Goal: Task Accomplishment & Management: Use online tool/utility

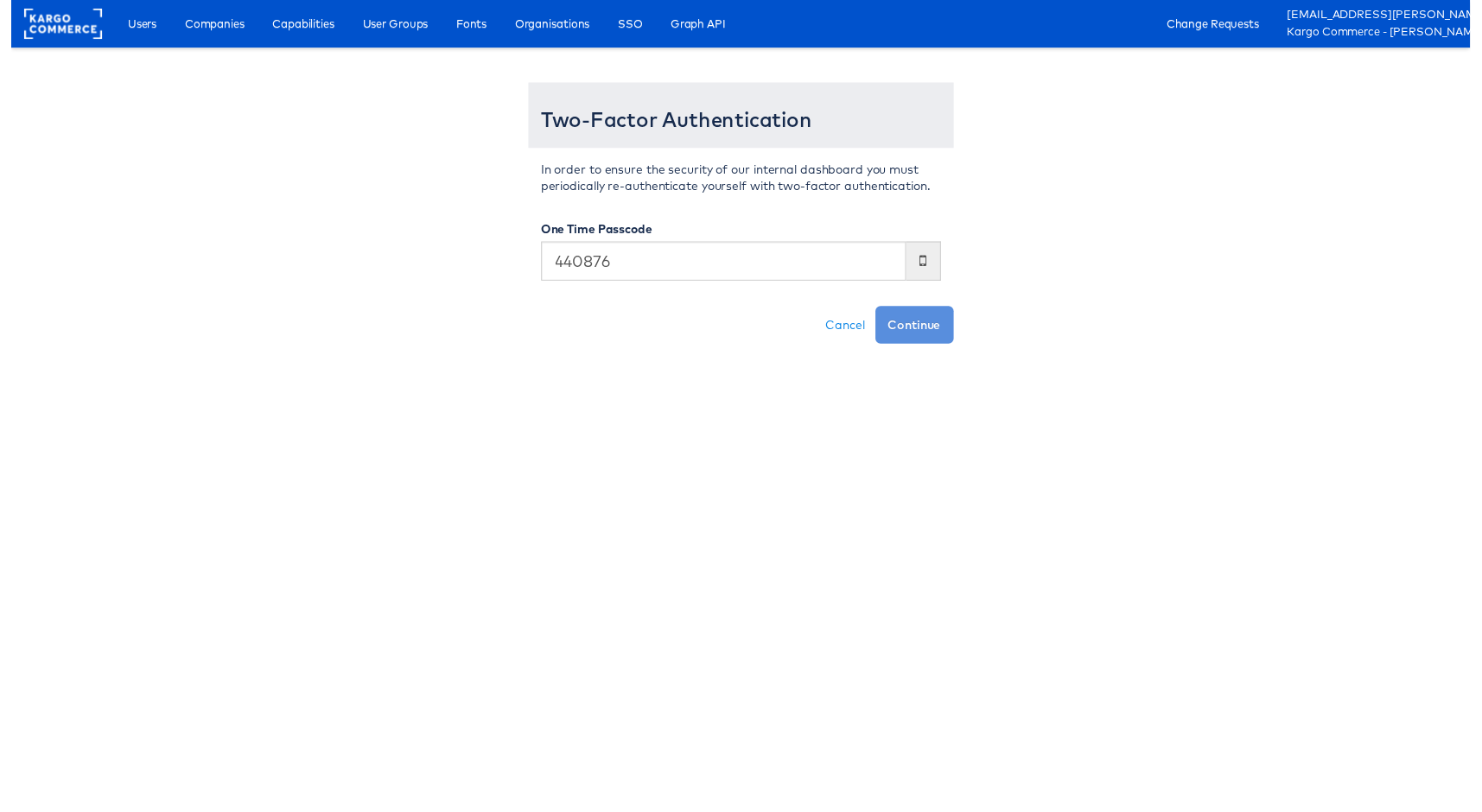
type input "440876"
click at [878, 311] on button "Continue" at bounding box center [917, 329] width 79 height 38
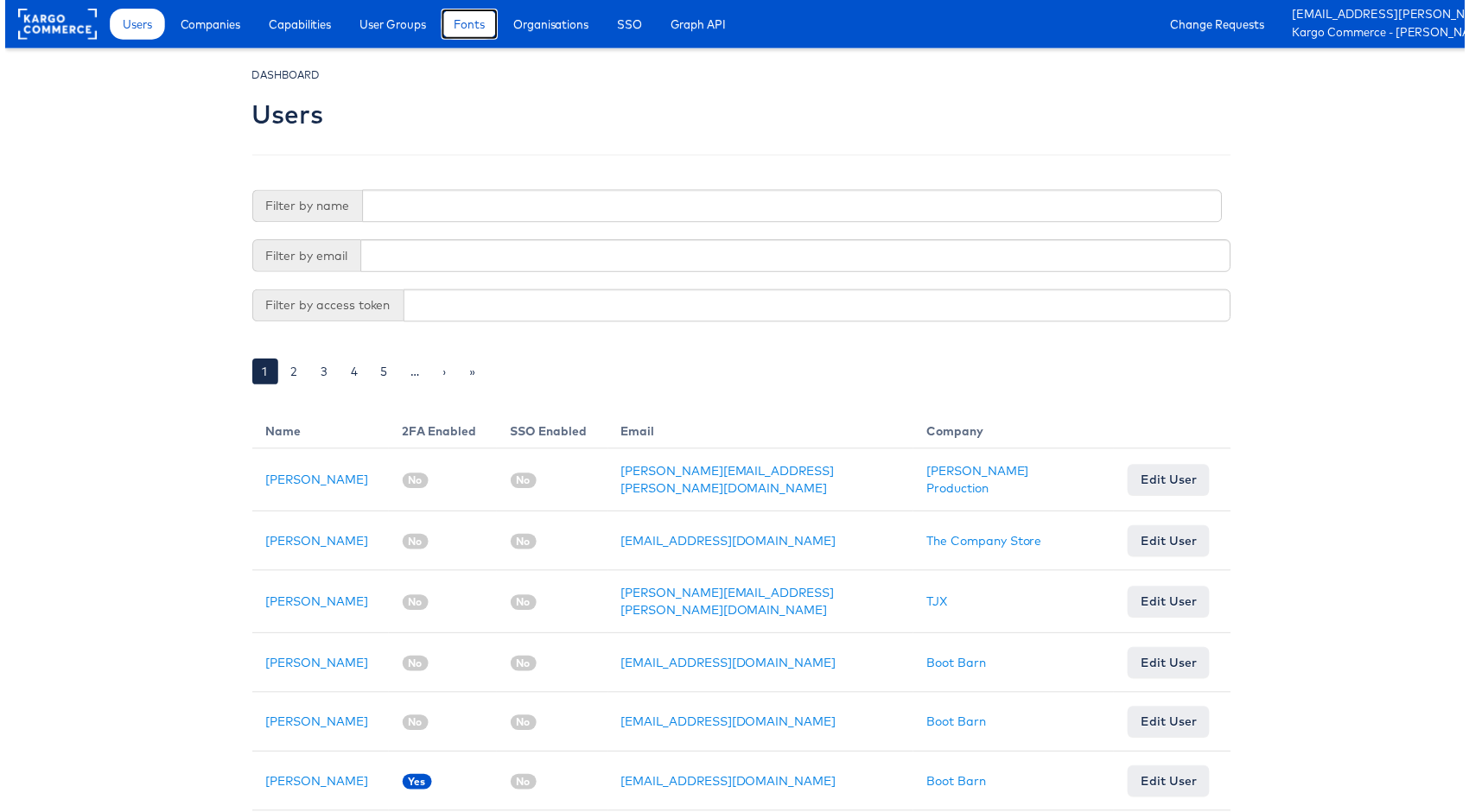
click at [476, 21] on span "Fonts" at bounding box center [468, 24] width 31 height 18
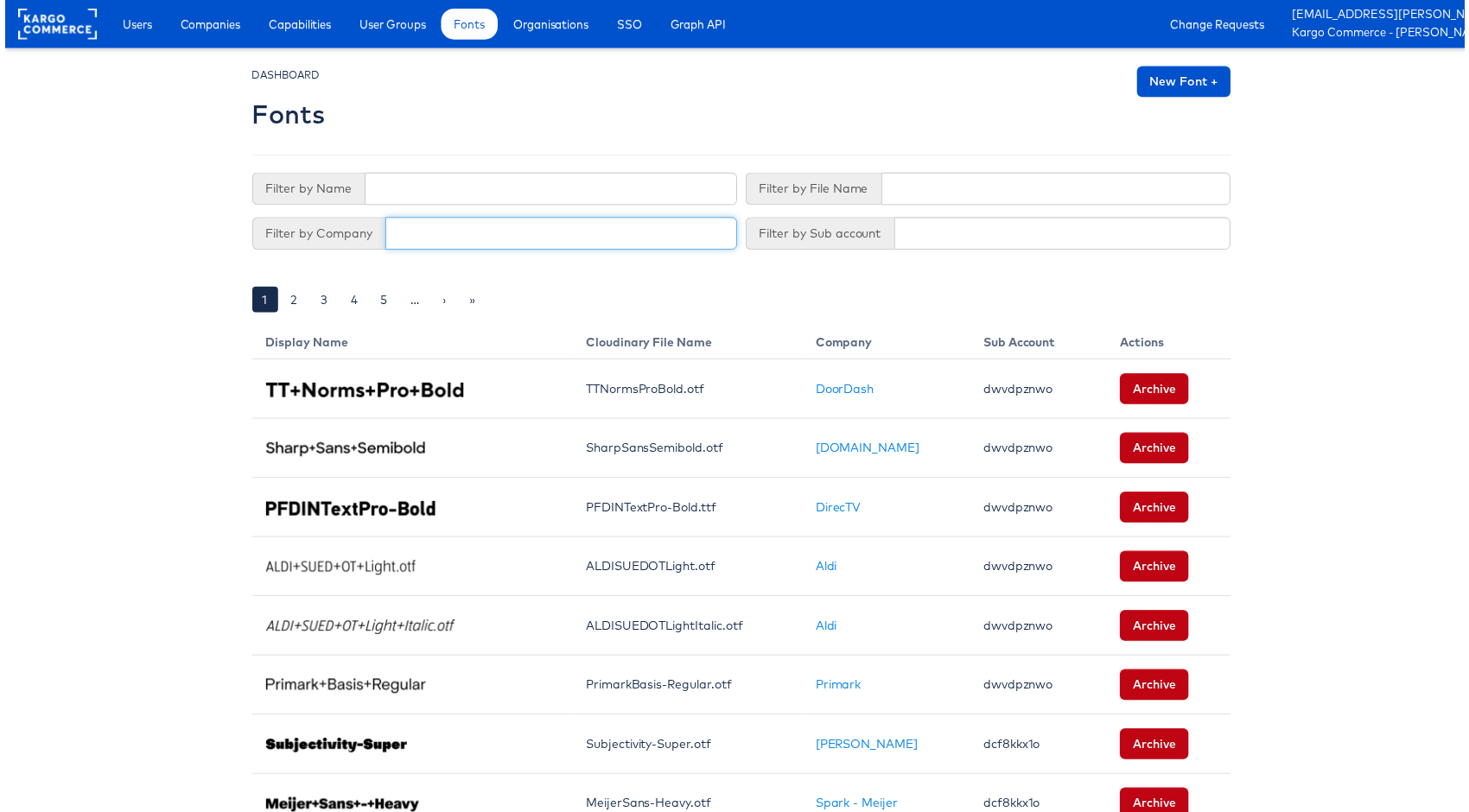
click at [478, 229] on input "text" at bounding box center [560, 235] width 354 height 33
type input "a"
type input "cars.com"
click at [501, 235] on input "cars.com" at bounding box center [560, 235] width 354 height 33
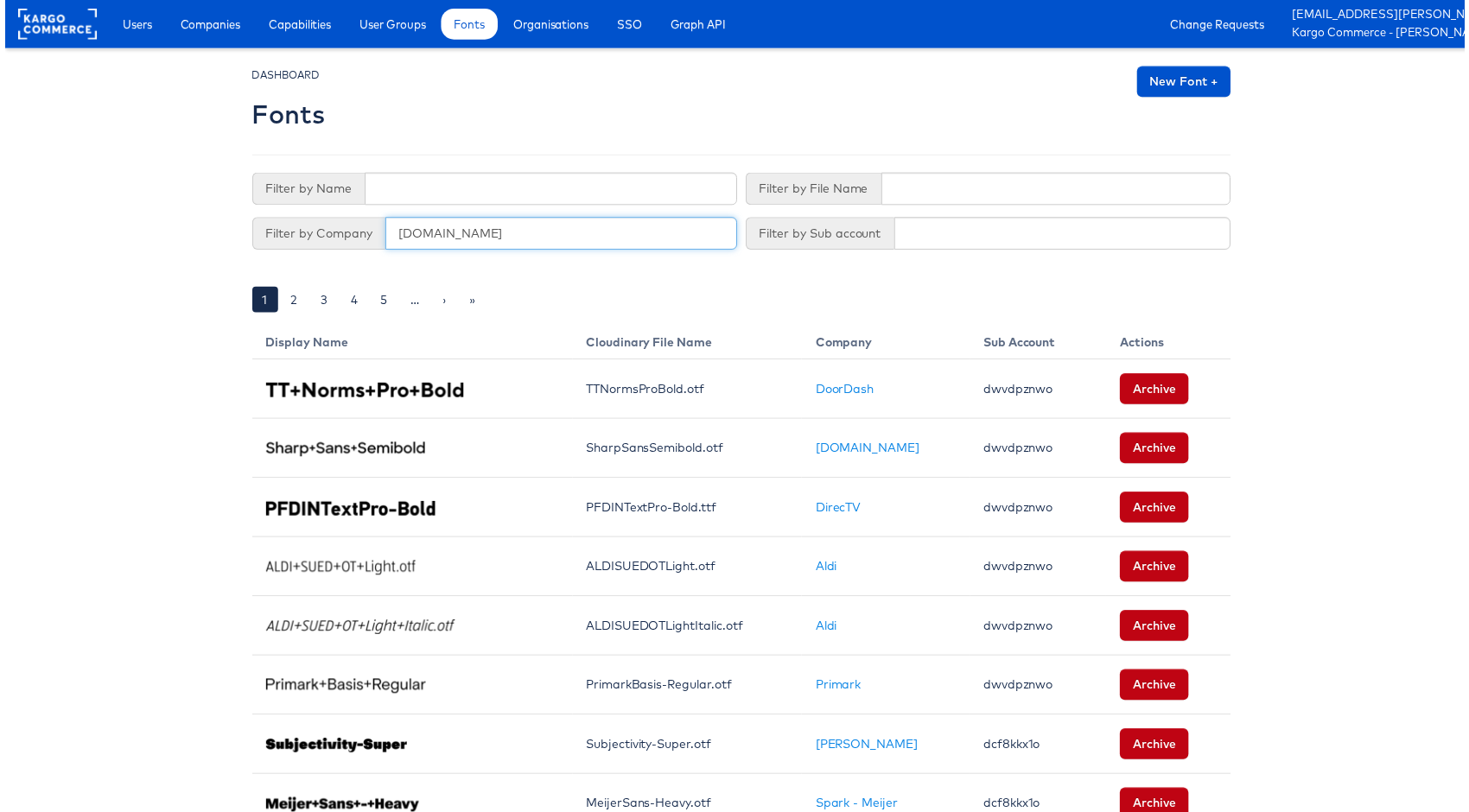
click at [501, 234] on input "cars.com" at bounding box center [560, 235] width 354 height 33
click at [465, 245] on input "cars" at bounding box center [560, 235] width 354 height 33
type input "4860"
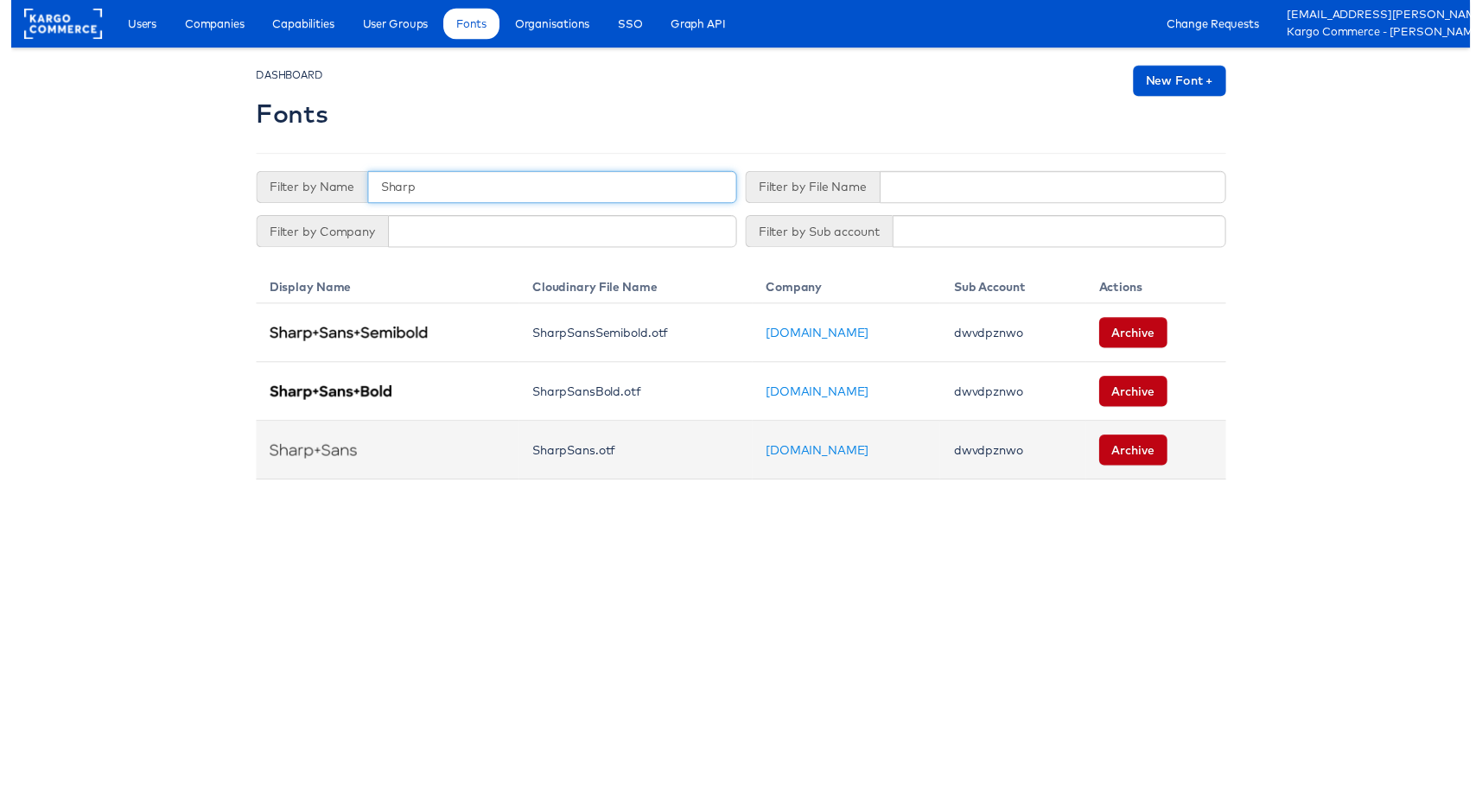
type input "Sharp"
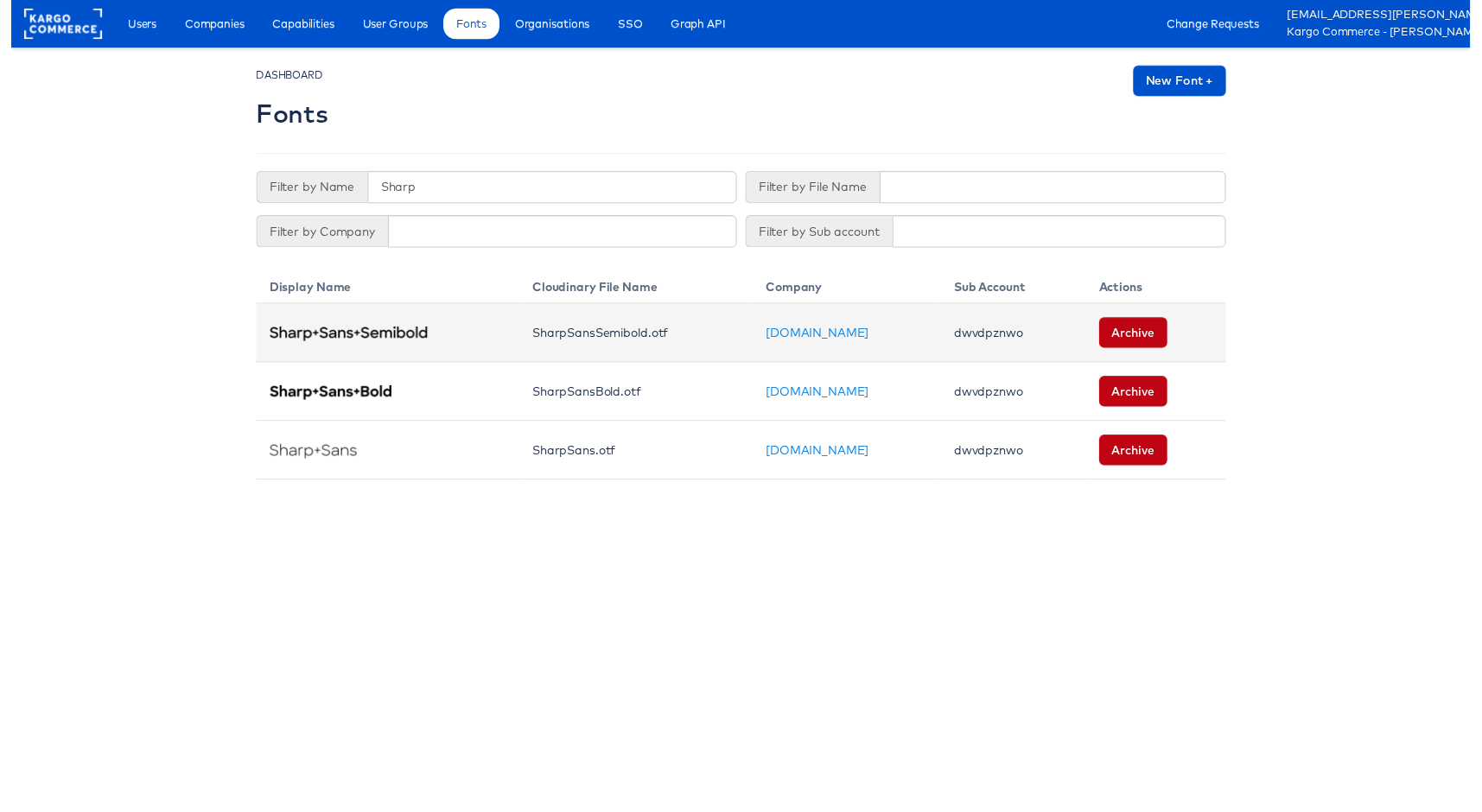
click at [944, 340] on td "dwvdpznwo" at bounding box center [1017, 338] width 147 height 60
click at [959, 340] on td "dwvdpznwo" at bounding box center [1017, 338] width 147 height 60
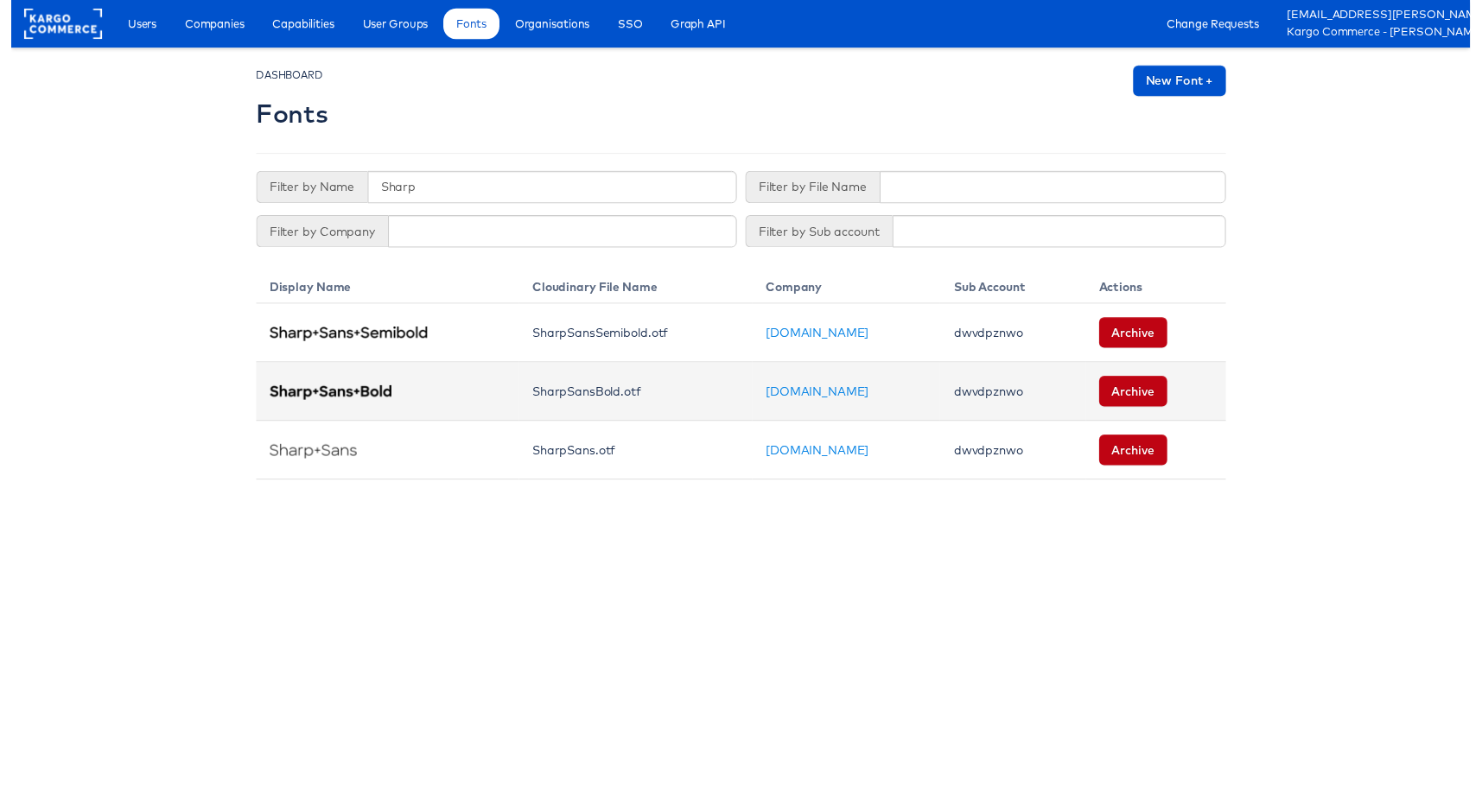
click at [949, 381] on td "dwvdpznwo" at bounding box center [1017, 398] width 147 height 60
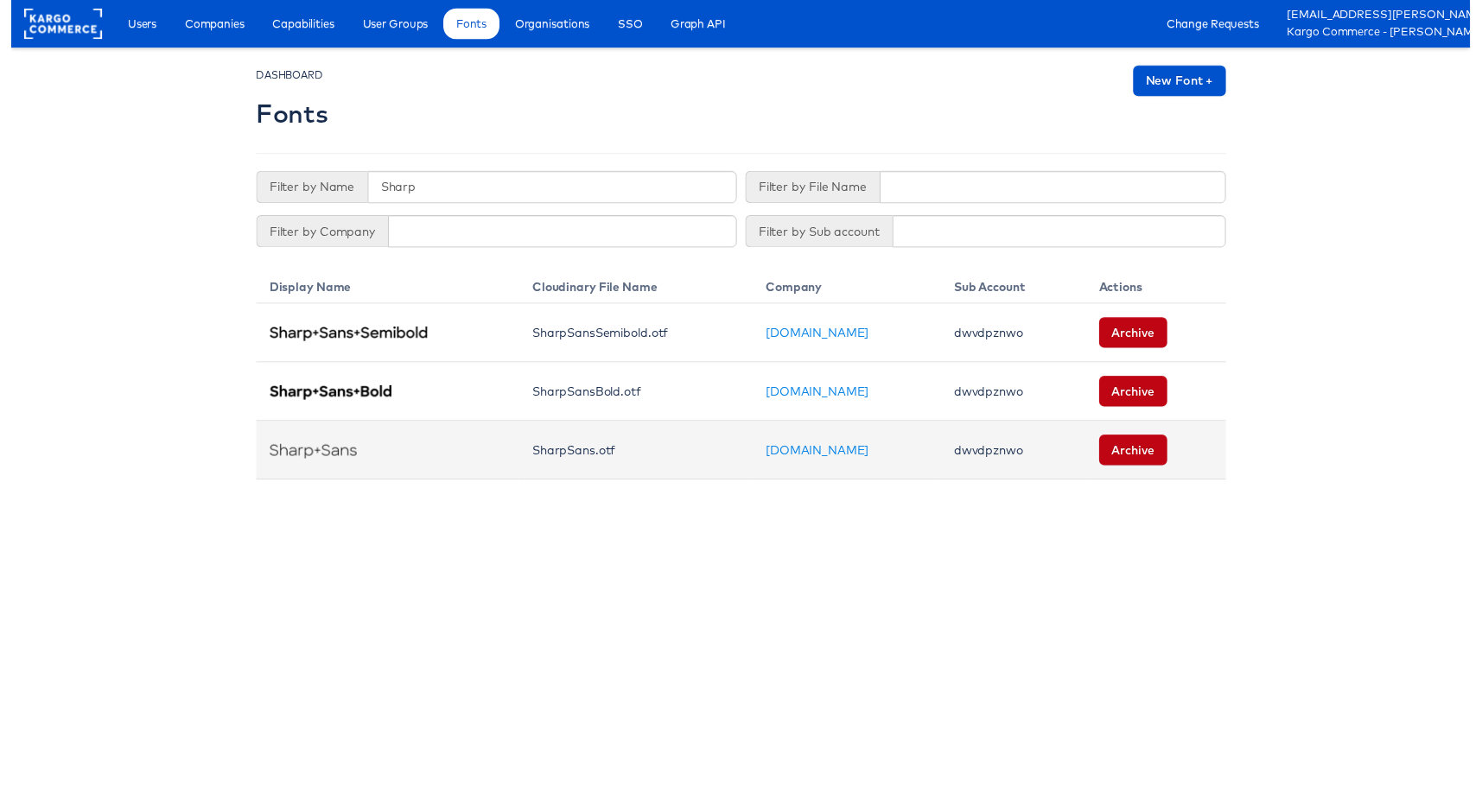
click at [956, 446] on td "dwvdpznwo" at bounding box center [1017, 458] width 147 height 60
click at [956, 447] on td "dwvdpznwo" at bounding box center [1017, 458] width 147 height 60
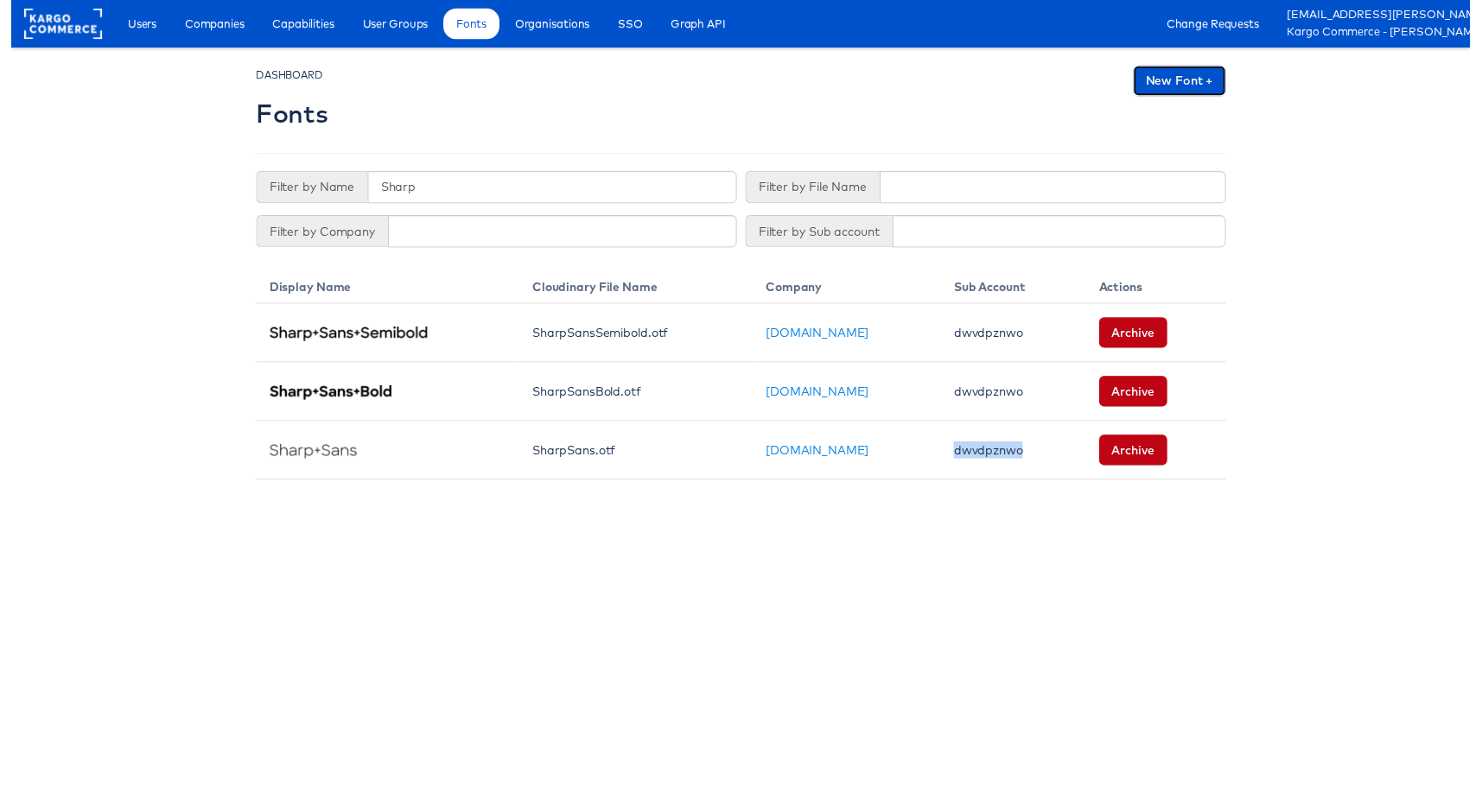
click at [1206, 77] on link "New Font +" at bounding box center [1187, 82] width 94 height 31
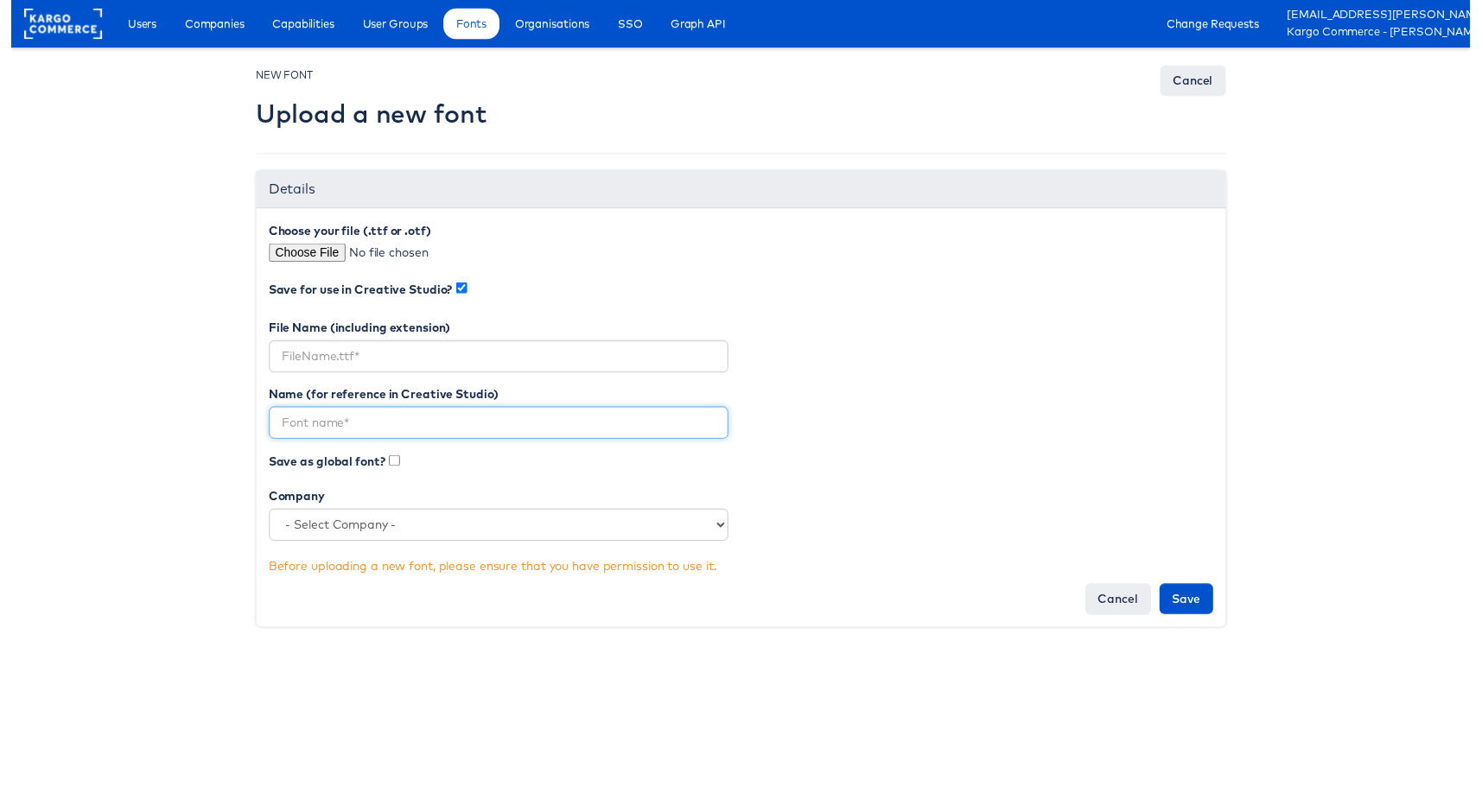
click at [386, 435] on input "text" at bounding box center [496, 430] width 467 height 33
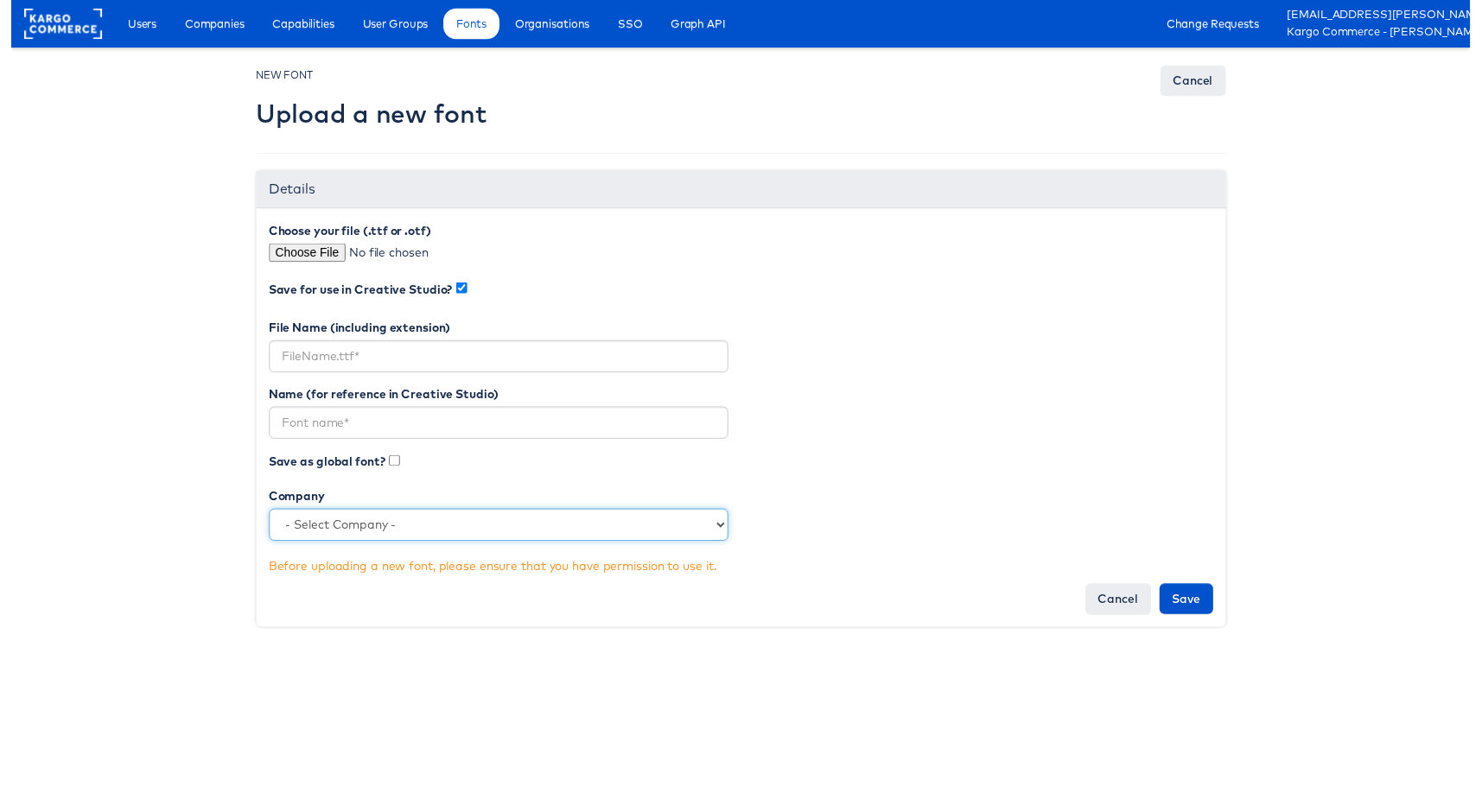
click at [370, 529] on select "- Select Company - StitcherAds American Eagle Outfitters Clarks JD Sports Cole …" at bounding box center [496, 533] width 467 height 33
click at [411, 522] on select "- Select Company - StitcherAds American Eagle Outfitters Clarks JD Sports Cole …" at bounding box center [496, 533] width 467 height 33
click at [369, 527] on select "- Select Company - StitcherAds American Eagle Outfitters Clarks JD Sports Cole …" at bounding box center [496, 533] width 467 height 33
select select "2667"
click at [408, 537] on select "- Select Company - StitcherAds American Eagle Outfitters Clarks JD Sports Cole …" at bounding box center [496, 533] width 467 height 33
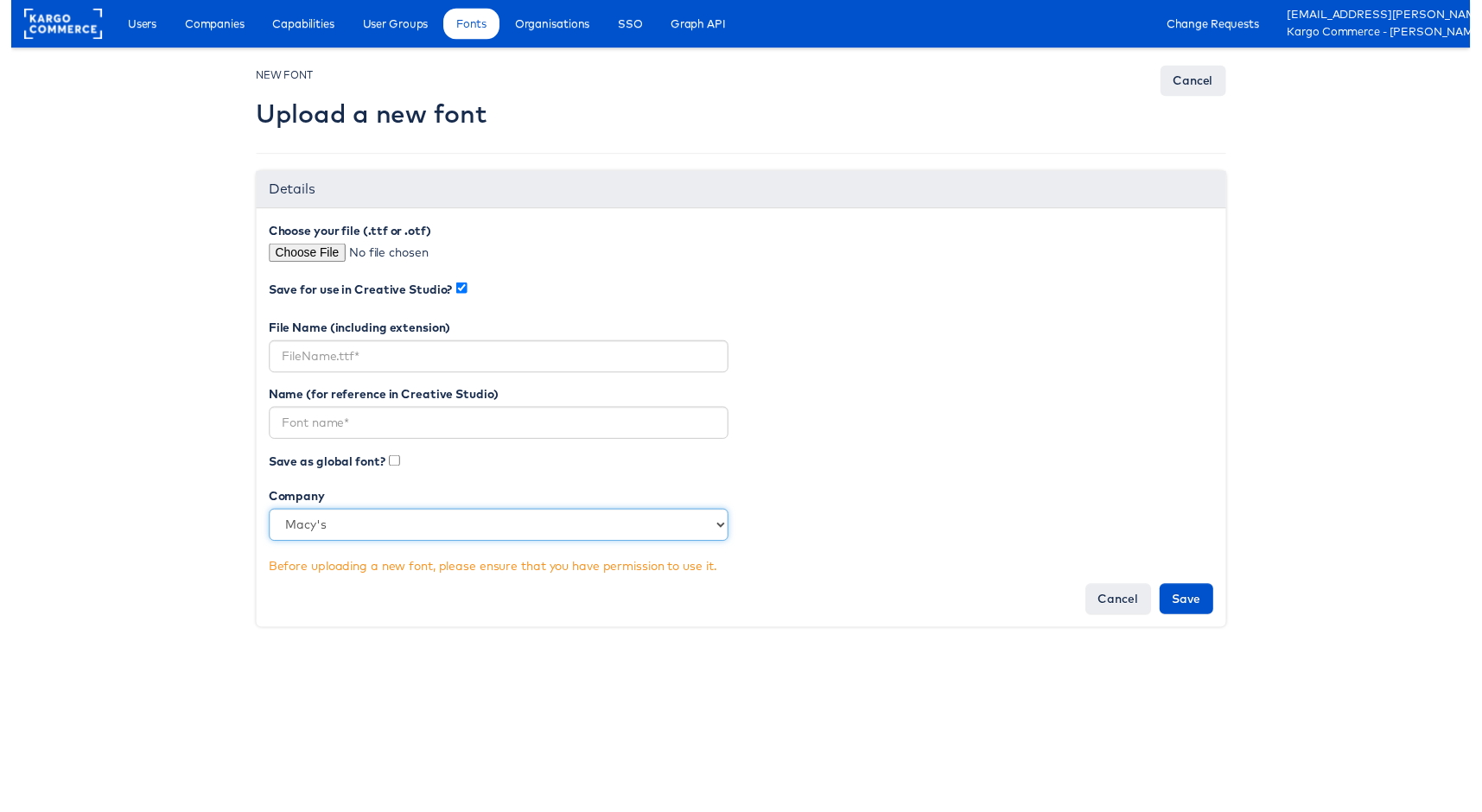
click at [362, 535] on select "- Select Company - StitcherAds American Eagle Outfitters Clarks JD Sports Cole …" at bounding box center [496, 533] width 467 height 33
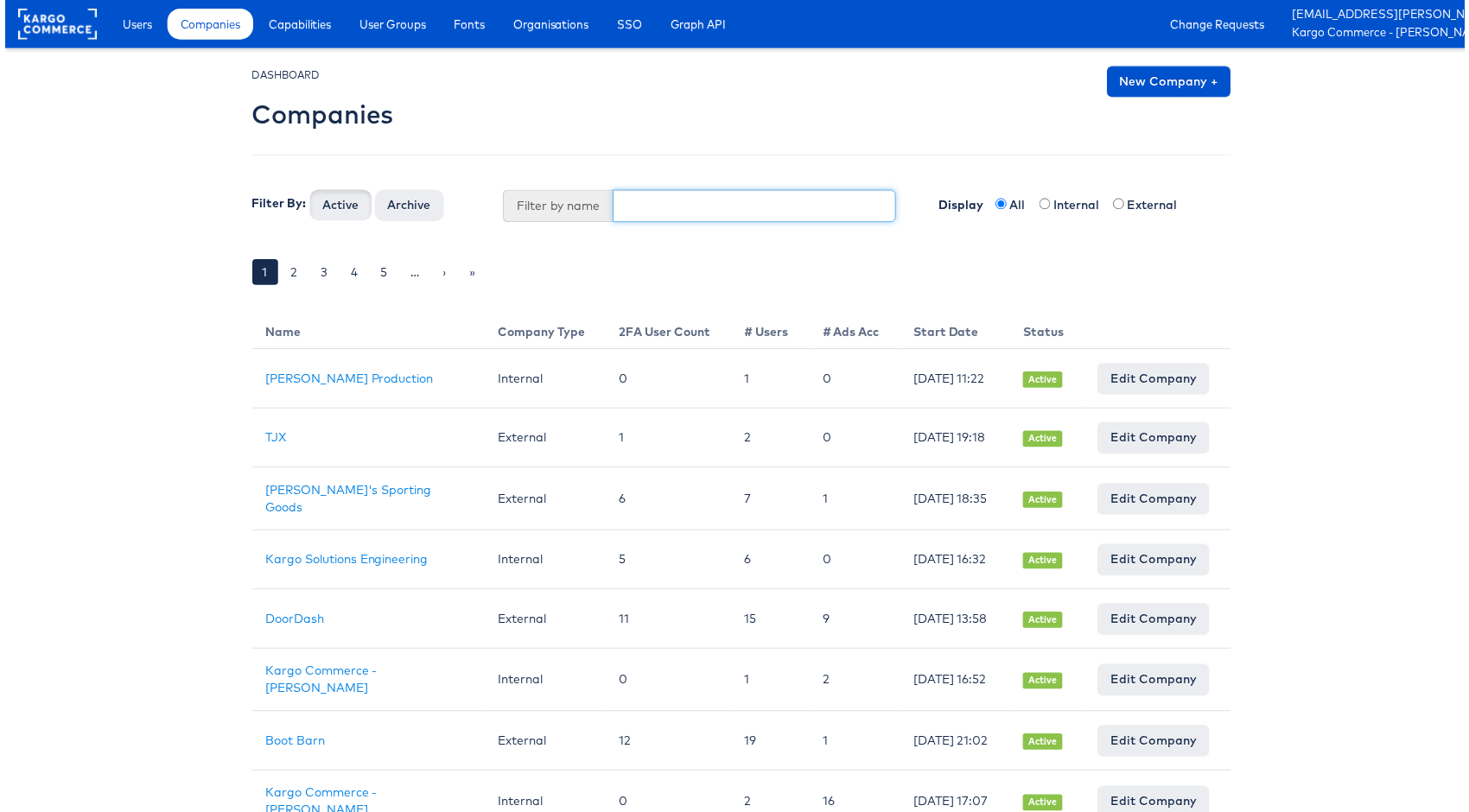
click at [695, 208] on input "text" at bounding box center [754, 208] width 285 height 33
type input "cars"
click at [306, 191] on button "Active" at bounding box center [337, 207] width 62 height 31
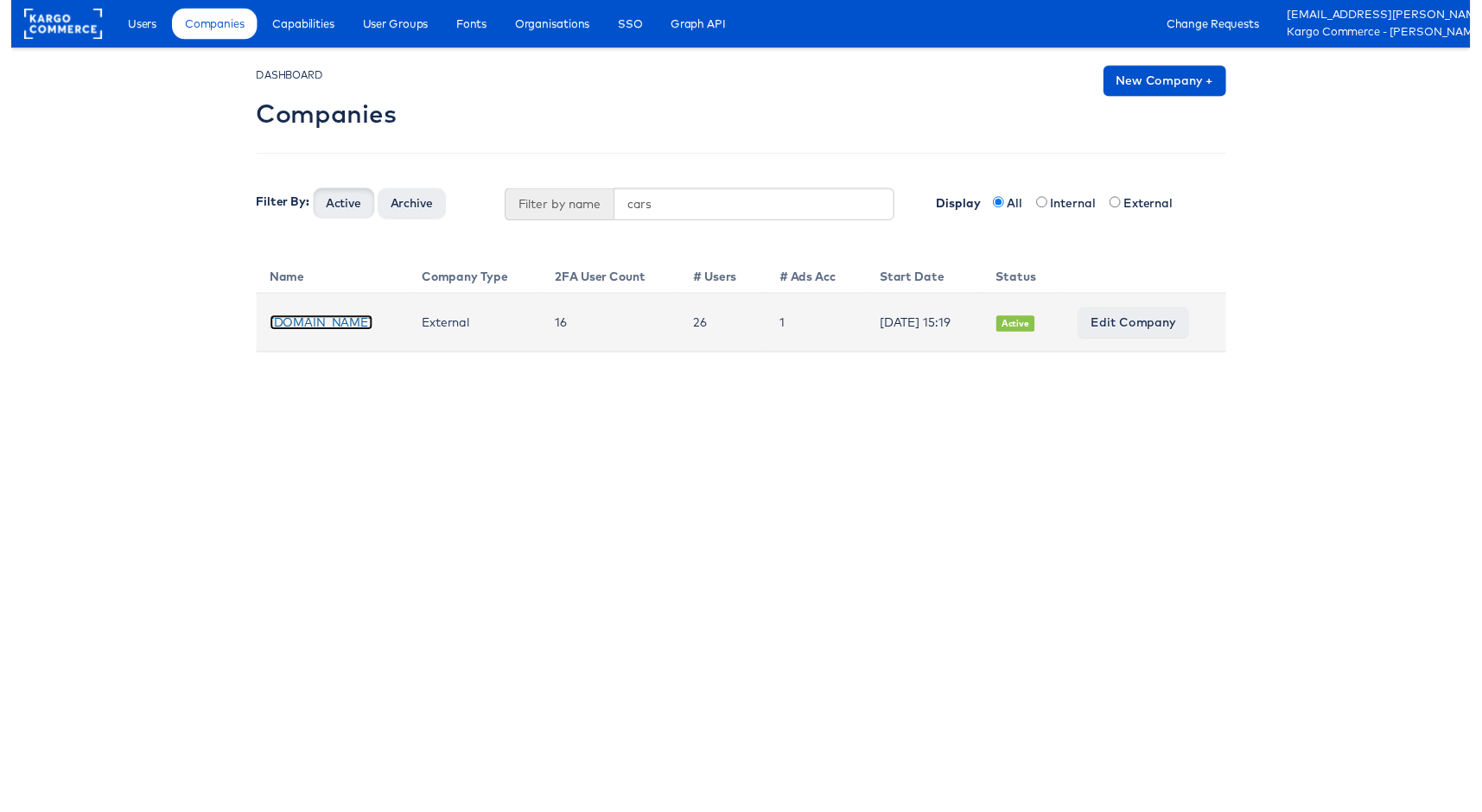
click at [272, 322] on link "[DOMAIN_NAME]" at bounding box center [315, 327] width 104 height 16
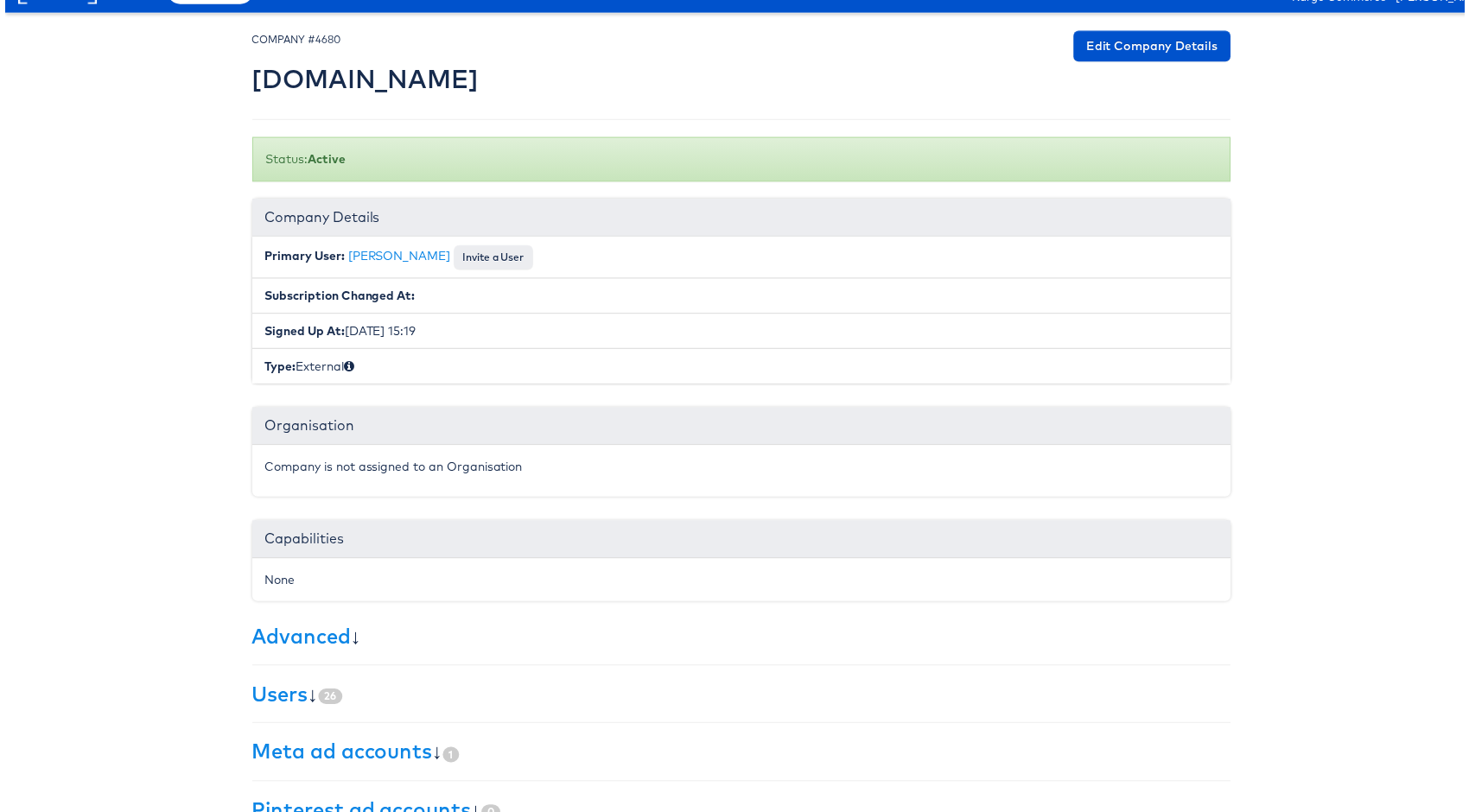
scroll to position [202, 0]
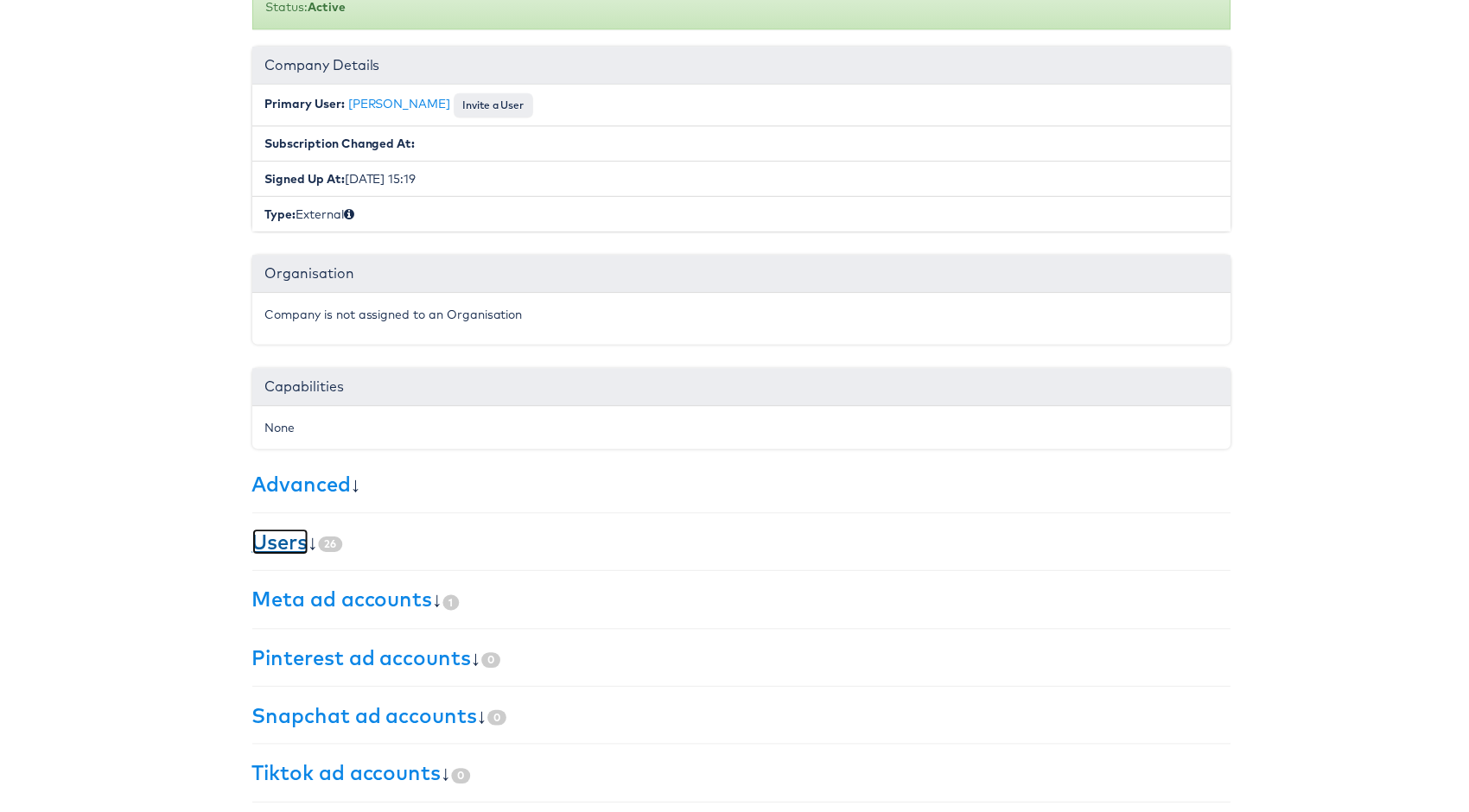
click at [270, 532] on link "Users" at bounding box center [277, 545] width 56 height 26
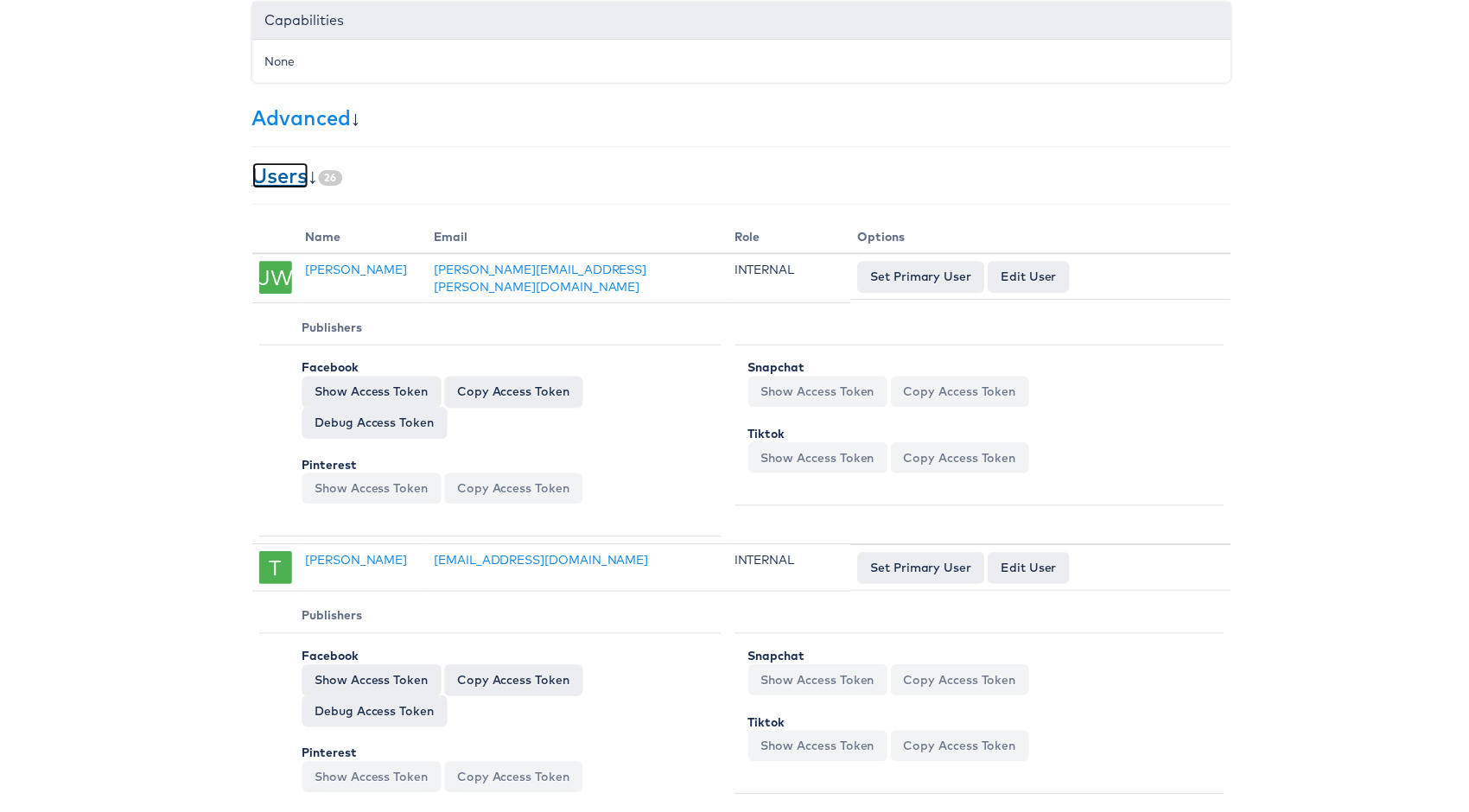
scroll to position [0, 0]
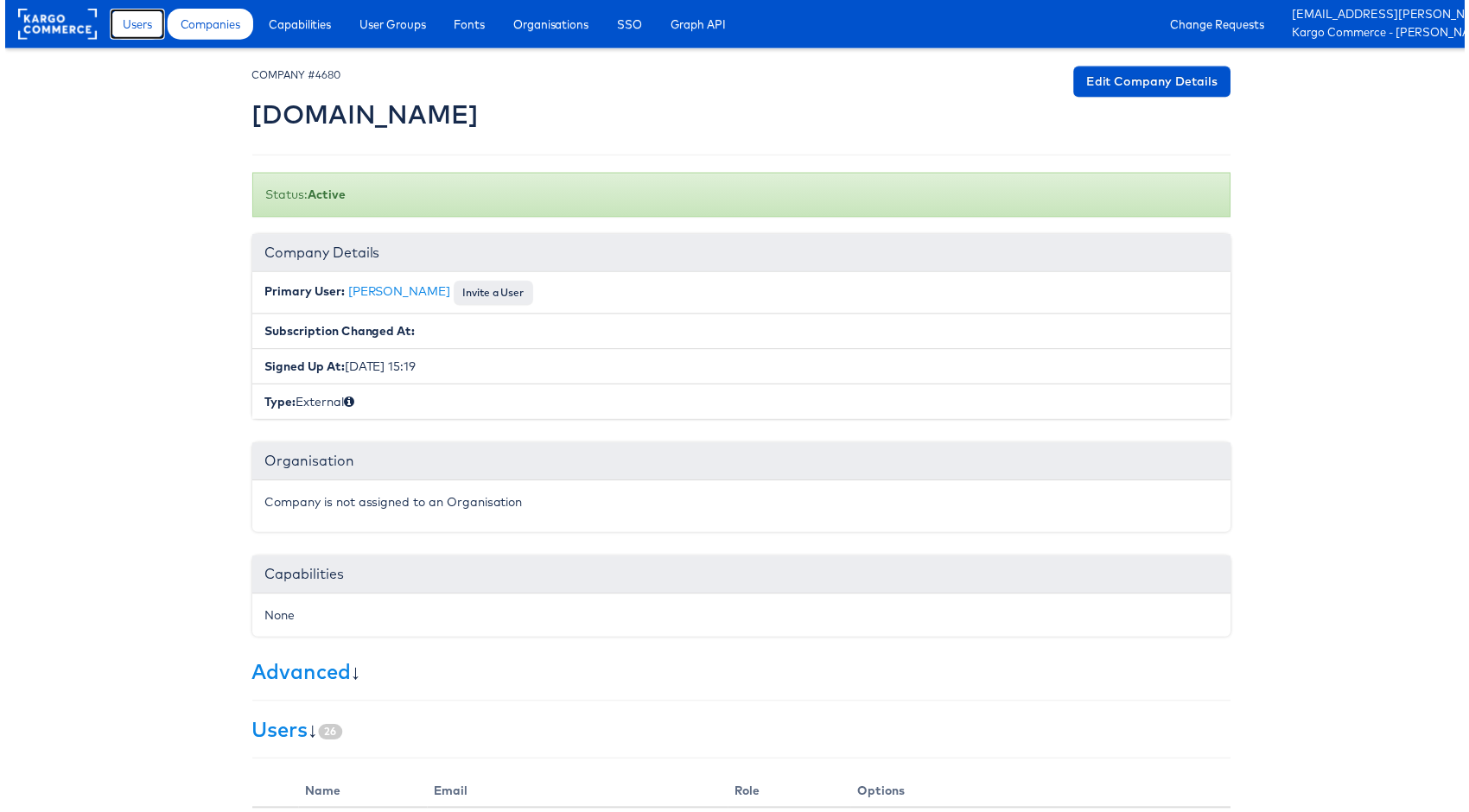
click at [134, 28] on span "Users" at bounding box center [133, 24] width 30 height 18
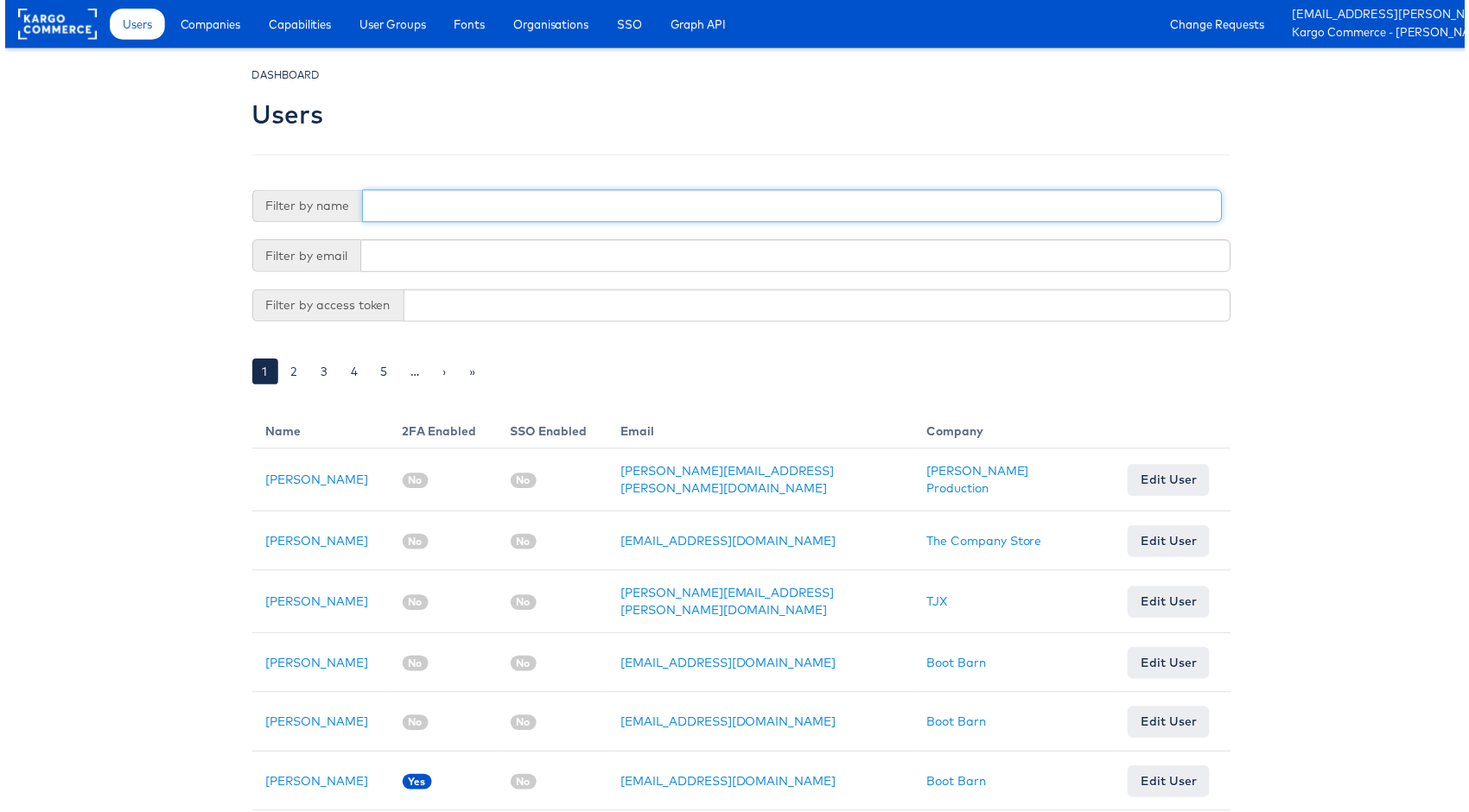
click at [430, 205] on input "text" at bounding box center [793, 208] width 866 height 33
type input "[PERSON_NAME]"
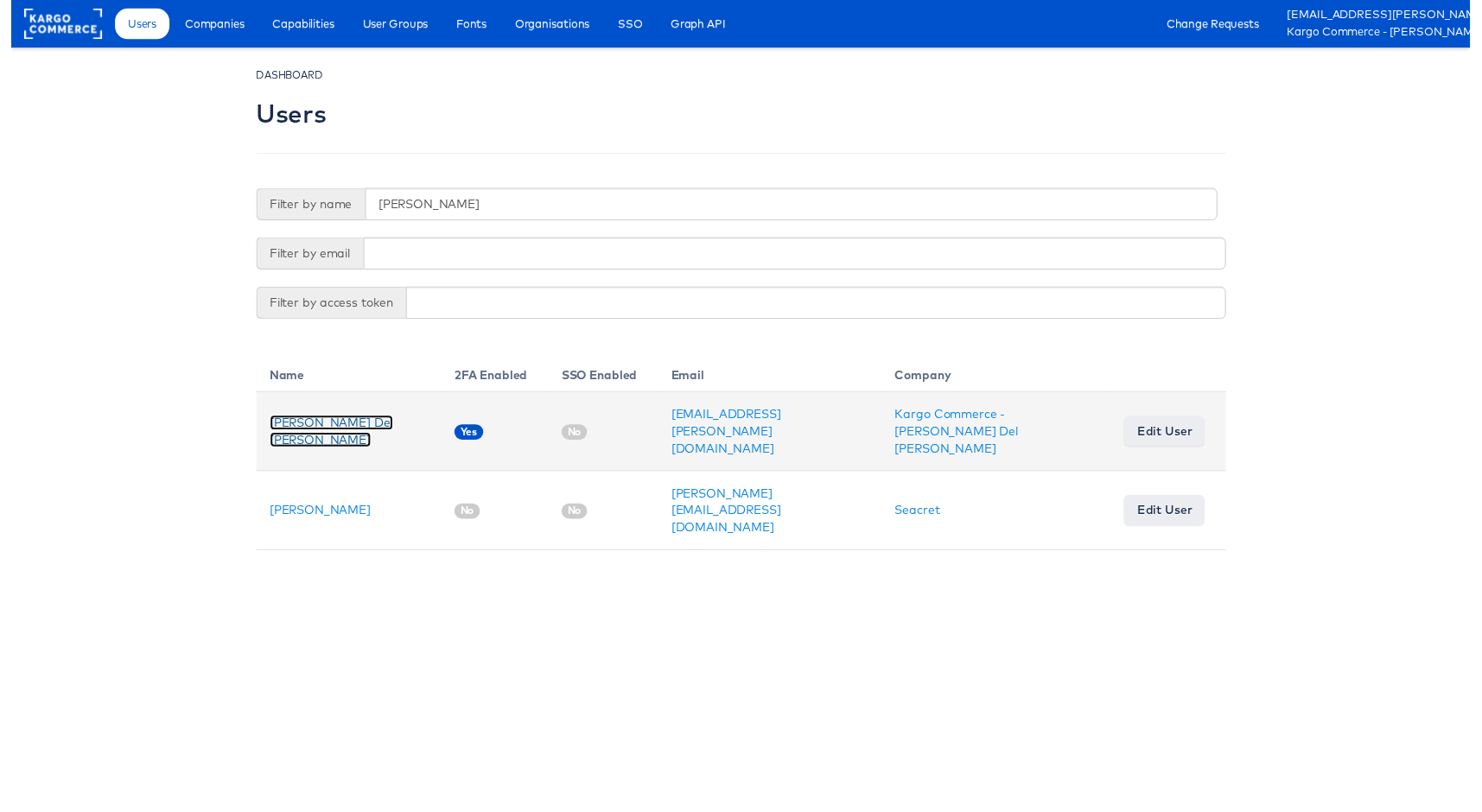
click at [293, 426] on link "[PERSON_NAME] Del [PERSON_NAME]" at bounding box center [326, 438] width 125 height 33
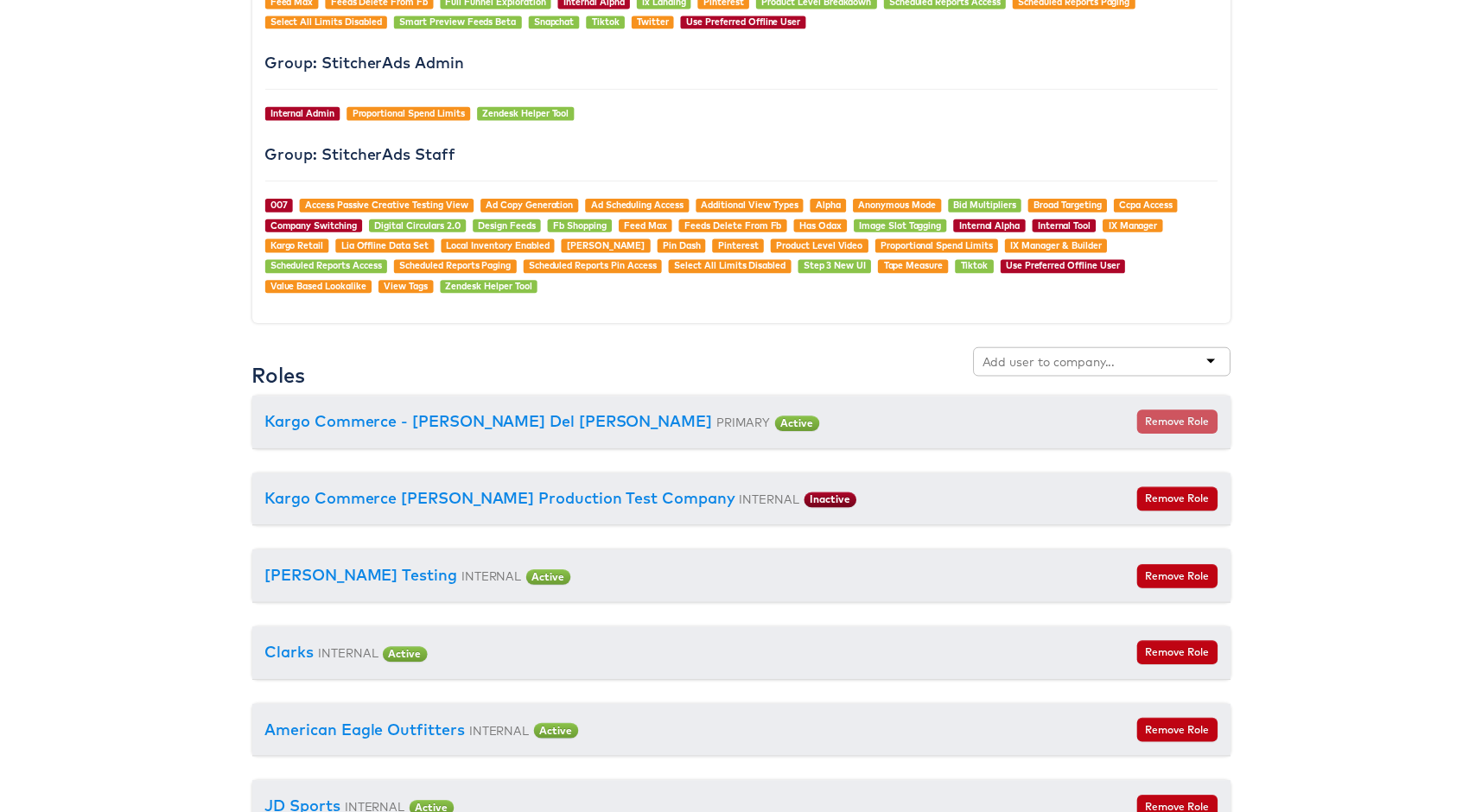
scroll to position [1776, 0]
click at [1054, 365] on input "text" at bounding box center [1053, 365] width 137 height 18
type input "cars"
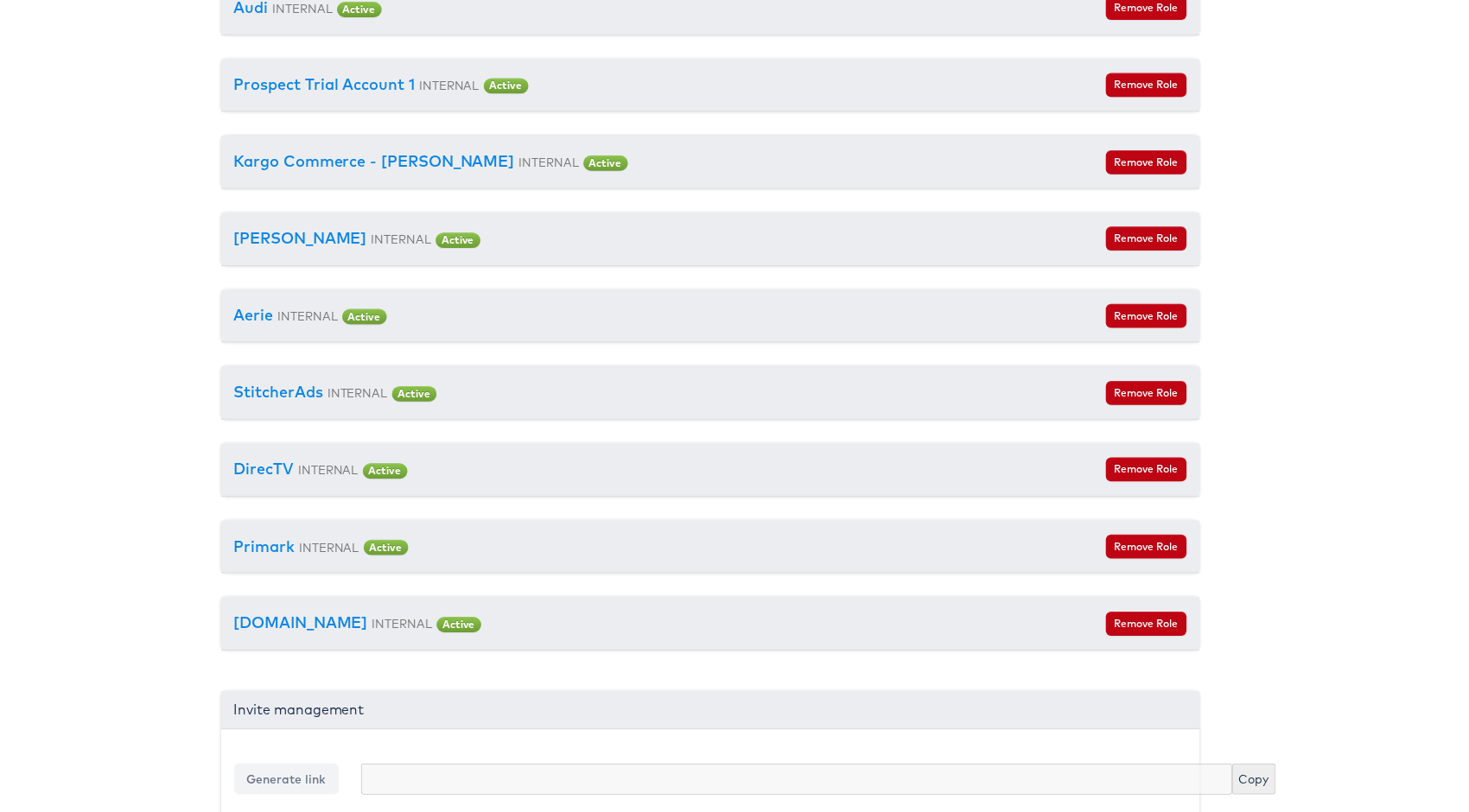
drag, startPoint x: 1272, startPoint y: 448, endPoint x: 1312, endPoint y: 457, distance: 41.0
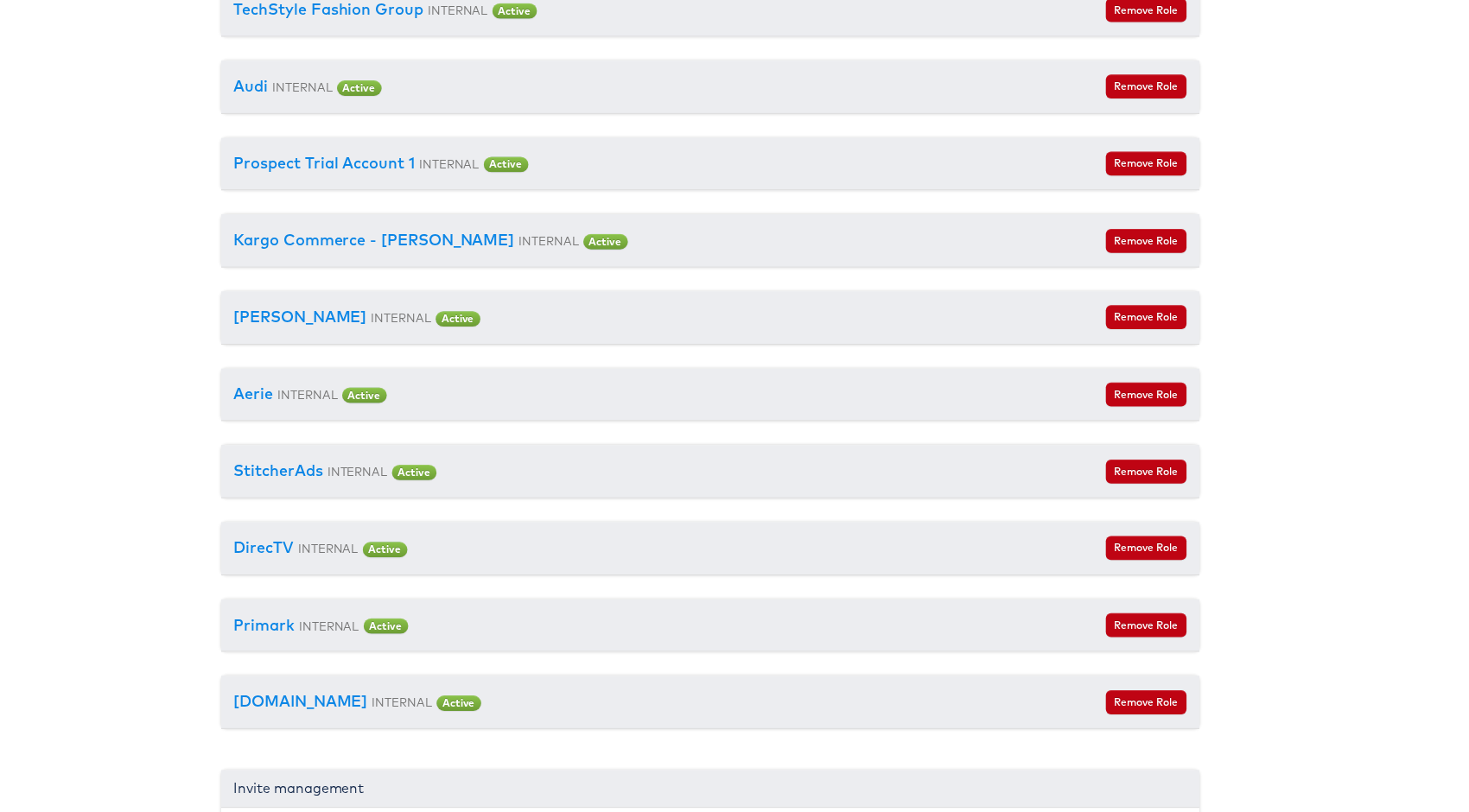
scroll to position [4470, 31]
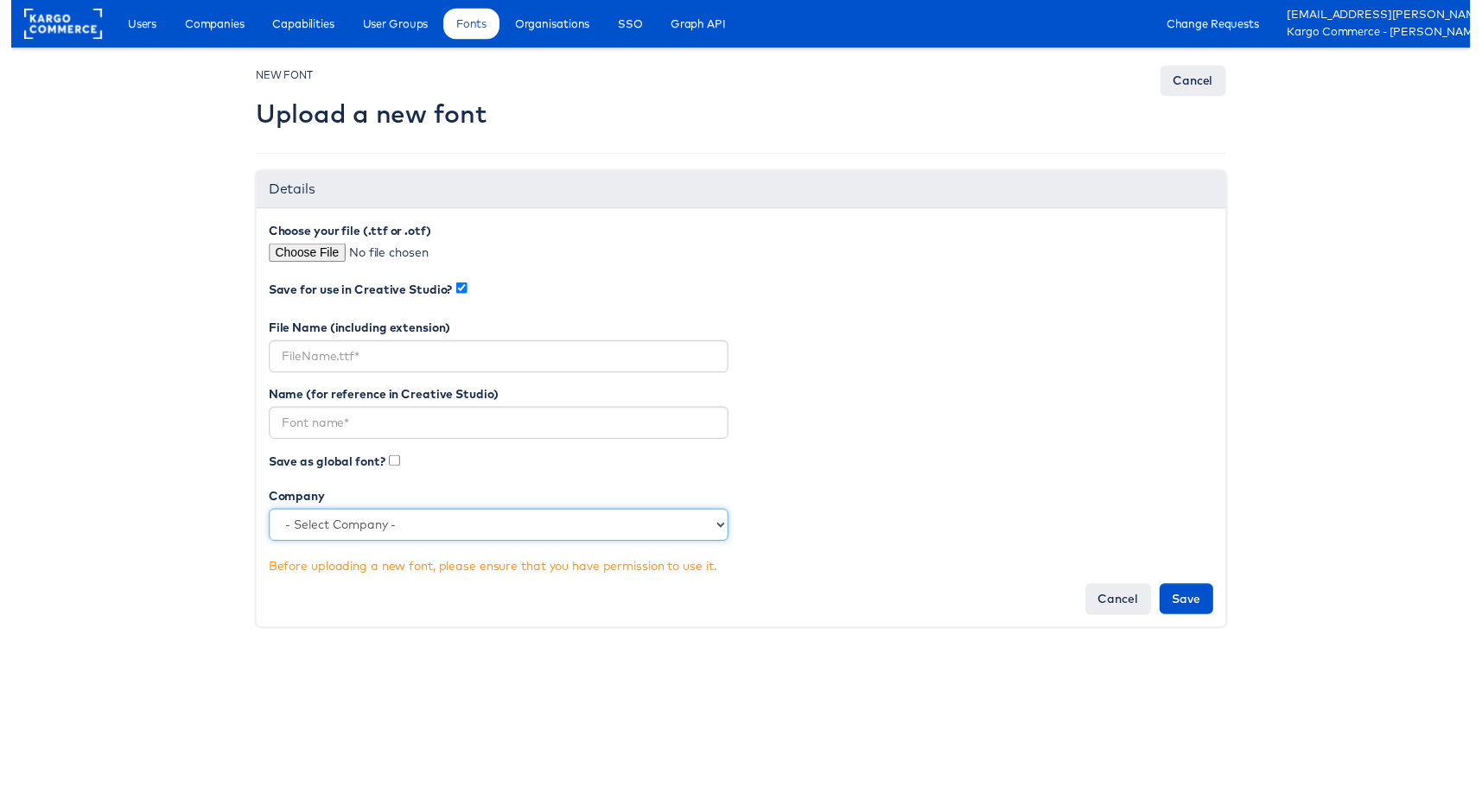
click at [517, 534] on select "- Select Company - StitcherAds American Eagle Outfitters Clarks JD Sports Cole …" at bounding box center [496, 533] width 467 height 33
click at [814, 448] on div "Name (for reference in Creative Studio) Save as global font? Company - Select C…" at bounding box center [742, 476] width 986 height 171
click at [1213, 80] on link "Cancel" at bounding box center [1201, 82] width 66 height 31
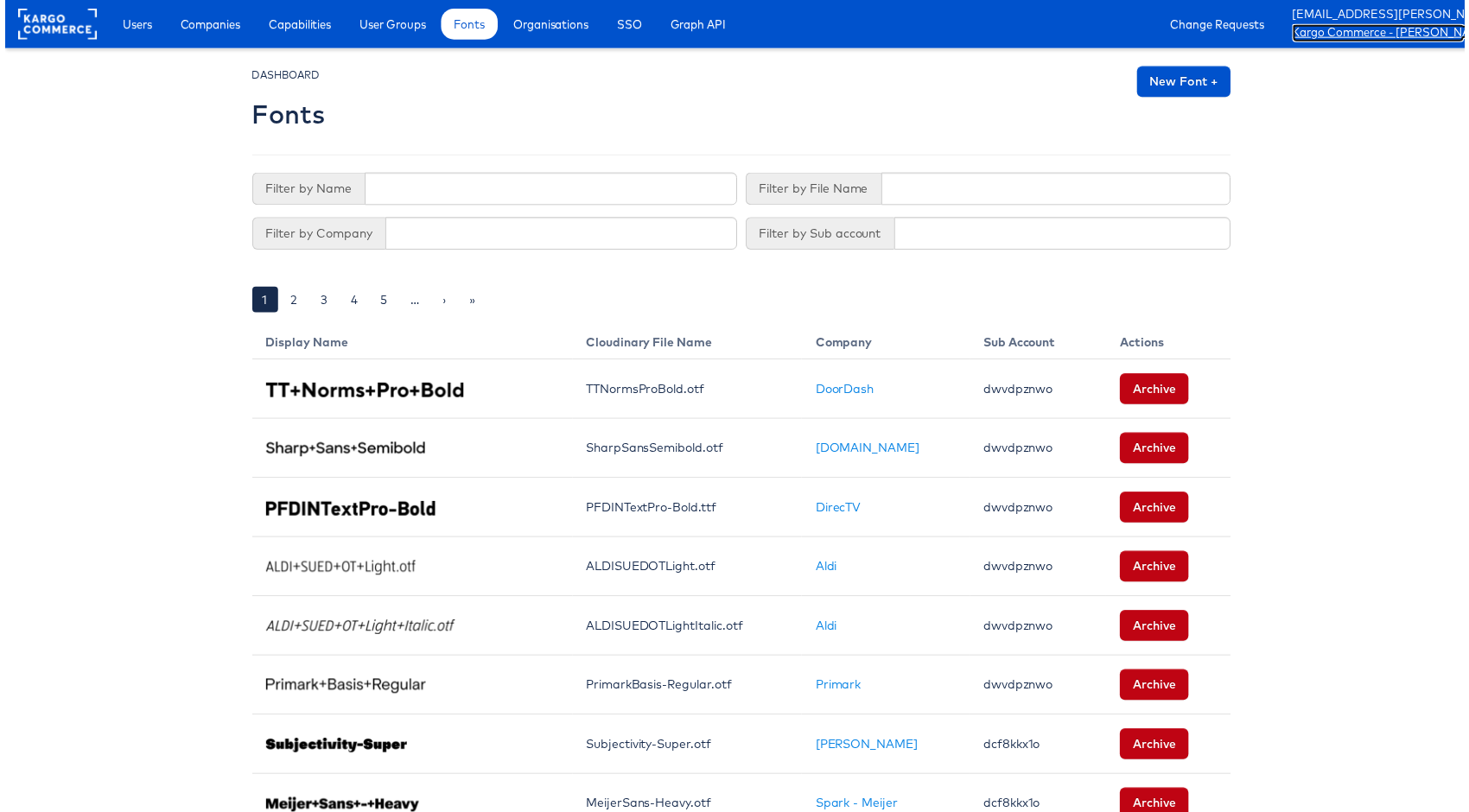
click at [1381, 35] on link "Kargo Commerce - [PERSON_NAME] Del [PERSON_NAME]" at bounding box center [1382, 33] width 173 height 18
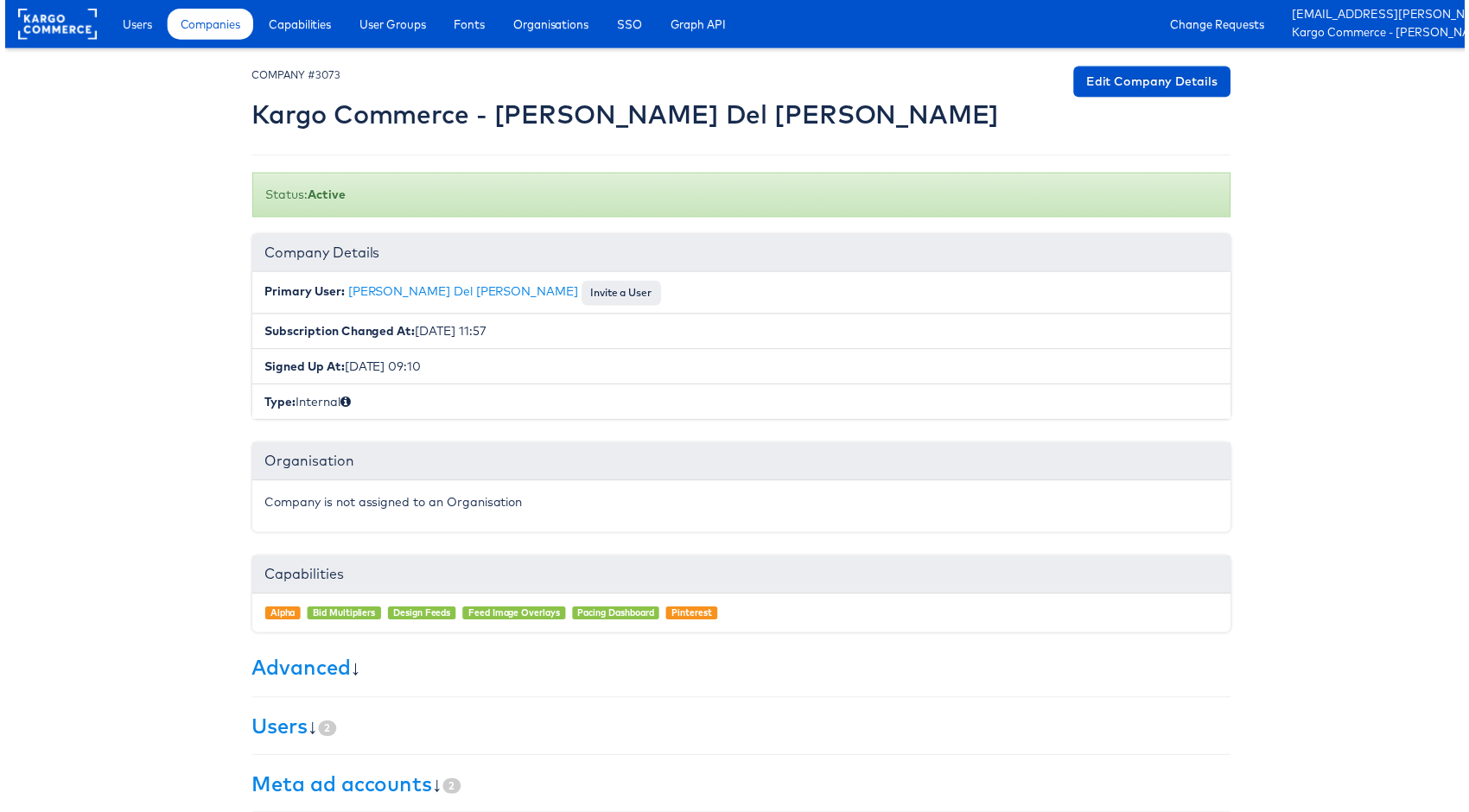
drag, startPoint x: 1272, startPoint y: 144, endPoint x: 1479, endPoint y: 98, distance: 212.0
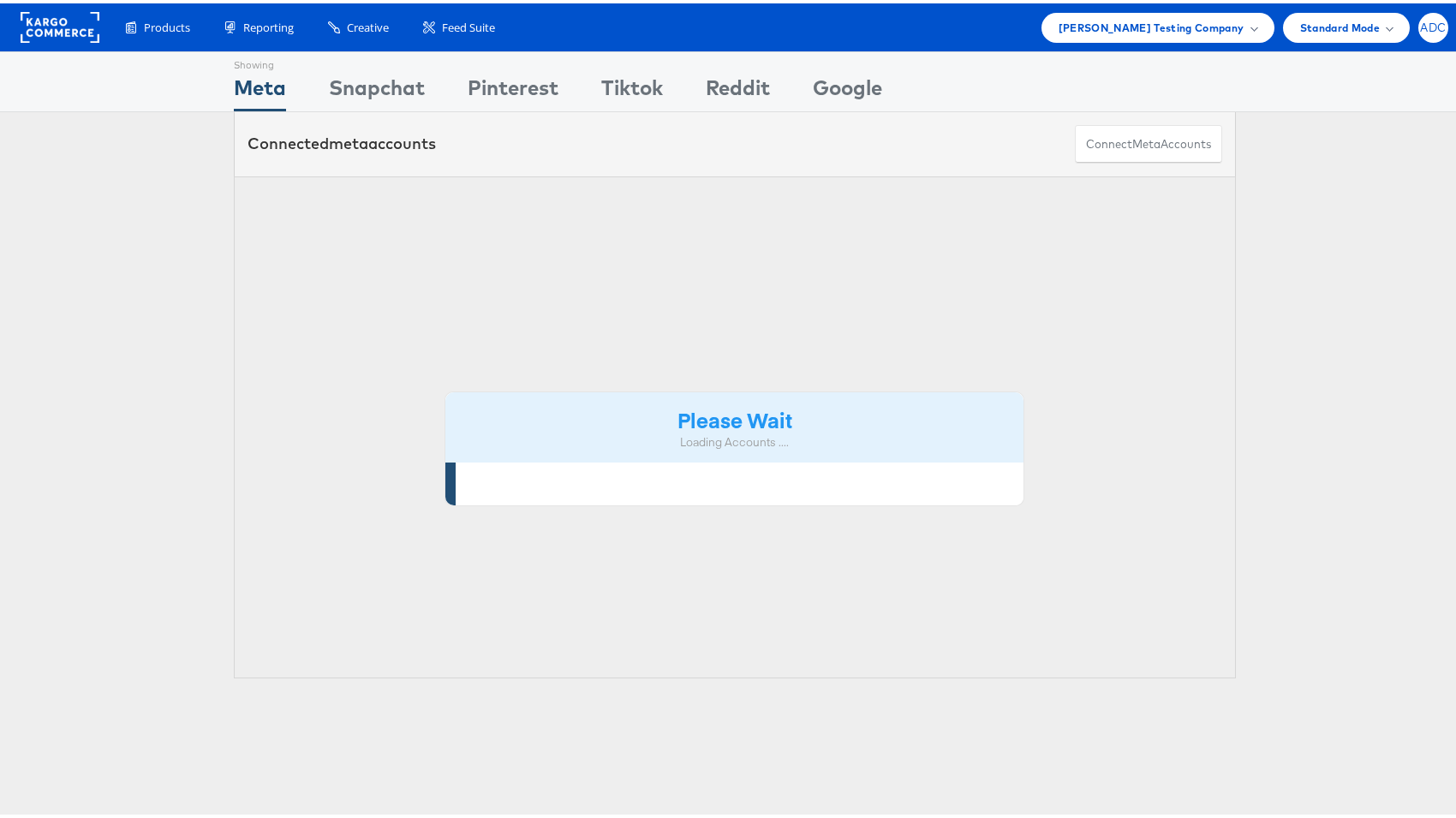
click at [1424, 19] on span "ADC" at bounding box center [1433, 25] width 26 height 11
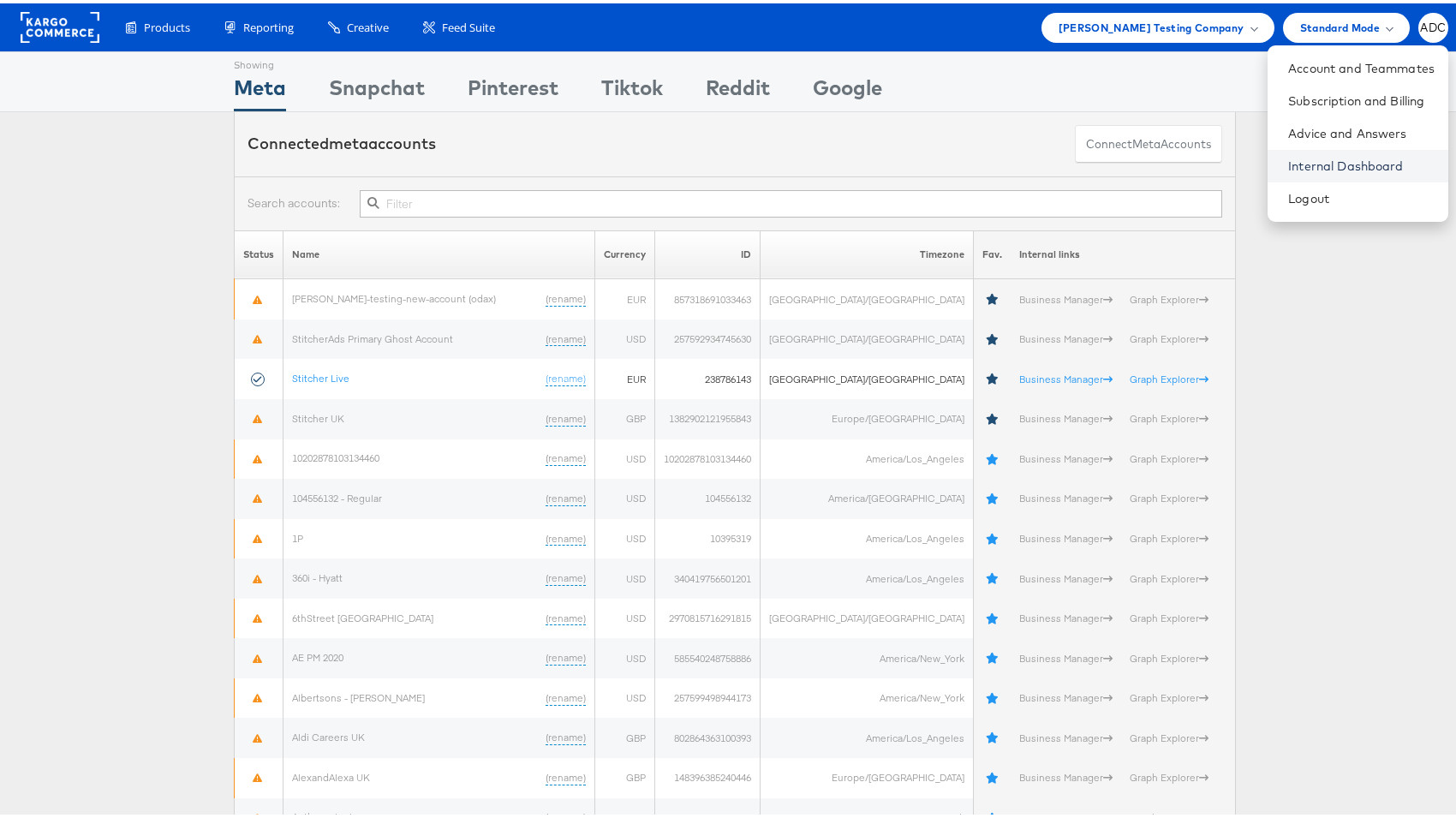
click at [1354, 156] on link "Internal Dashboard" at bounding box center [1361, 163] width 146 height 17
click at [1109, 33] on span "Colin Clarke Testing Company" at bounding box center [1151, 25] width 186 height 18
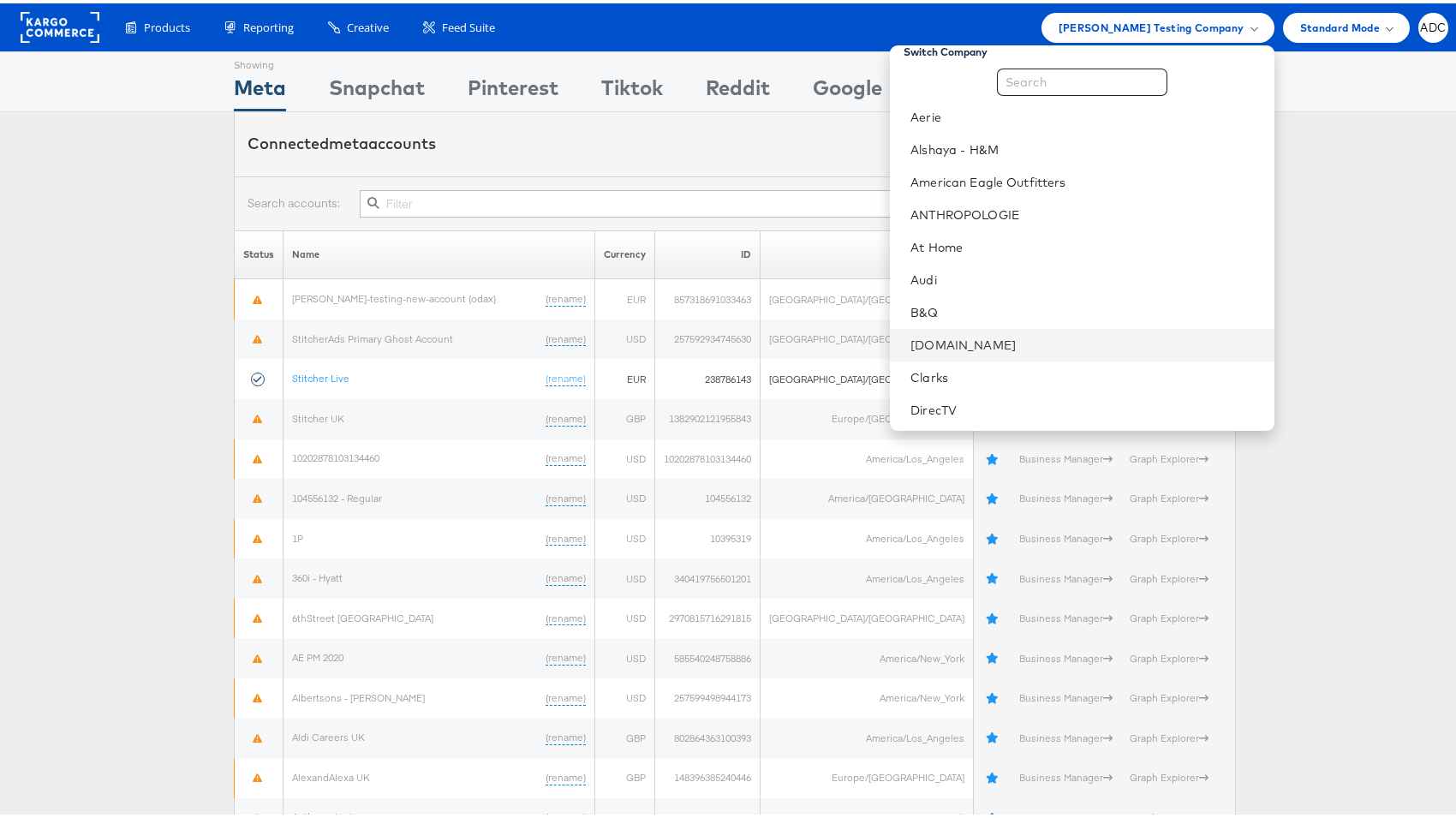
scroll to position [19, 0]
click at [1047, 333] on link "[DOMAIN_NAME]" at bounding box center [1085, 338] width 349 height 17
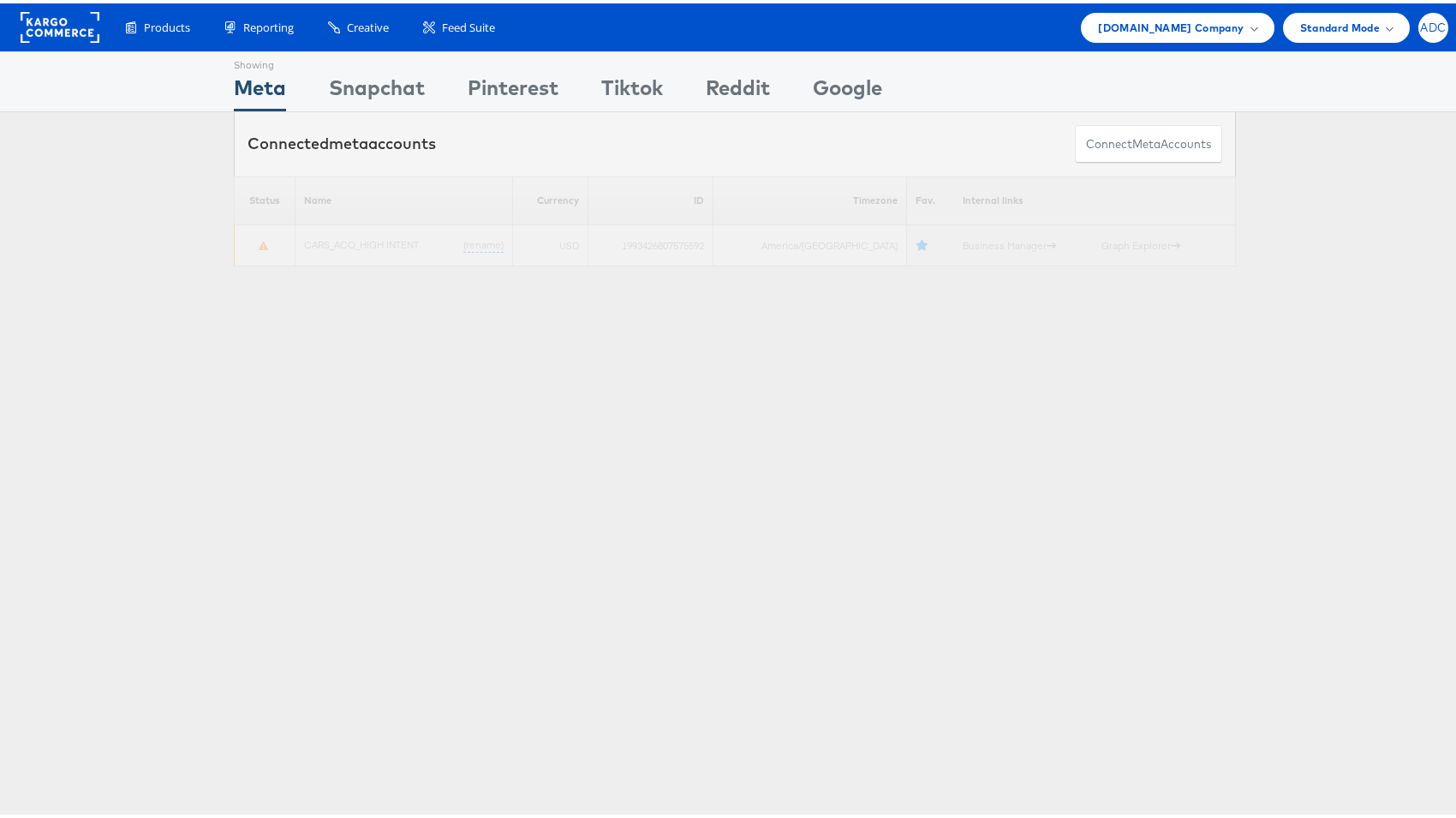
click at [1425, 24] on span "ADC" at bounding box center [1433, 25] width 26 height 11
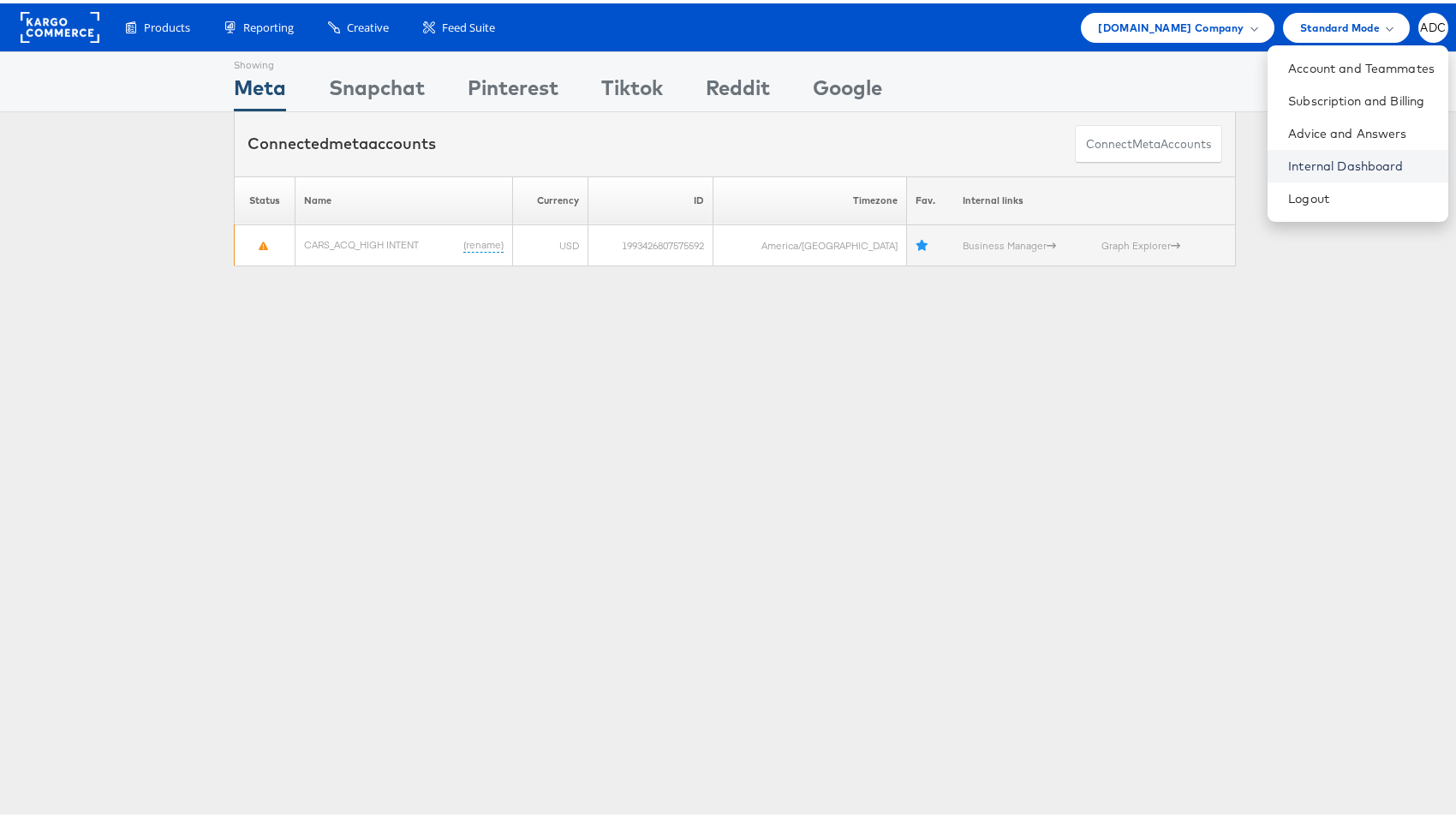
click at [1288, 163] on link "Internal Dashboard" at bounding box center [1361, 163] width 146 height 17
drag, startPoint x: 1181, startPoint y: 345, endPoint x: 1143, endPoint y: 326, distance: 42.5
click at [1178, 341] on div "Showing Meta Showing Snapchat Showing Pinterest Showing Tiktok Showing Reddit S…" at bounding box center [734, 476] width 1469 height 856
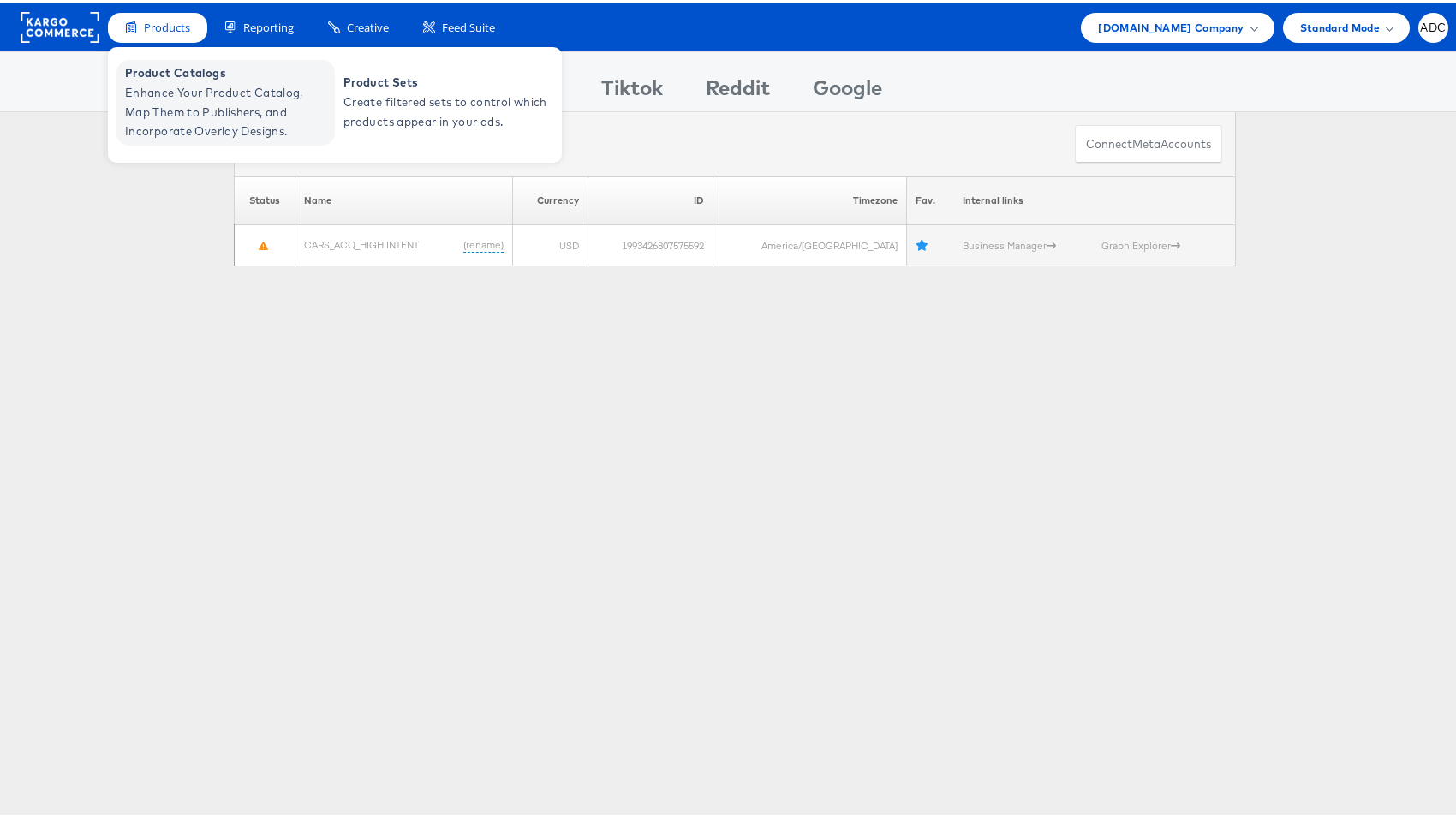
click at [195, 102] on span "Enhance Your Product Catalog, Map Them to Publishers, and Incorporate Overlay D…" at bounding box center [228, 109] width 206 height 59
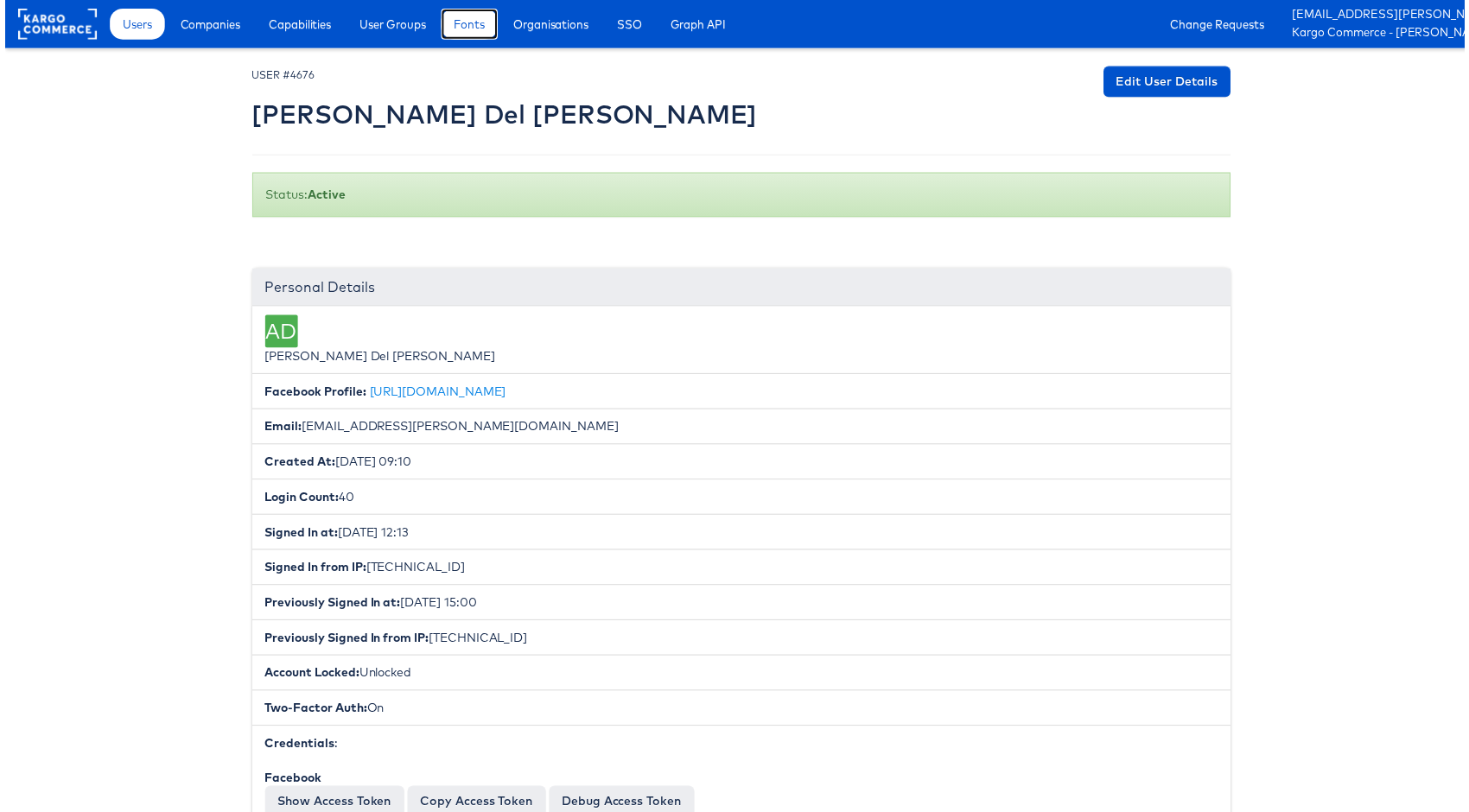
click at [495, 35] on link "Fonts" at bounding box center [468, 24] width 57 height 31
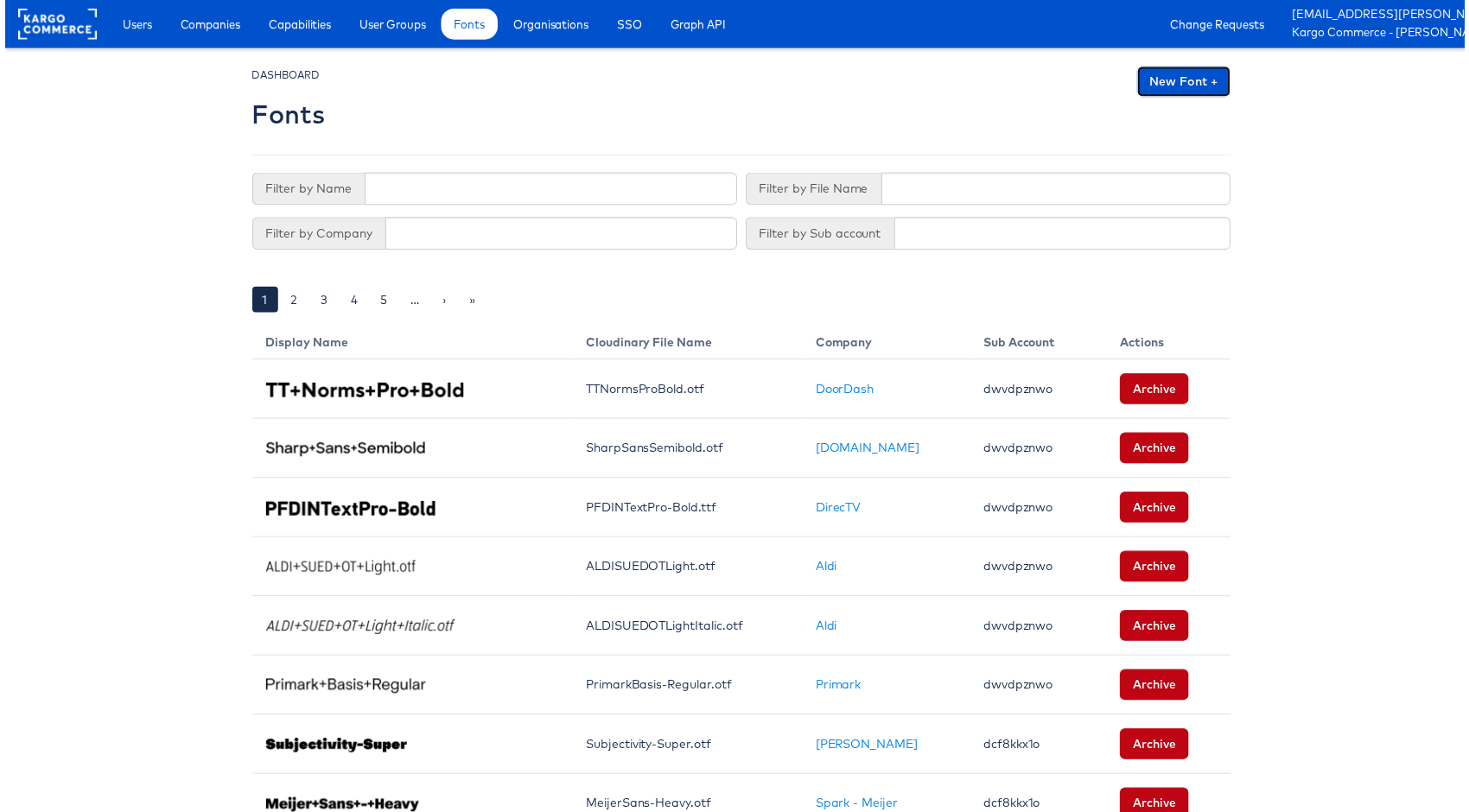
click at [1167, 80] on link "New Font +" at bounding box center [1187, 82] width 94 height 31
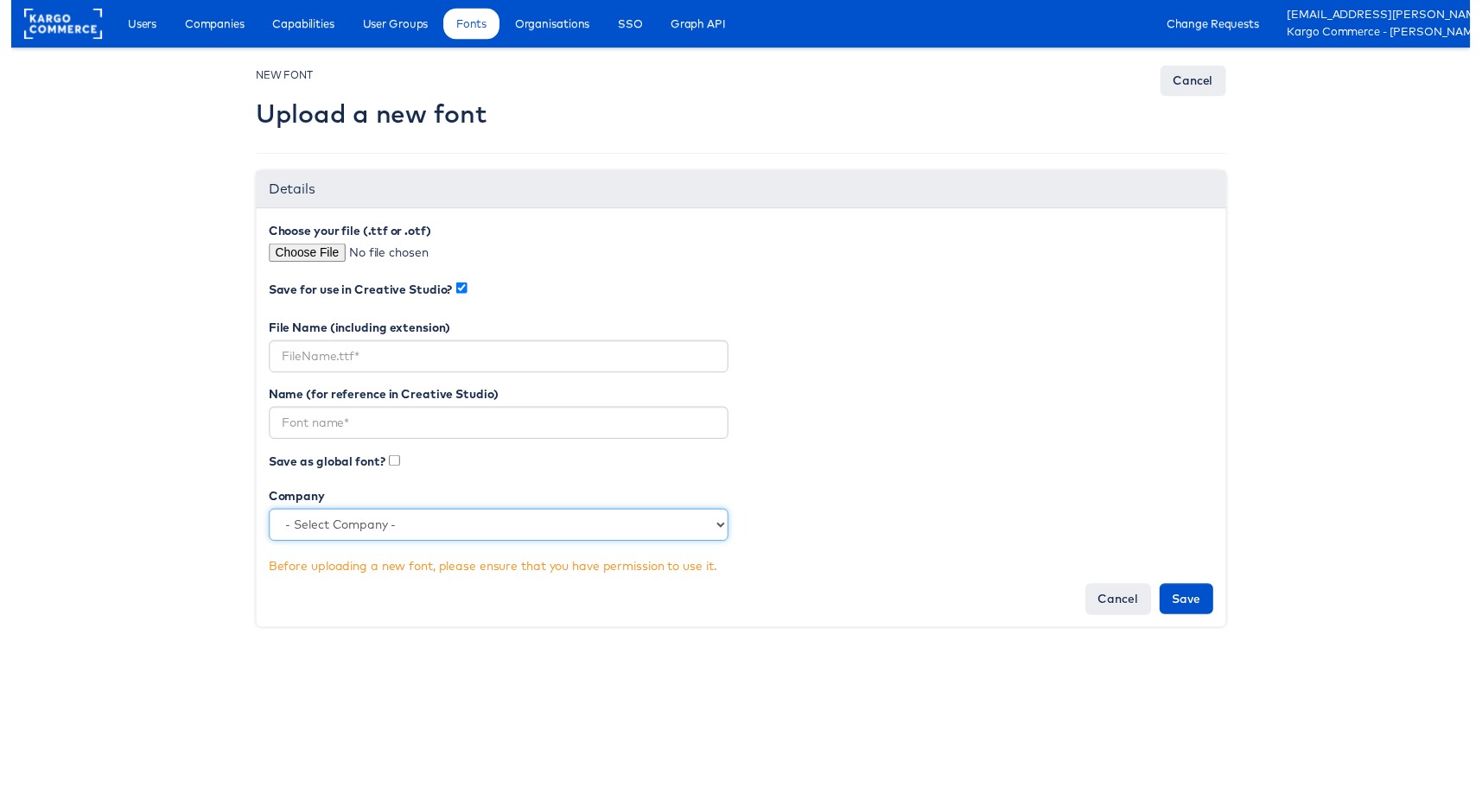
click at [428, 533] on select "- Select Company - StitcherAds American Eagle Outfitters Clarks JD Sports Cole …" at bounding box center [496, 533] width 467 height 33
click at [455, 291] on input "checkbox" at bounding box center [458, 293] width 11 height 11
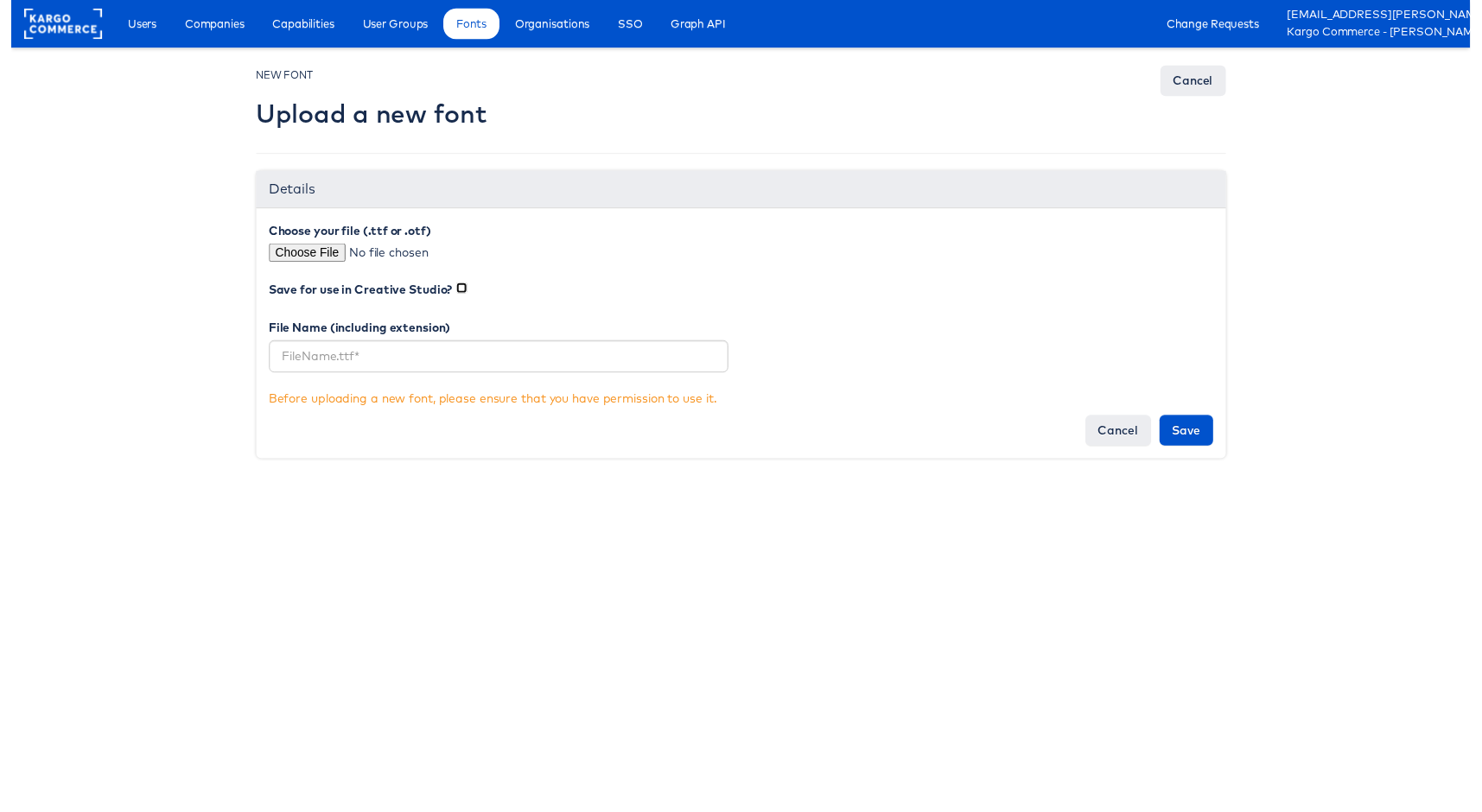
click at [452, 296] on input "checkbox" at bounding box center [458, 293] width 11 height 11
checkbox input "true"
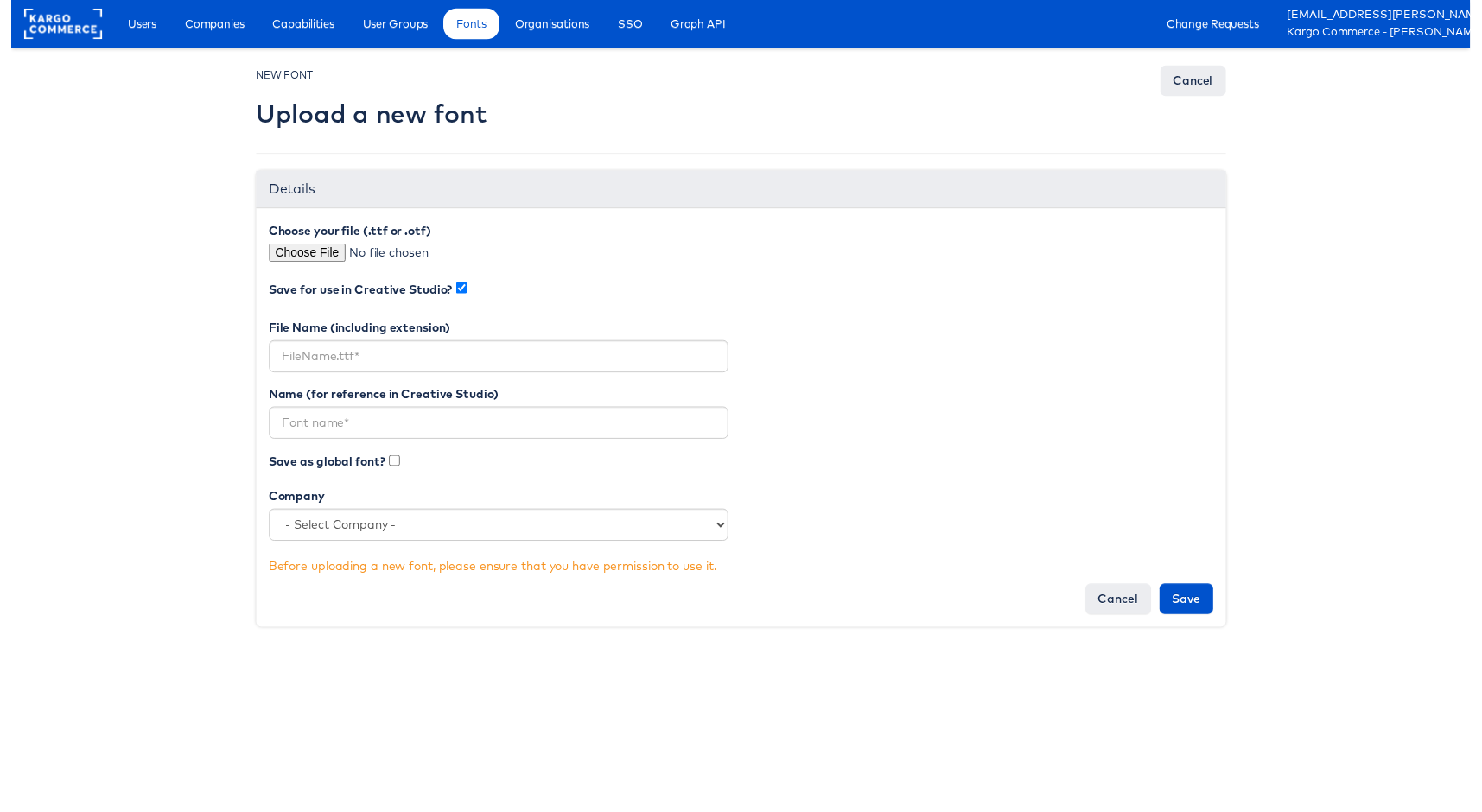
click at [447, 551] on div "Name (for reference in Creative Studio) Save as global font? Company - Select C…" at bounding box center [496, 476] width 493 height 171
click at [446, 541] on select "- Select Company - StitcherAds American Eagle Outfitters Clarks JD Sports Cole …" at bounding box center [496, 533] width 467 height 33
select select "4680"
click at [361, 363] on input "text" at bounding box center [496, 363] width 467 height 33
paste input "SharpSans.otf"
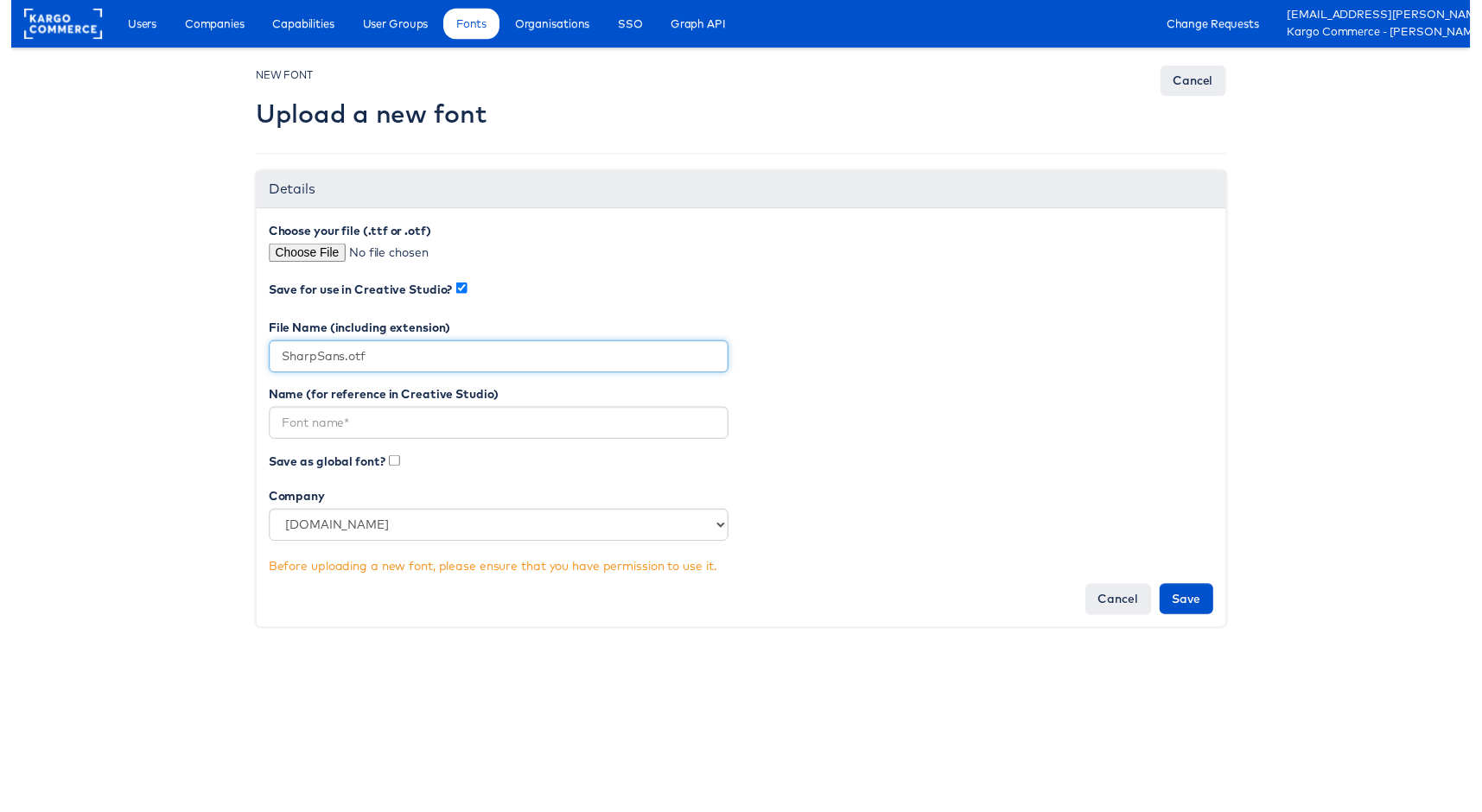
type input "SharpSans.otf"
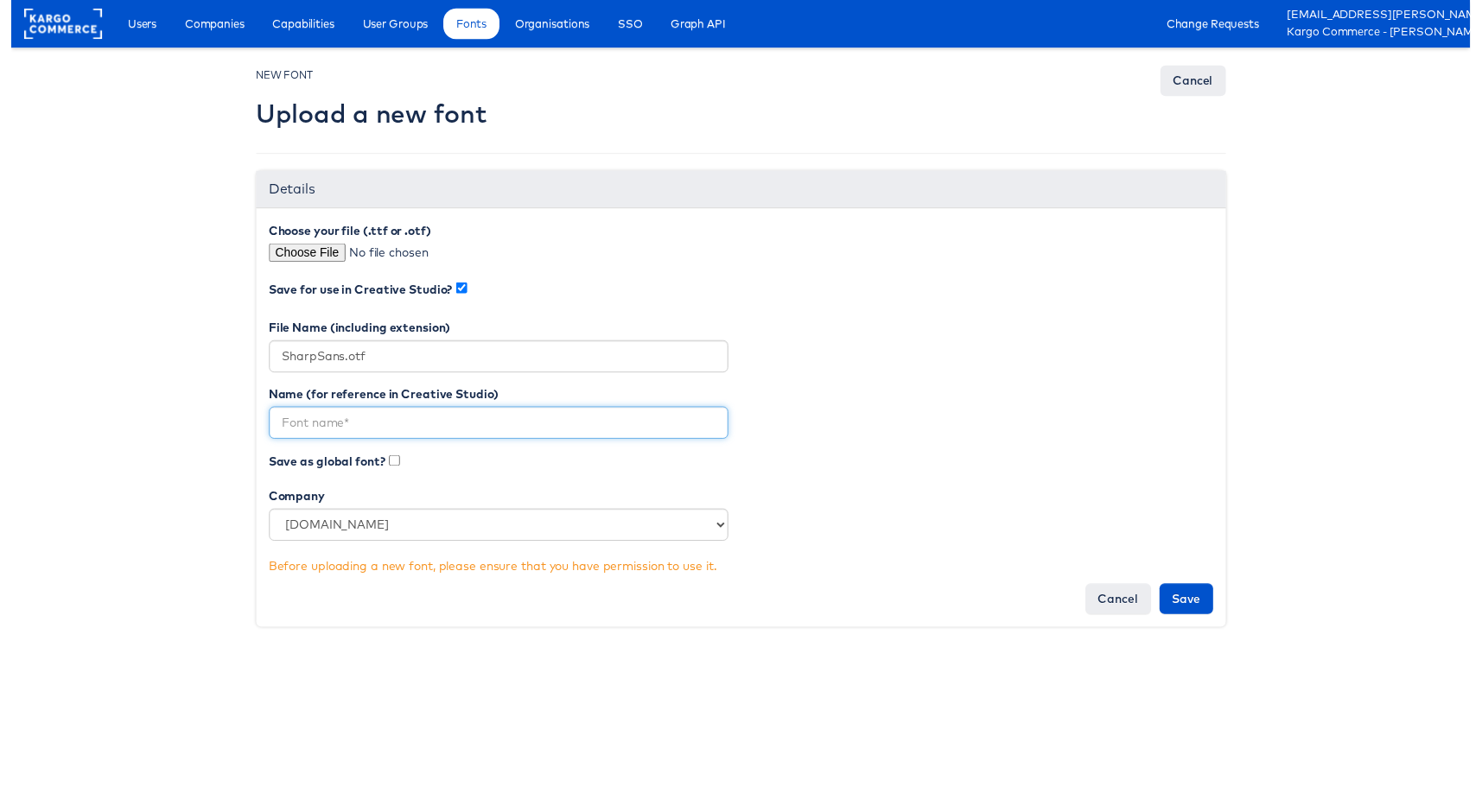
click at [443, 432] on input "text" at bounding box center [496, 430] width 467 height 33
paste input "Sharp Sans"
type input "Sharp Sans"
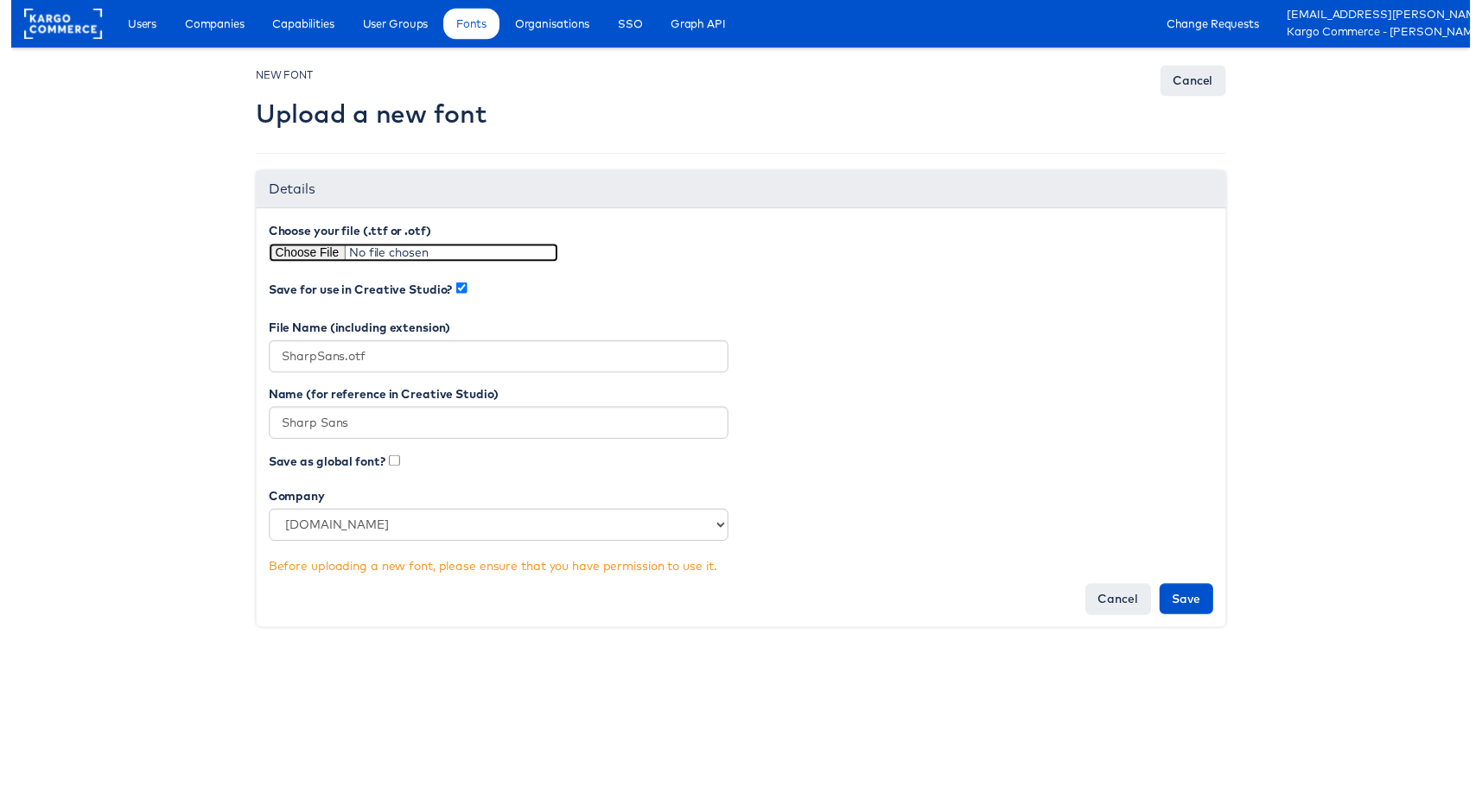
click at [293, 257] on input "file" at bounding box center [409, 257] width 293 height 19
type input "C:\fakepath\SharpSans.otf"
click at [1204, 609] on input "Save" at bounding box center [1193, 608] width 54 height 31
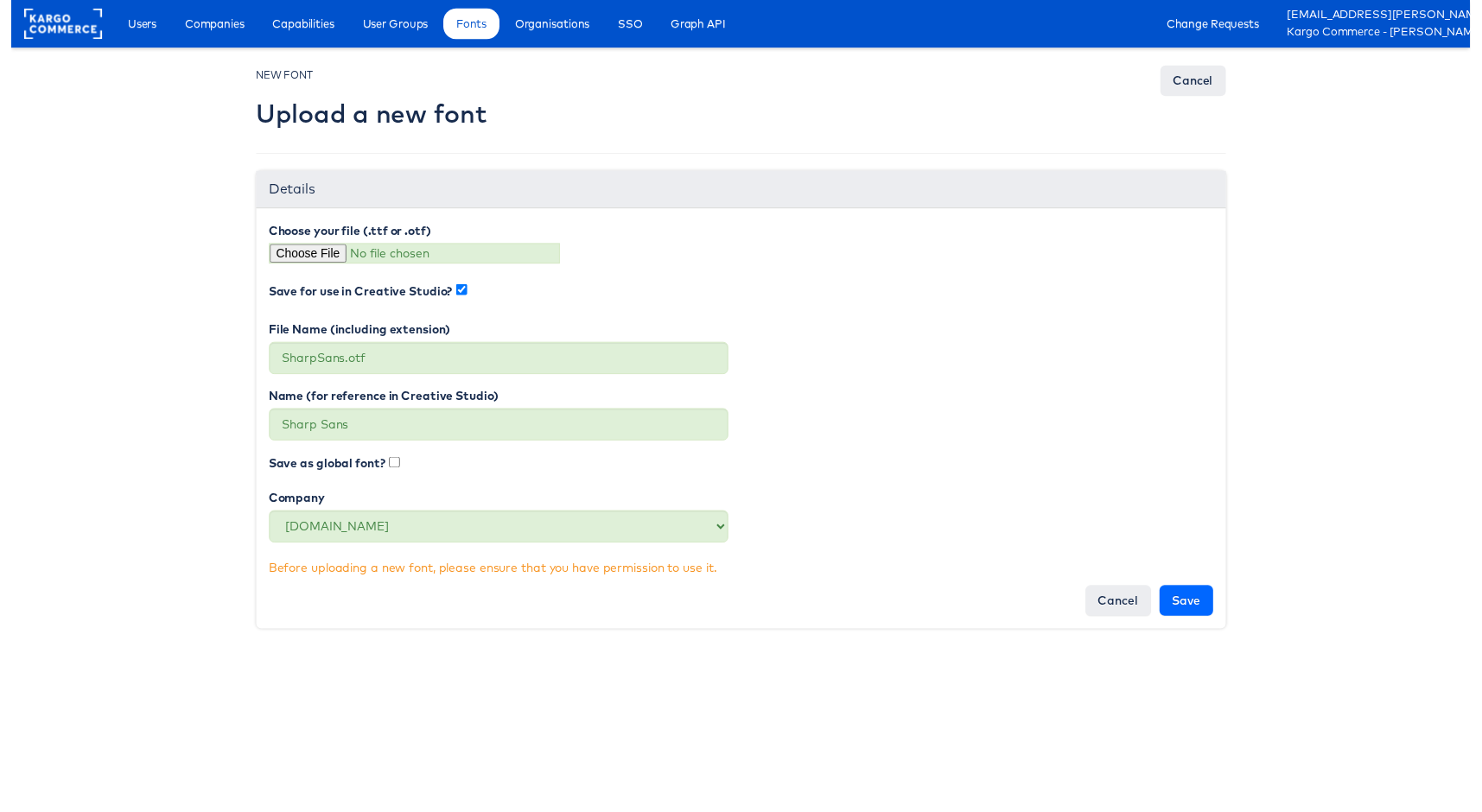
type input "Saving..."
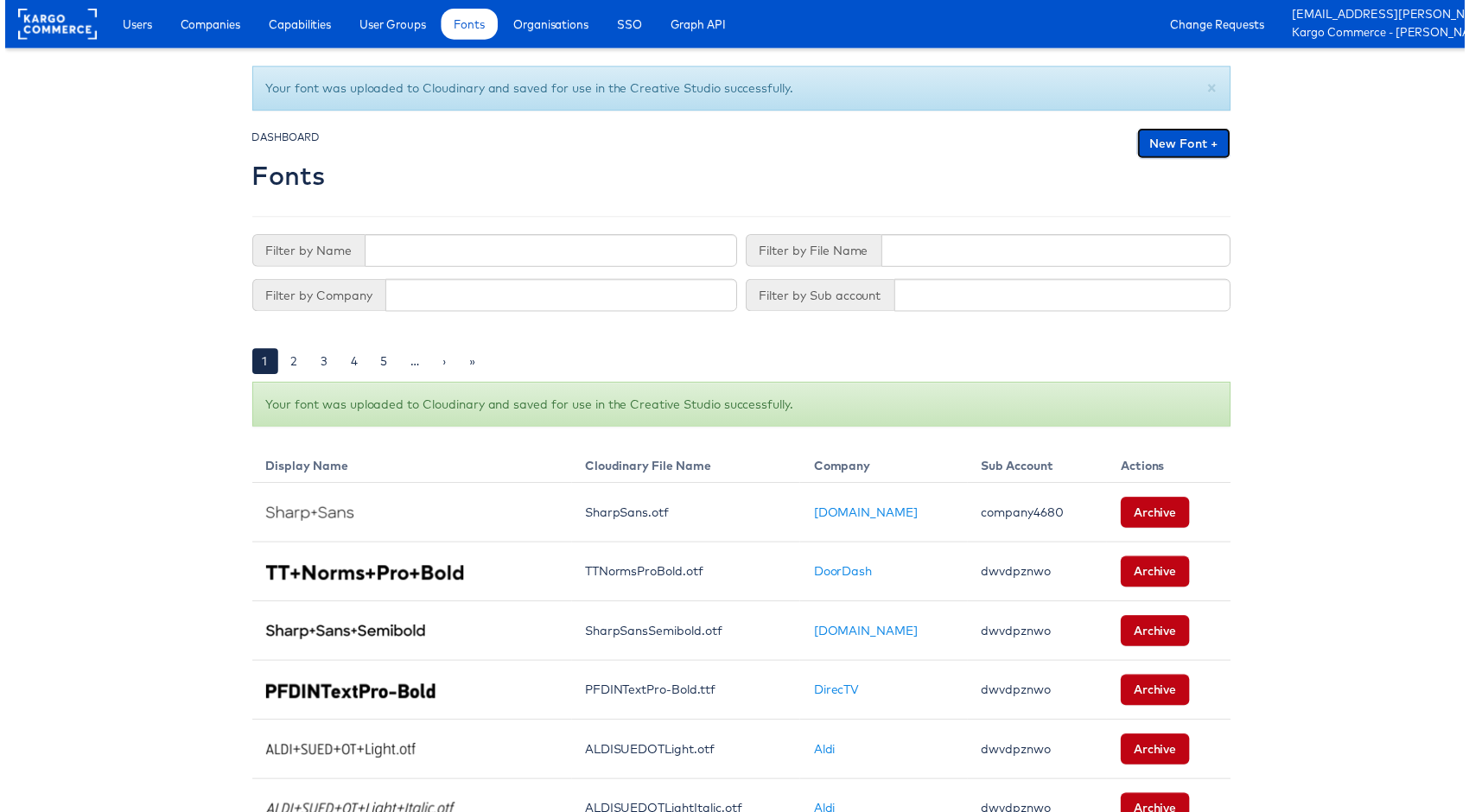
click at [1167, 151] on link "New Font +" at bounding box center [1187, 145] width 94 height 31
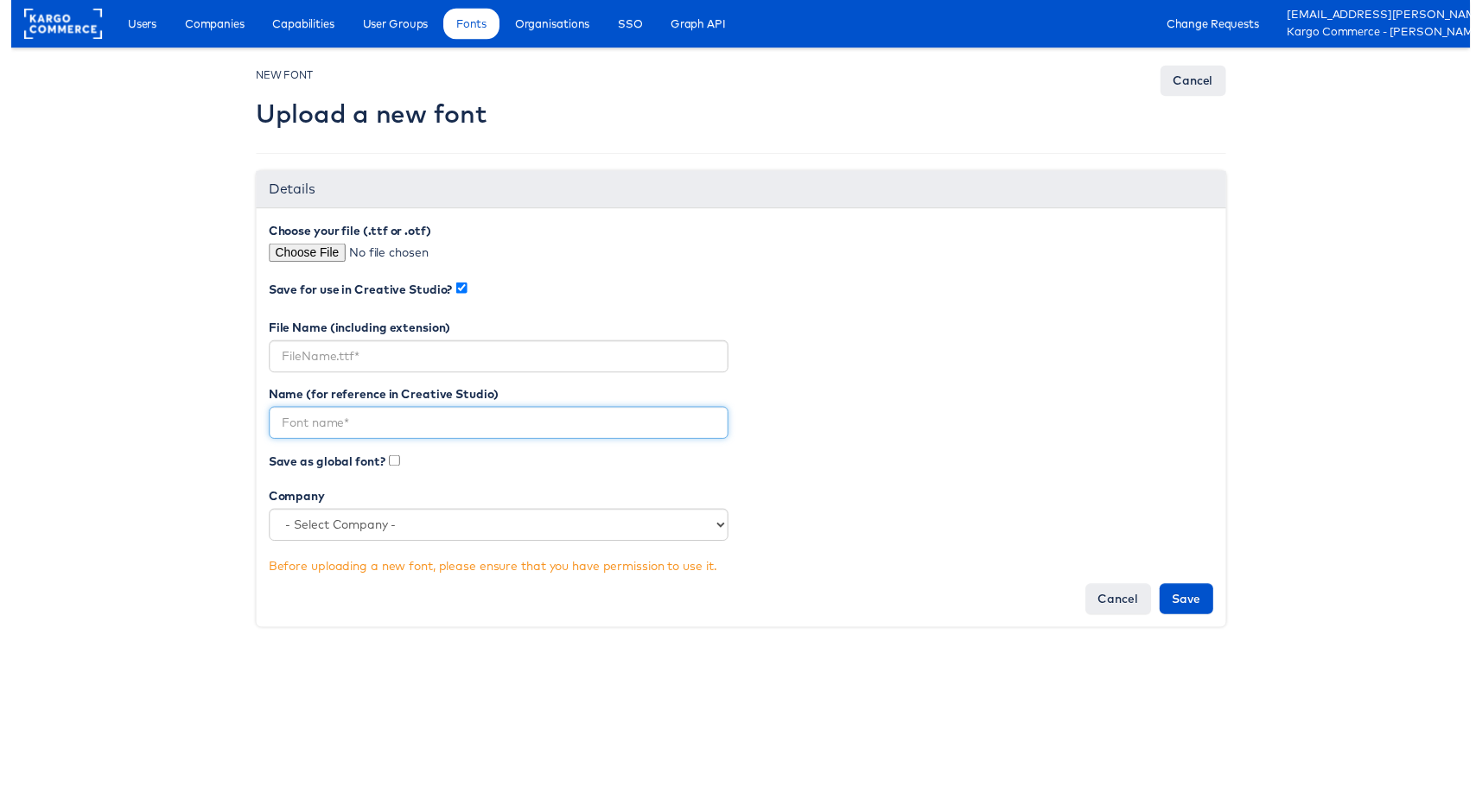
click at [406, 426] on input "text" at bounding box center [496, 430] width 467 height 33
paste input "Sharp Sans Bold"
type input "Sharp Sans Bold"
click at [371, 551] on div "Name (for reference in Creative Studio) Sharp Sans Bold Save as global font? Co…" at bounding box center [496, 476] width 493 height 171
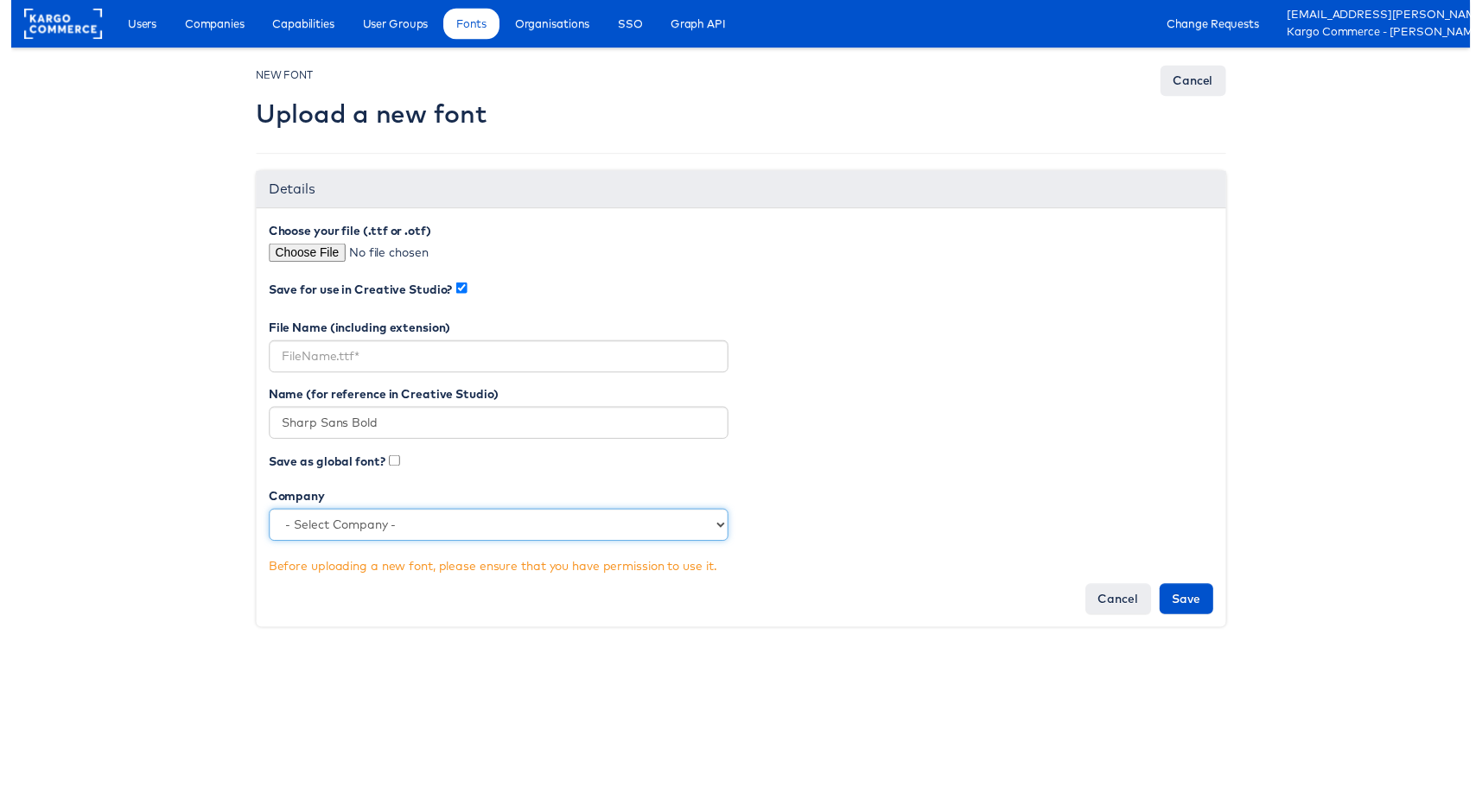
click at [374, 545] on select "- Select Company - StitcherAds American Eagle Outfitters Clarks JD Sports Cole …" at bounding box center [496, 533] width 467 height 33
select select "4680"
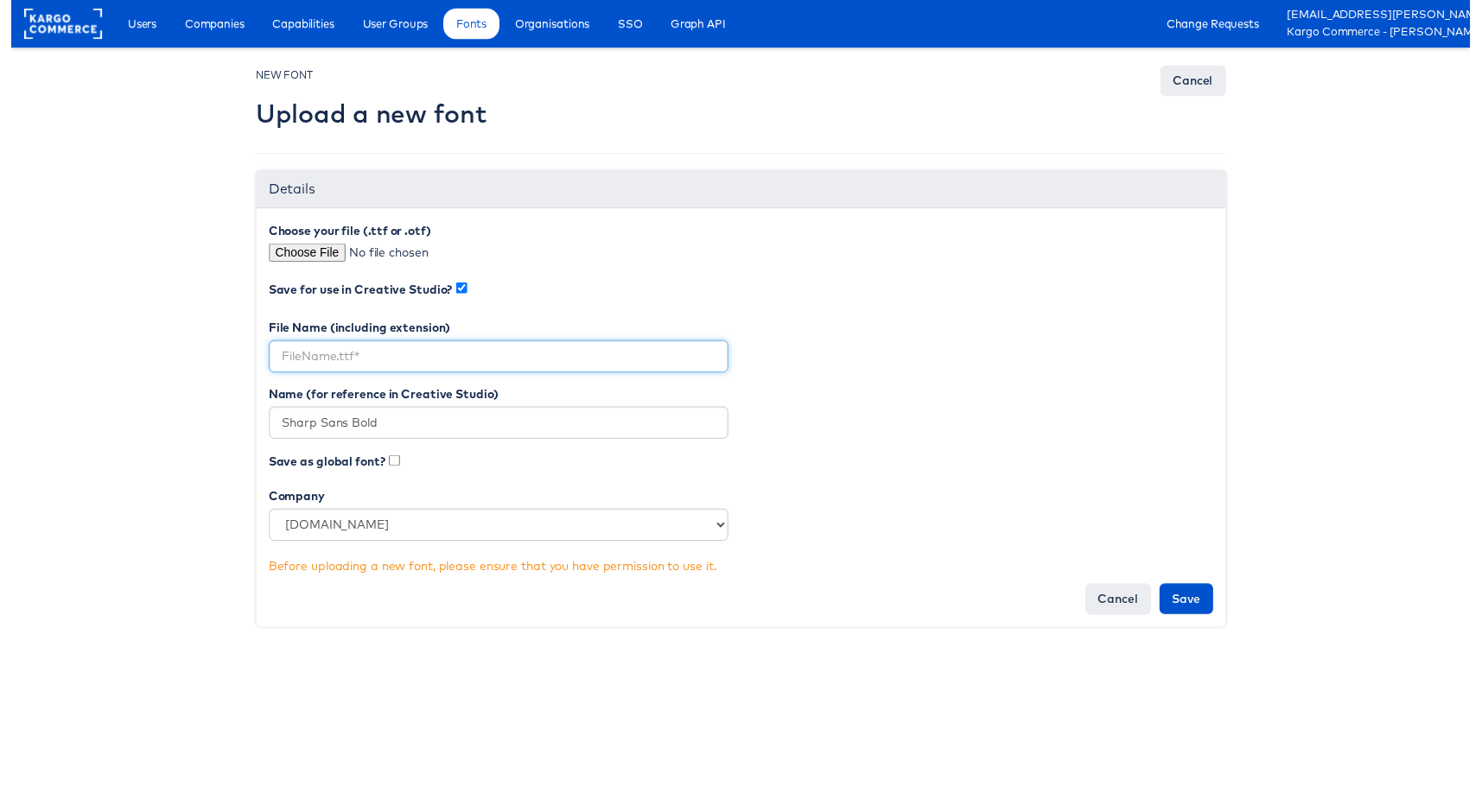
click at [342, 357] on input "text" at bounding box center [496, 363] width 467 height 33
paste input "SharpSansBold.otf"
type input "SharpSansBold.otf"
click at [775, 661] on html "Users Companies Capabilities User Groups Fonts Organisations SSO Graph API Chan…" at bounding box center [741, 330] width 1482 height 661
click at [293, 245] on div "Choose your file (.ttf or .otf)" at bounding box center [496, 254] width 493 height 58
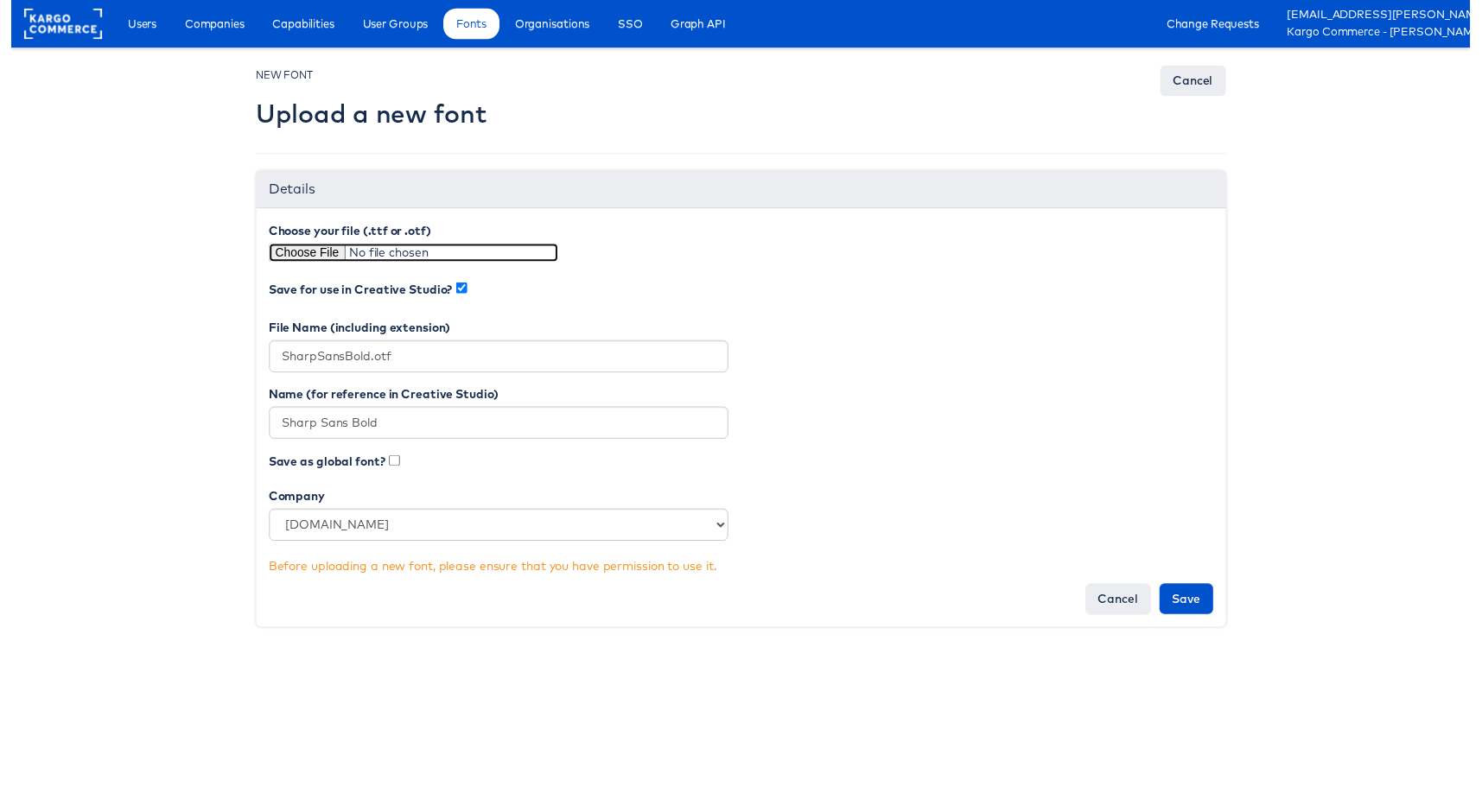
click at [293, 252] on input "file" at bounding box center [409, 257] width 293 height 19
type input "C:\fakepath\SharpSansBold.otf"
click at [1187, 609] on input "Save" at bounding box center [1193, 608] width 54 height 31
type input "Saving..."
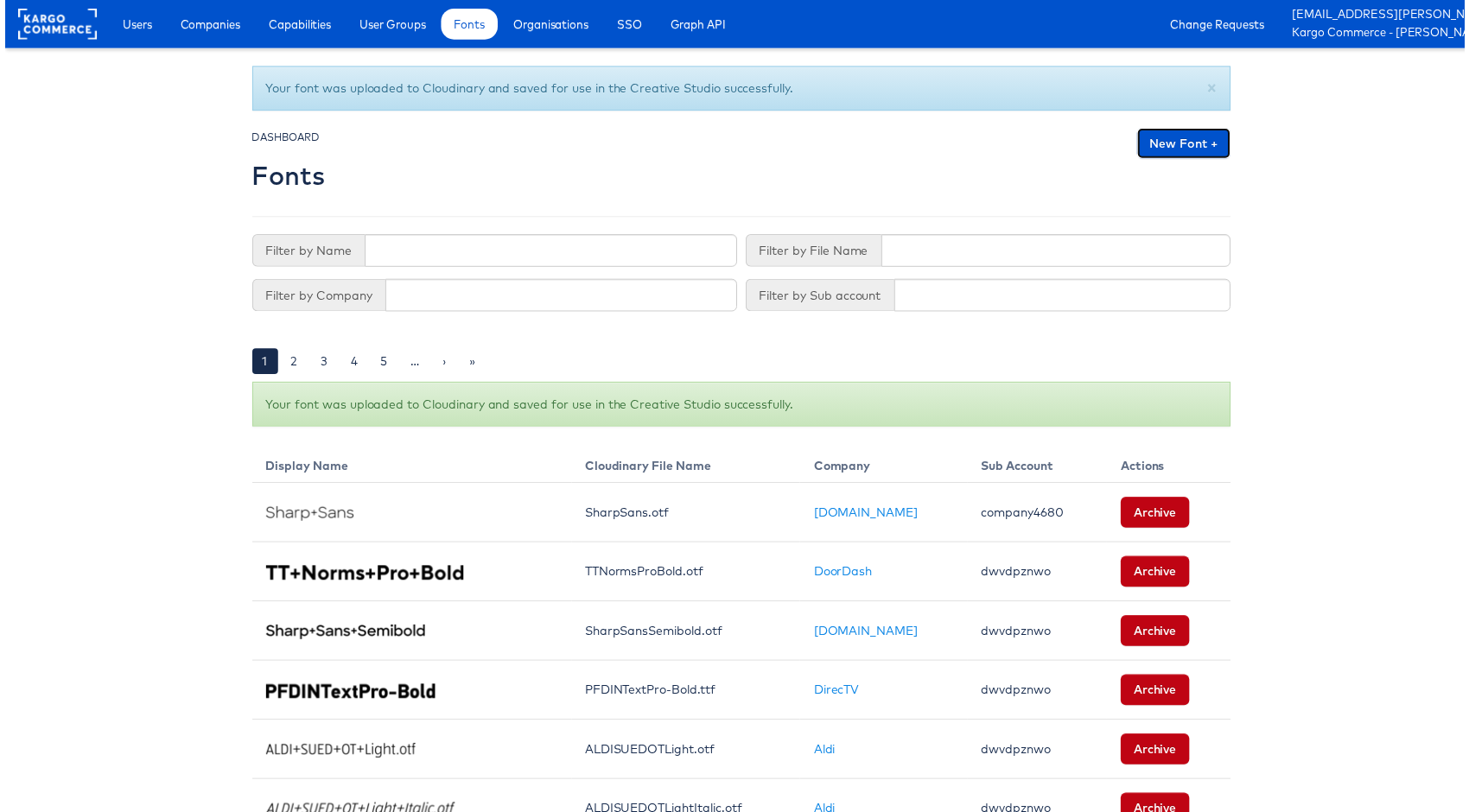
click at [1176, 143] on link "New Font +" at bounding box center [1187, 145] width 94 height 31
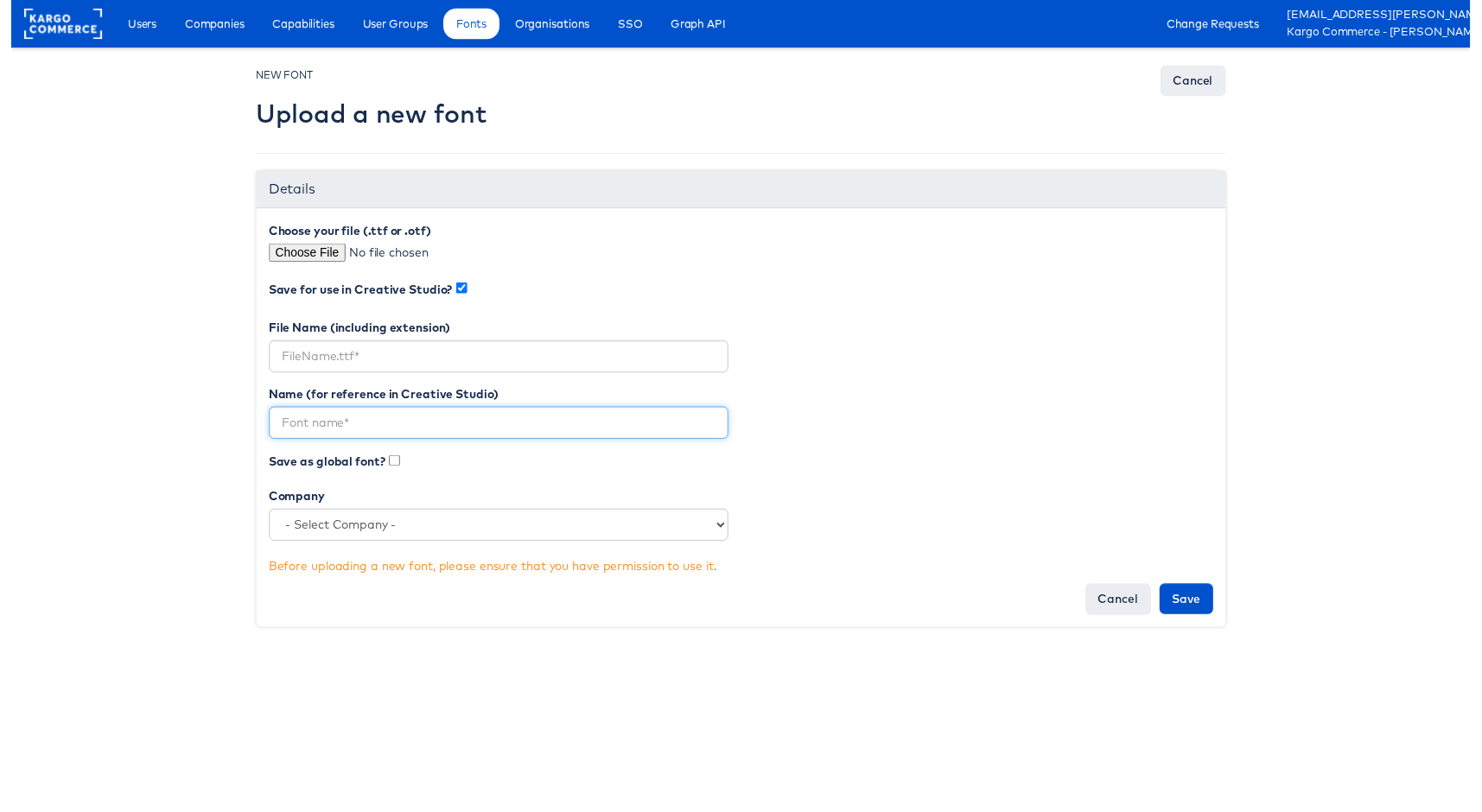
click at [302, 422] on input "text" at bounding box center [496, 430] width 467 height 33
paste input "Sharp Sans Semibold"
type input "Sharp Sans Semibold"
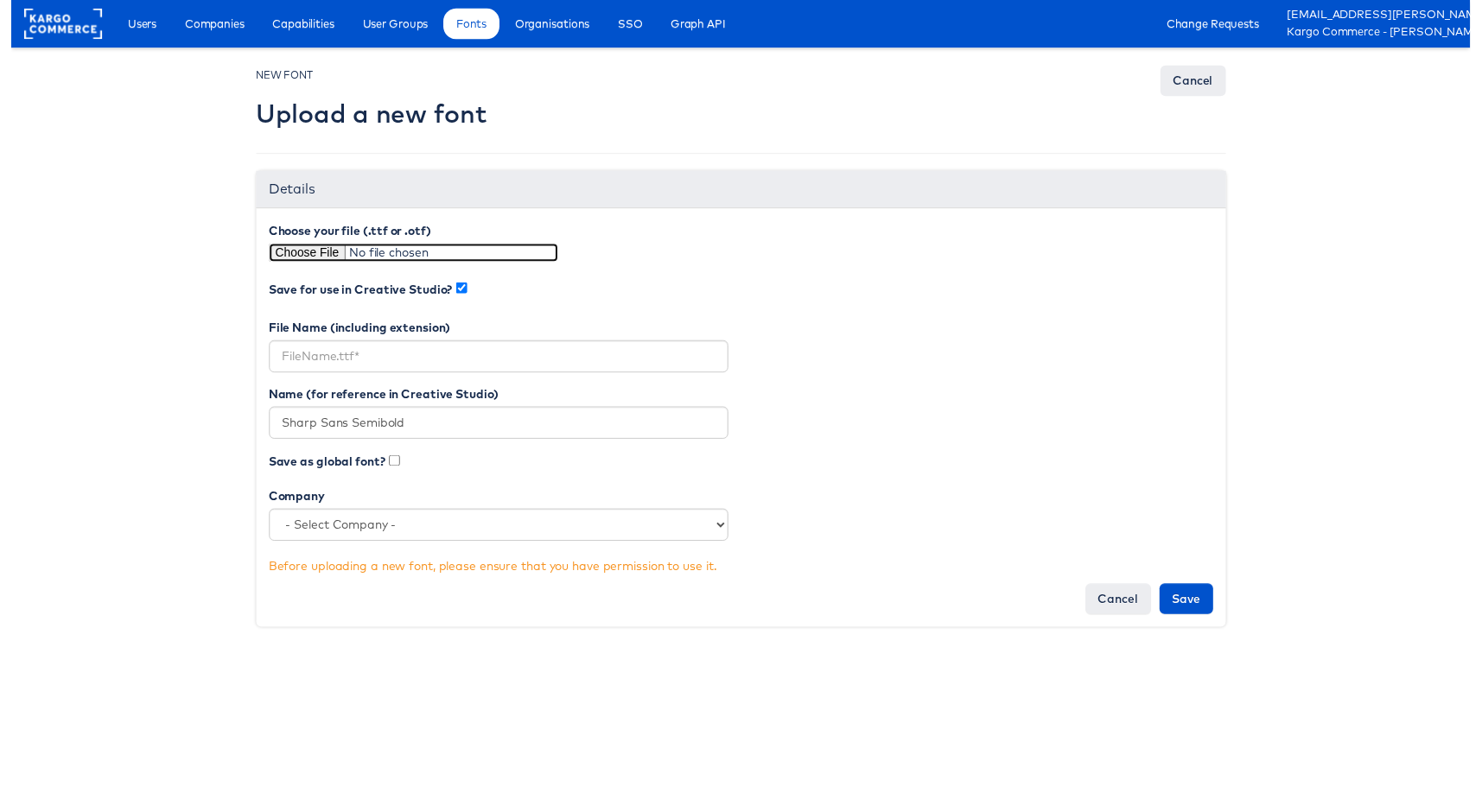
click at [306, 260] on input "file" at bounding box center [409, 257] width 293 height 19
type input "C:\fakepath\SharpSansSemibold.otf"
type input "SharpSansSemibold.otf"
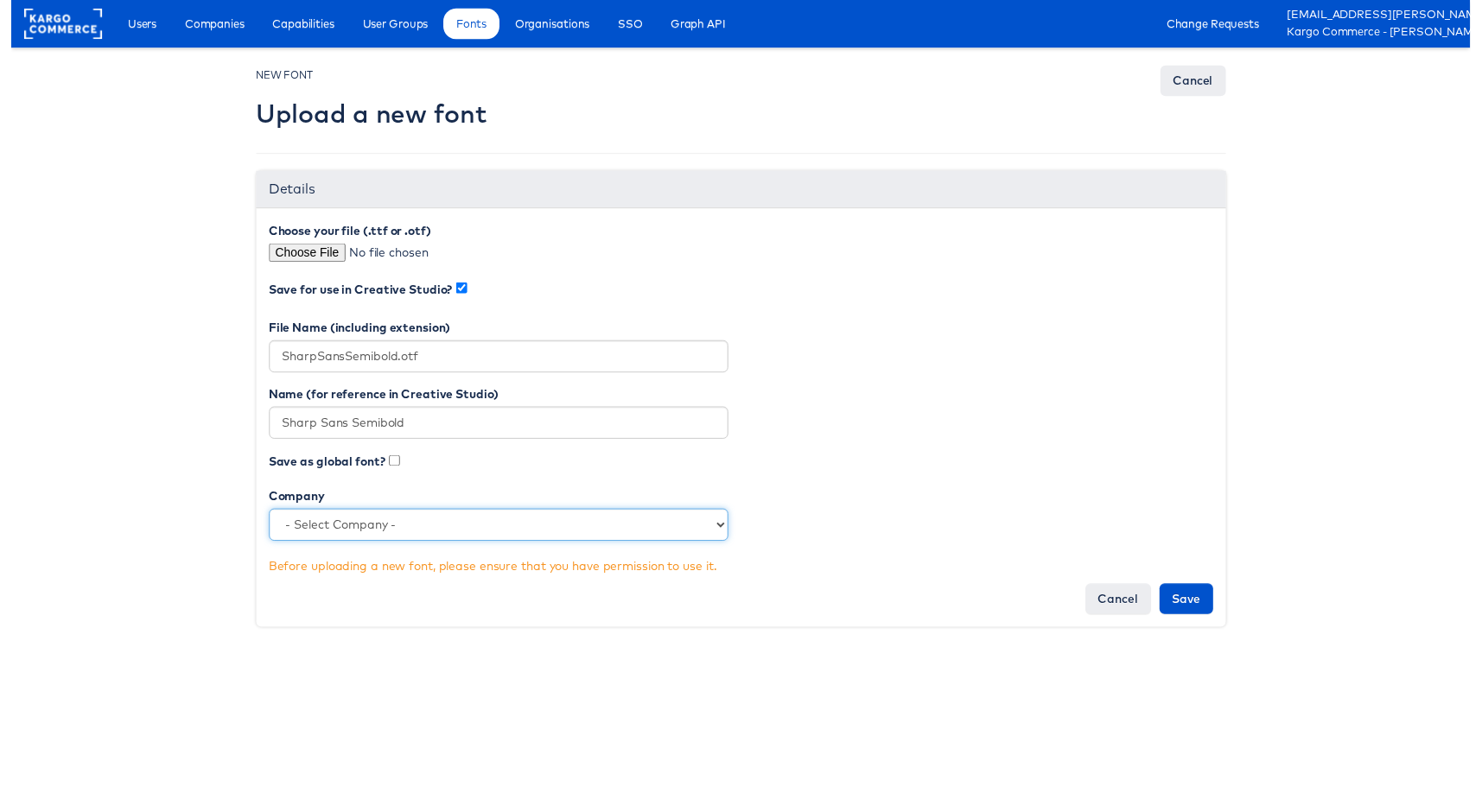
click at [353, 528] on select "- Select Company - StitcherAds American Eagle Outfitters Clarks JD Sports Cole …" at bounding box center [496, 533] width 467 height 33
select select "4680"
click at [1203, 605] on input "Save" at bounding box center [1193, 608] width 54 height 31
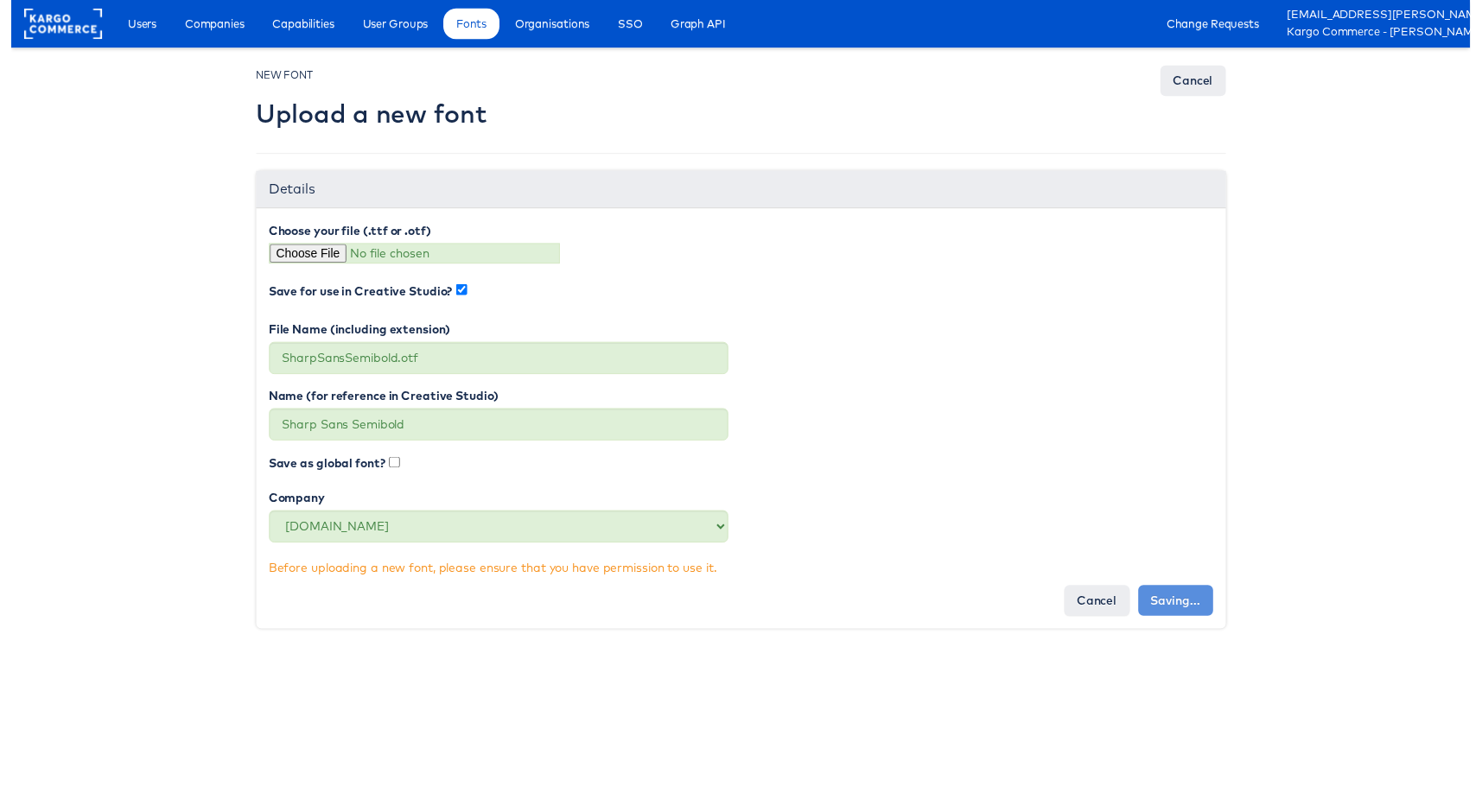
type input "Saving..."
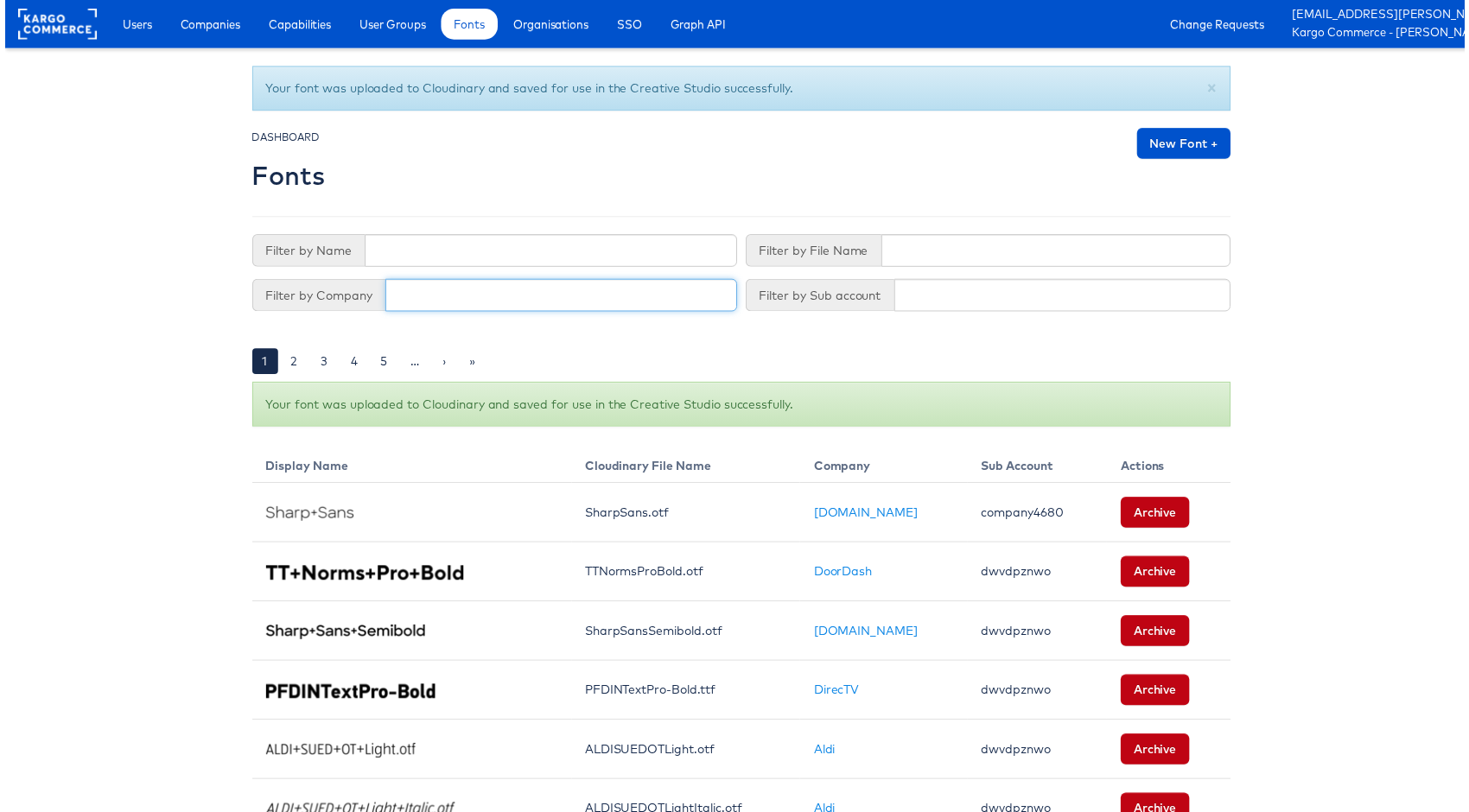
click at [478, 290] on input "text" at bounding box center [560, 297] width 354 height 33
type input "[DOMAIN_NAME]"
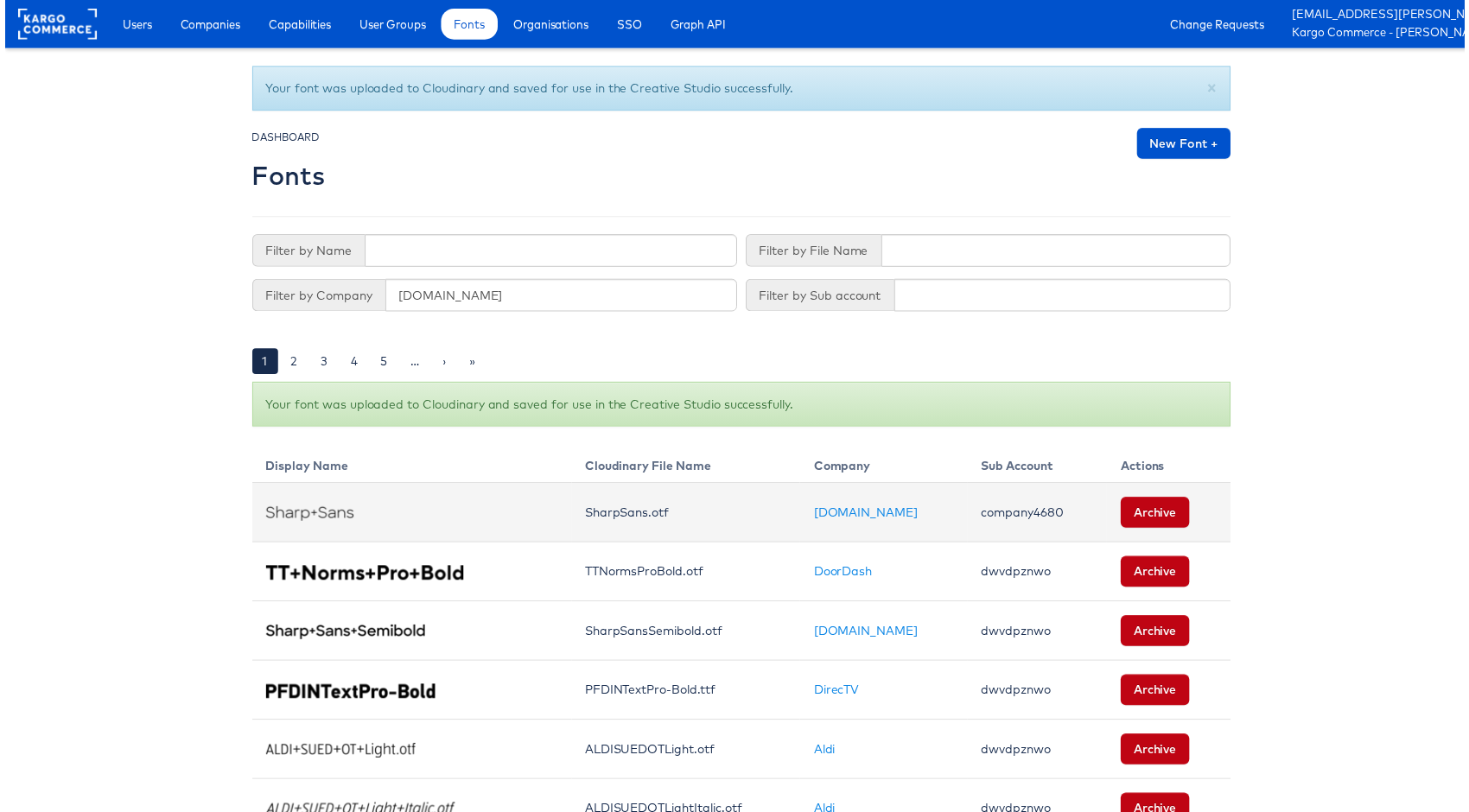
click at [991, 511] on td "company4680" at bounding box center [1039, 516] width 141 height 60
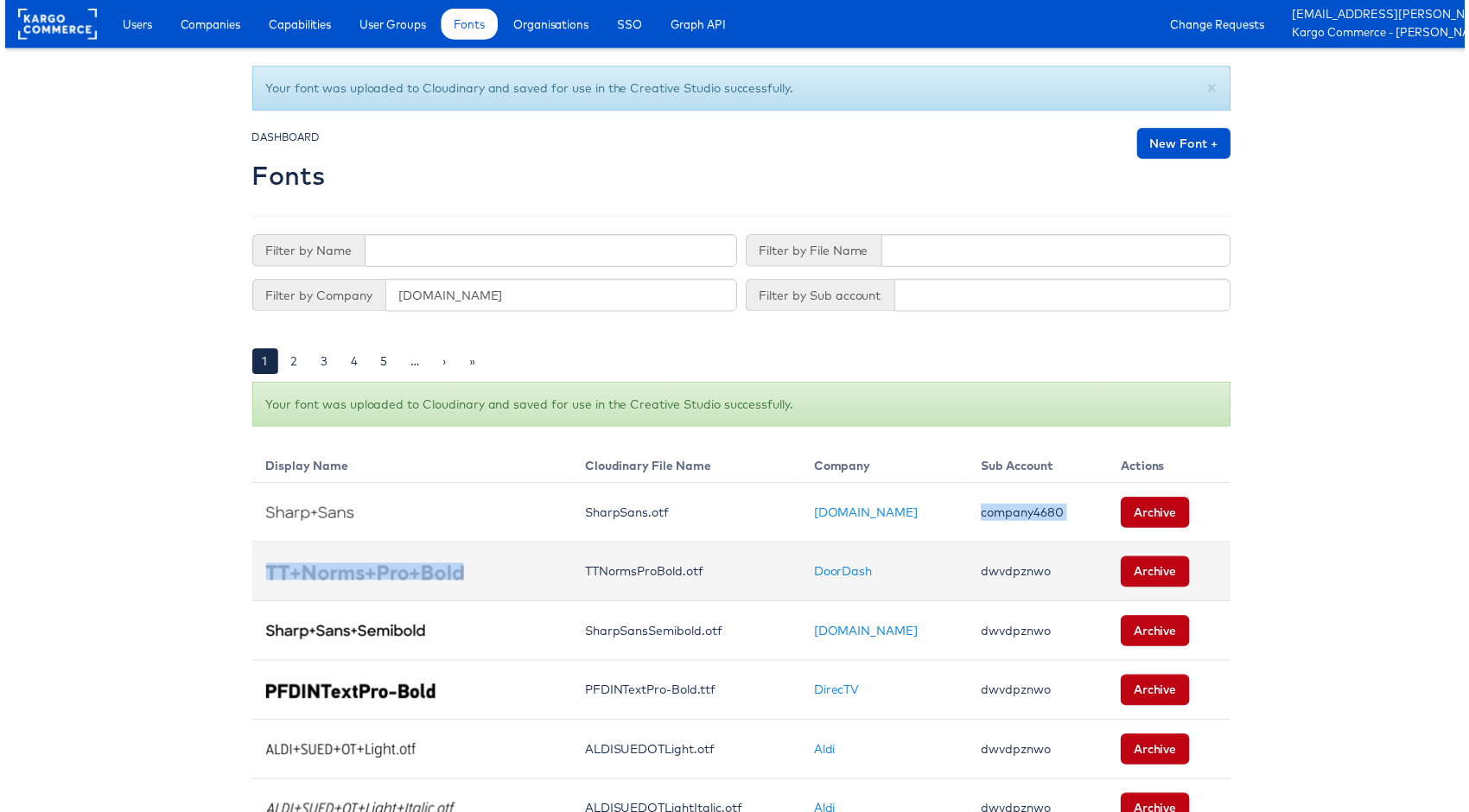
copy tbody "company4680 Archive"
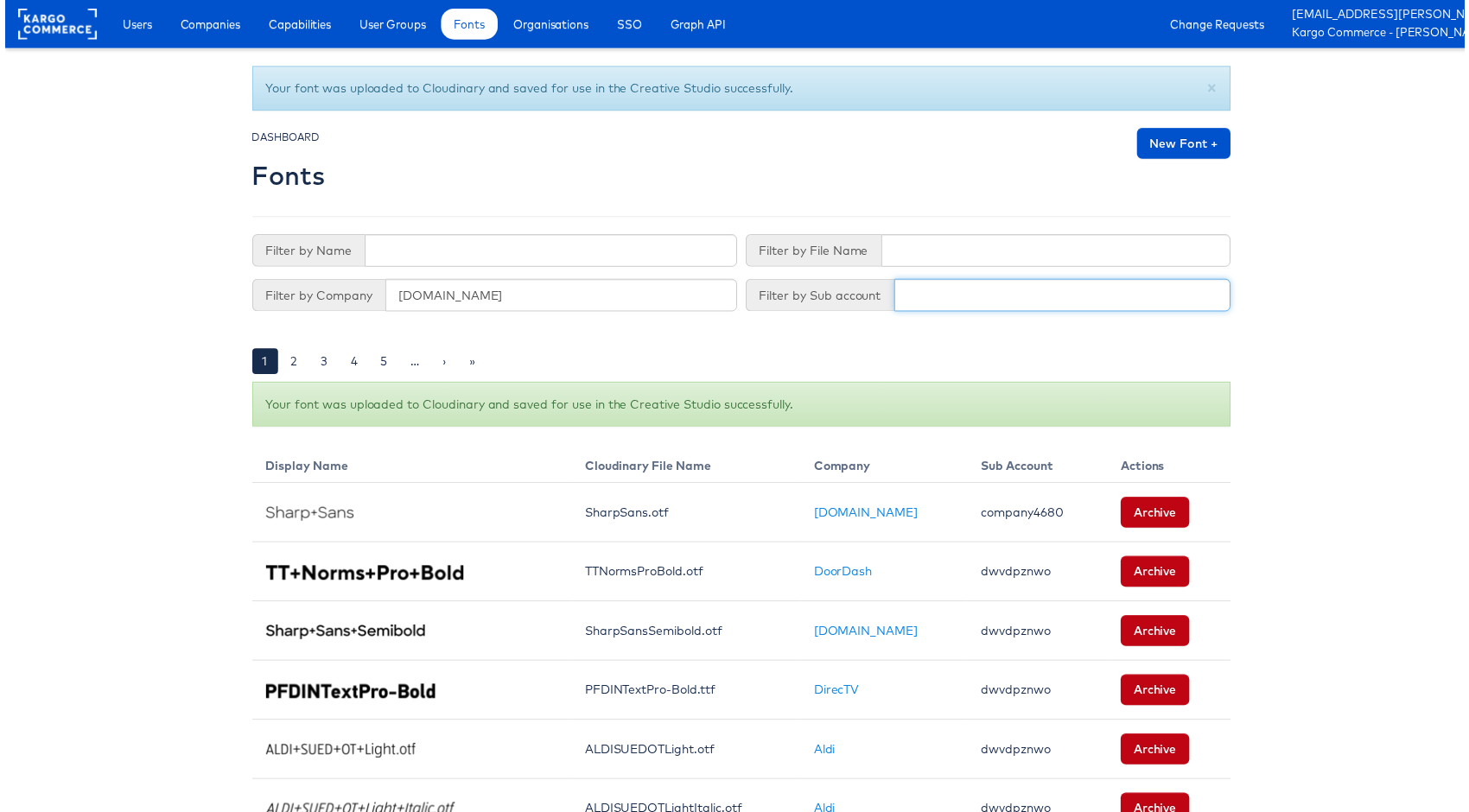
click at [940, 293] on input "text" at bounding box center [1064, 297] width 339 height 33
paste input "company4680"
type input "company4680"
click at [477, 253] on input "text" at bounding box center [549, 253] width 375 height 33
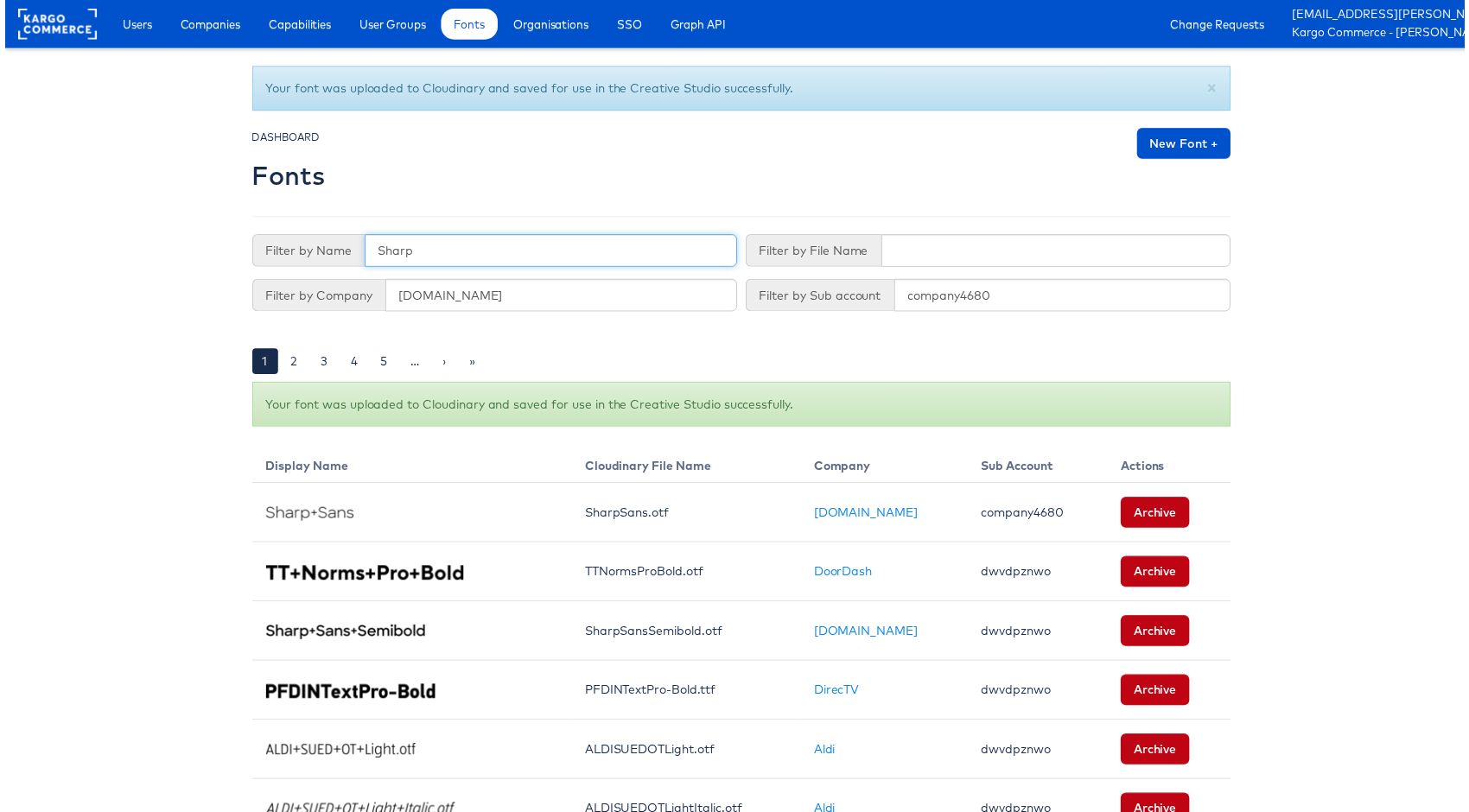
type input "Sharp"
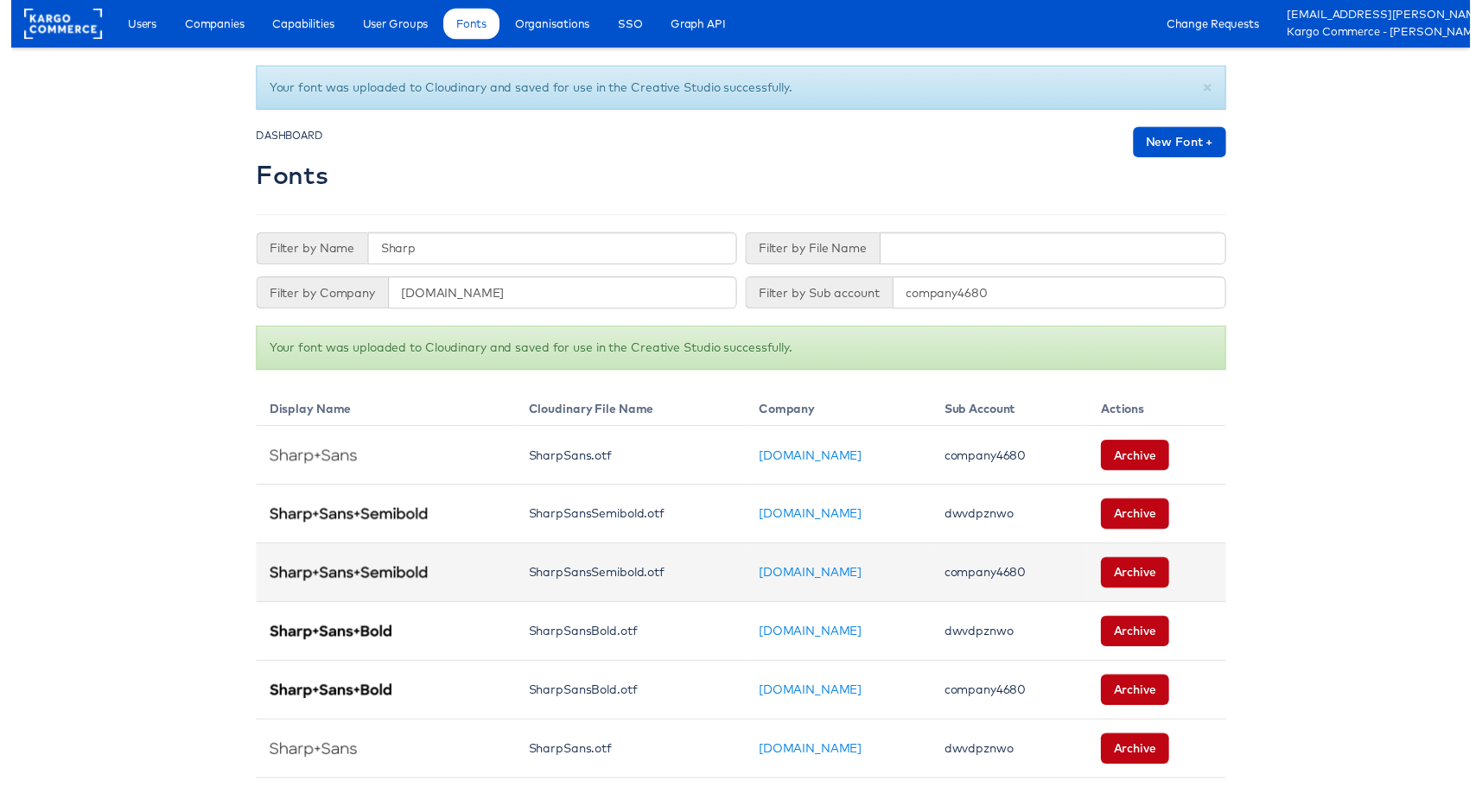
click at [512, 591] on td at bounding box center [381, 581] width 264 height 60
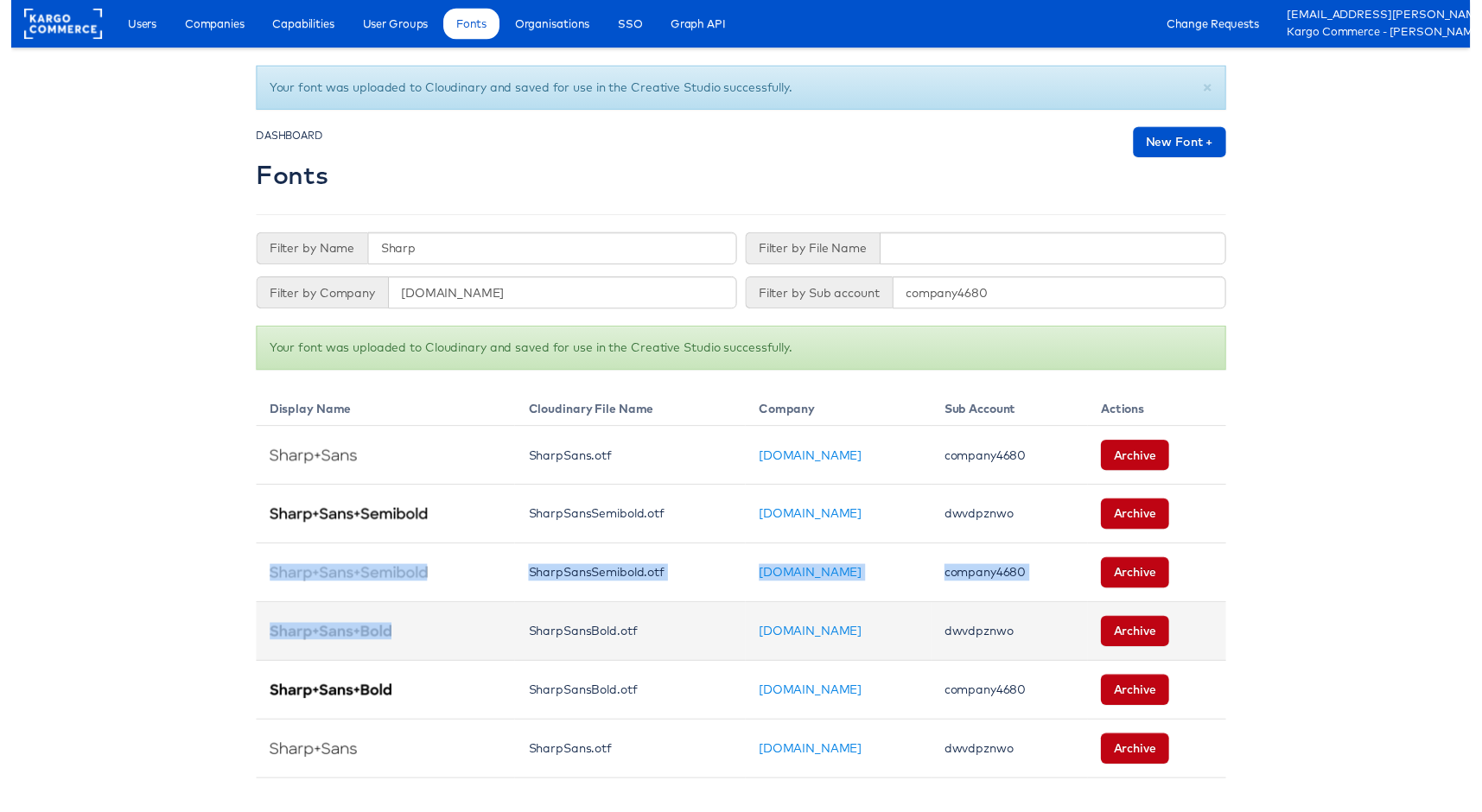
drag, startPoint x: 436, startPoint y: 593, endPoint x: 619, endPoint y: 610, distance: 183.8
click at [519, 614] on tbody "SharpSans.otf [DOMAIN_NAME] company4680 Archive SharpSansSemibold.otf [DOMAIN_N…" at bounding box center [742, 612] width 986 height 358
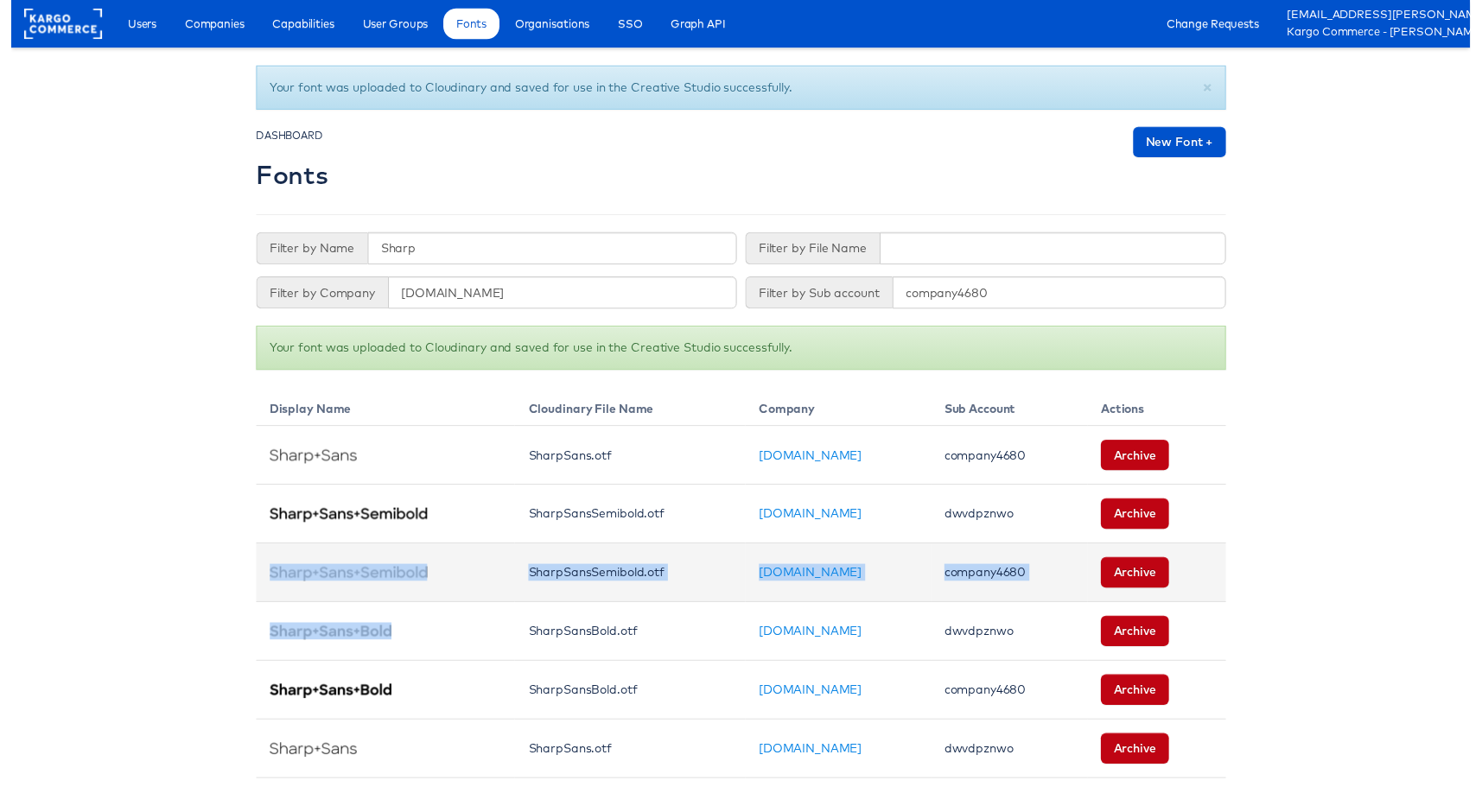
click at [934, 585] on td "company4680" at bounding box center [1013, 581] width 159 height 60
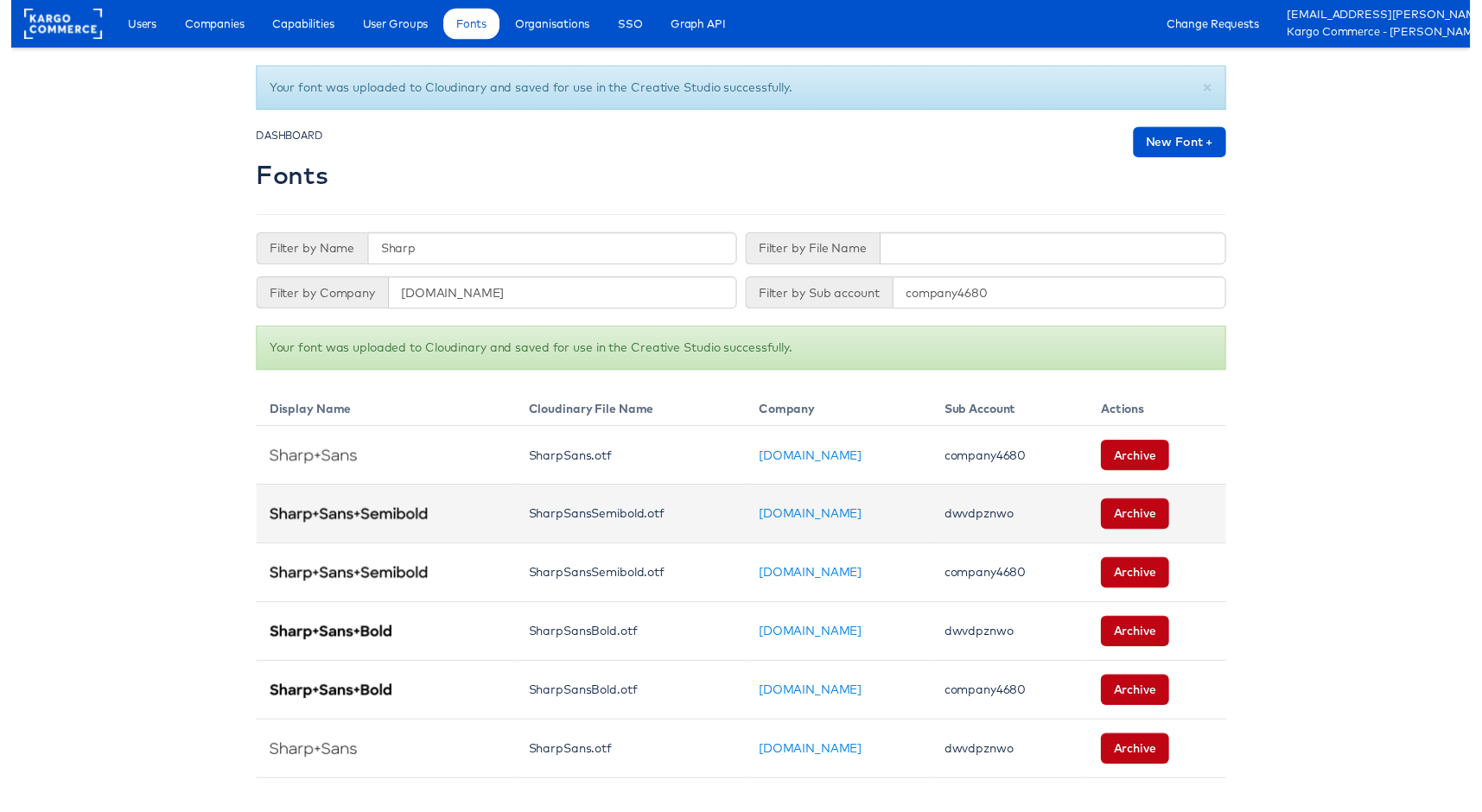
click at [961, 523] on td "dwvdpznwo" at bounding box center [1013, 522] width 159 height 60
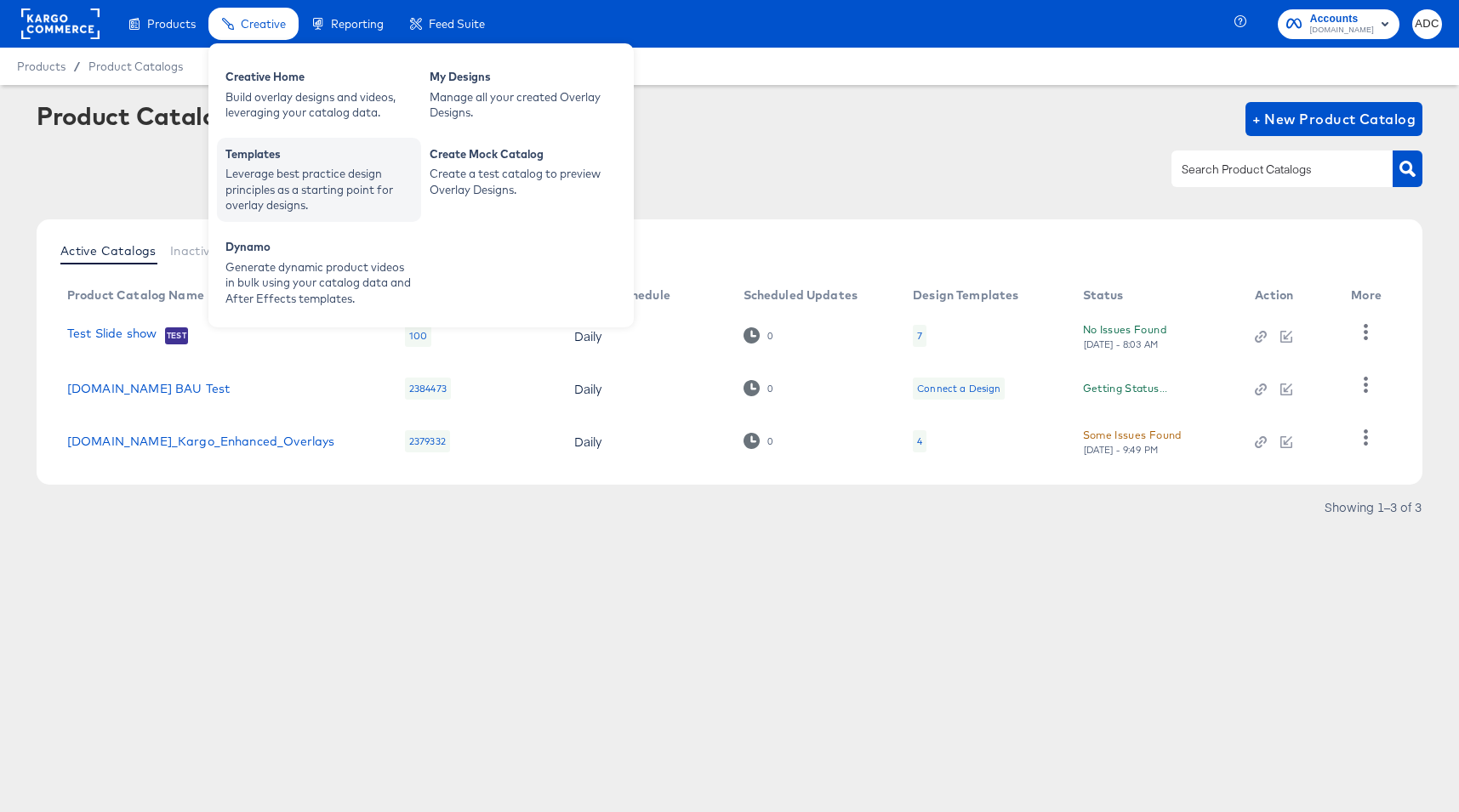
click at [240, 173] on div "Leverage best practice design principles as a starting point for overlay design…" at bounding box center [319, 190] width 187 height 47
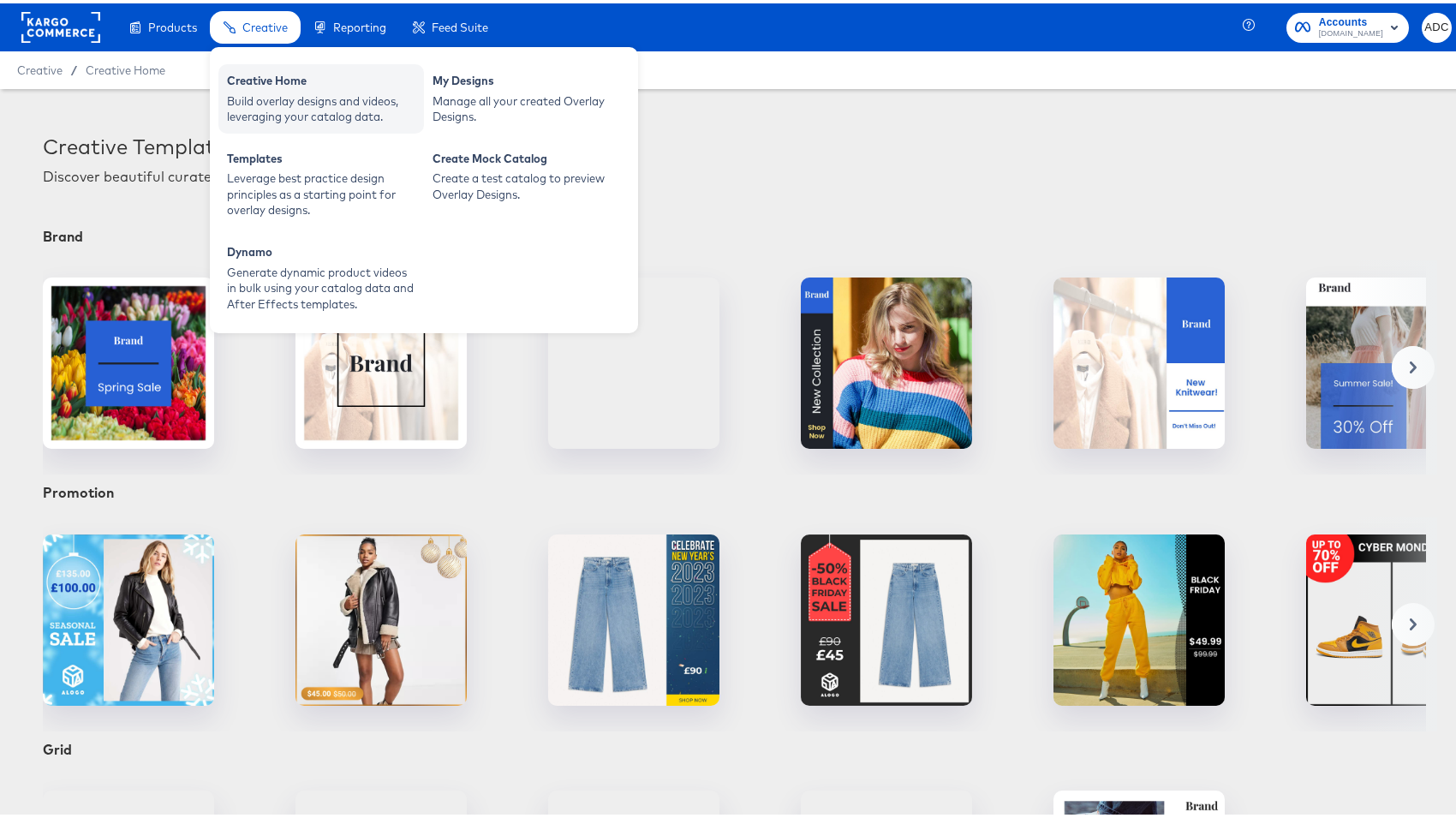
click at [262, 95] on div "Build overlay designs and videos, leveraging your catalog data." at bounding box center [321, 105] width 188 height 32
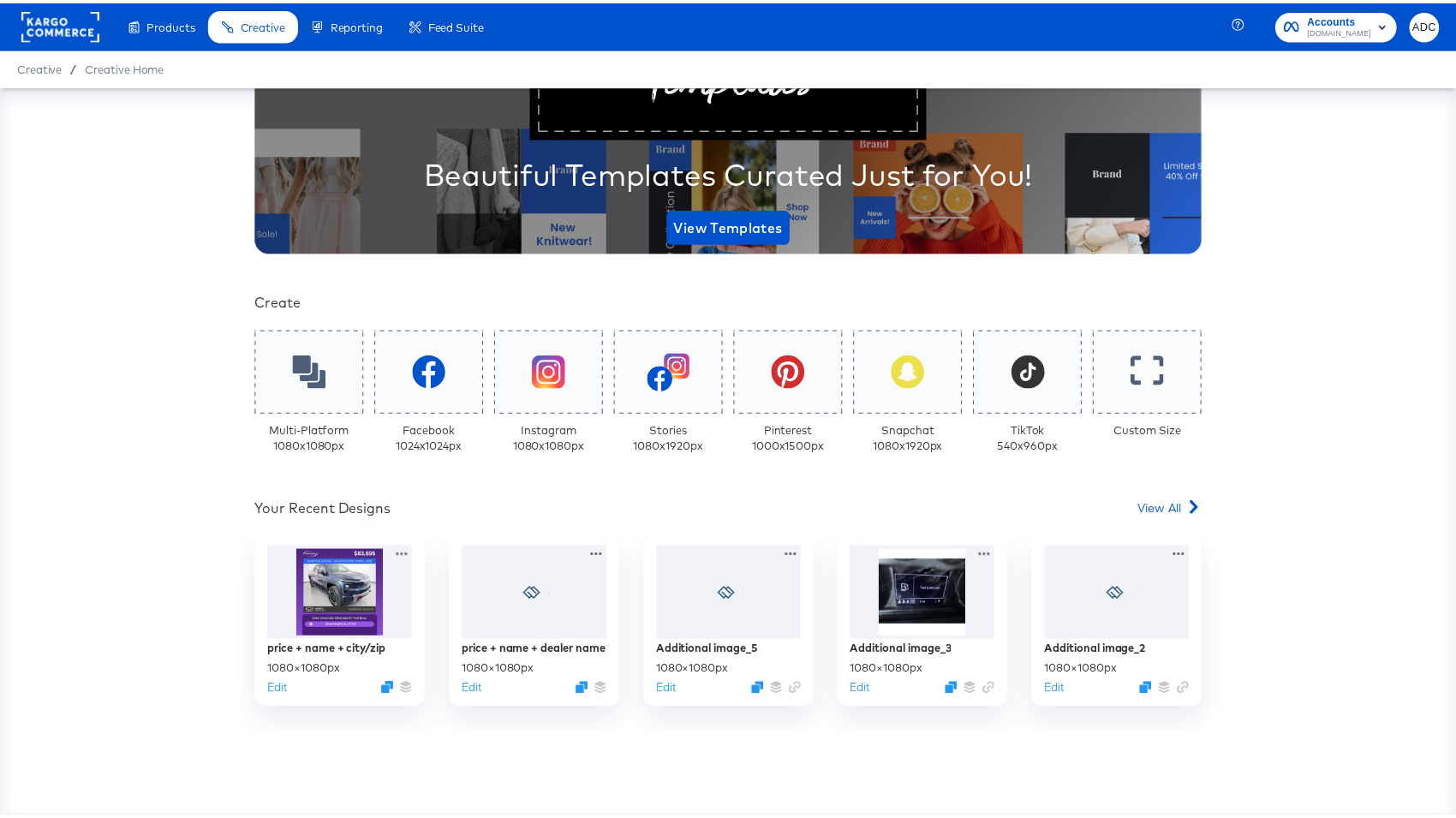
scroll to position [248, 0]
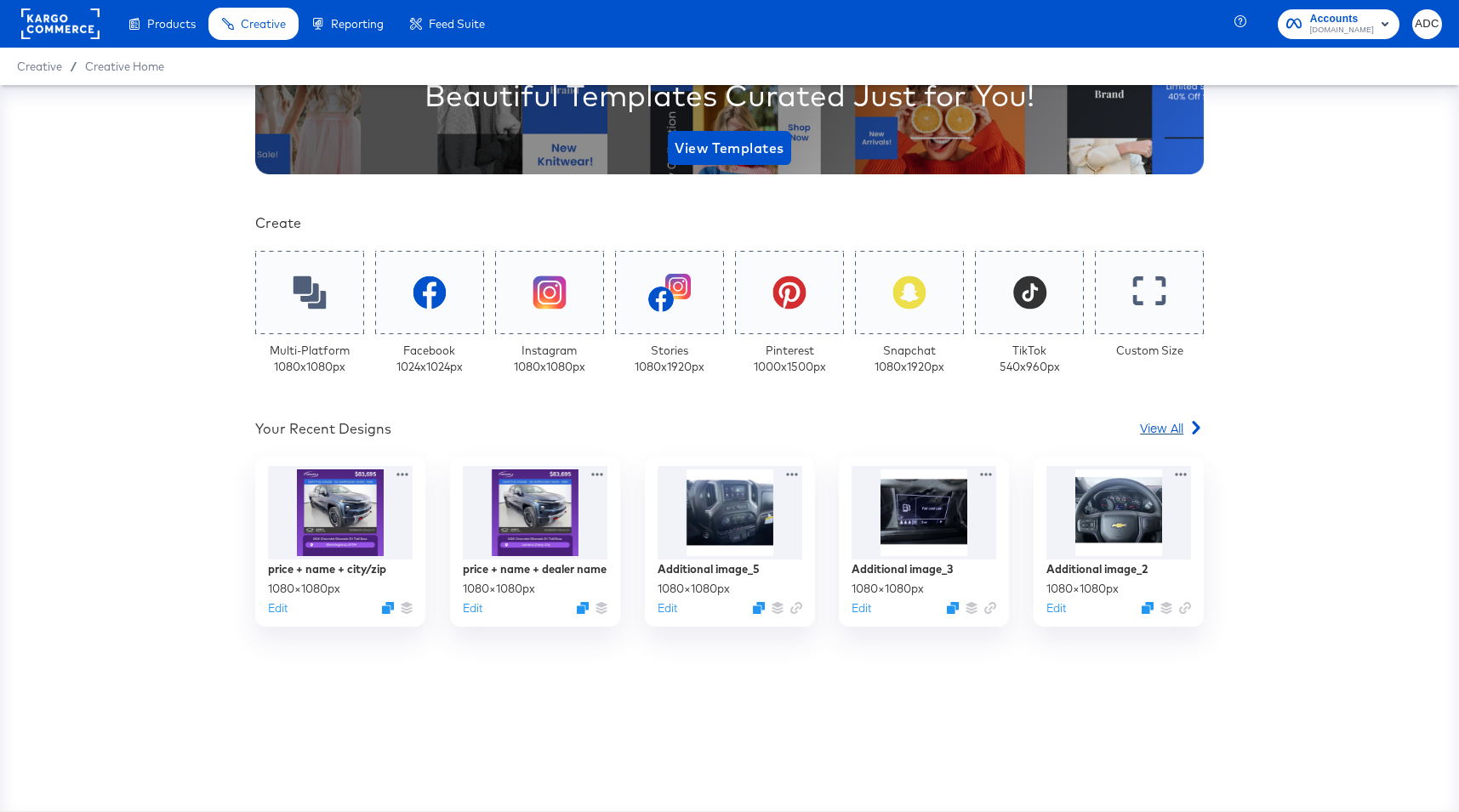
click at [1153, 424] on span "View All" at bounding box center [1162, 428] width 44 height 17
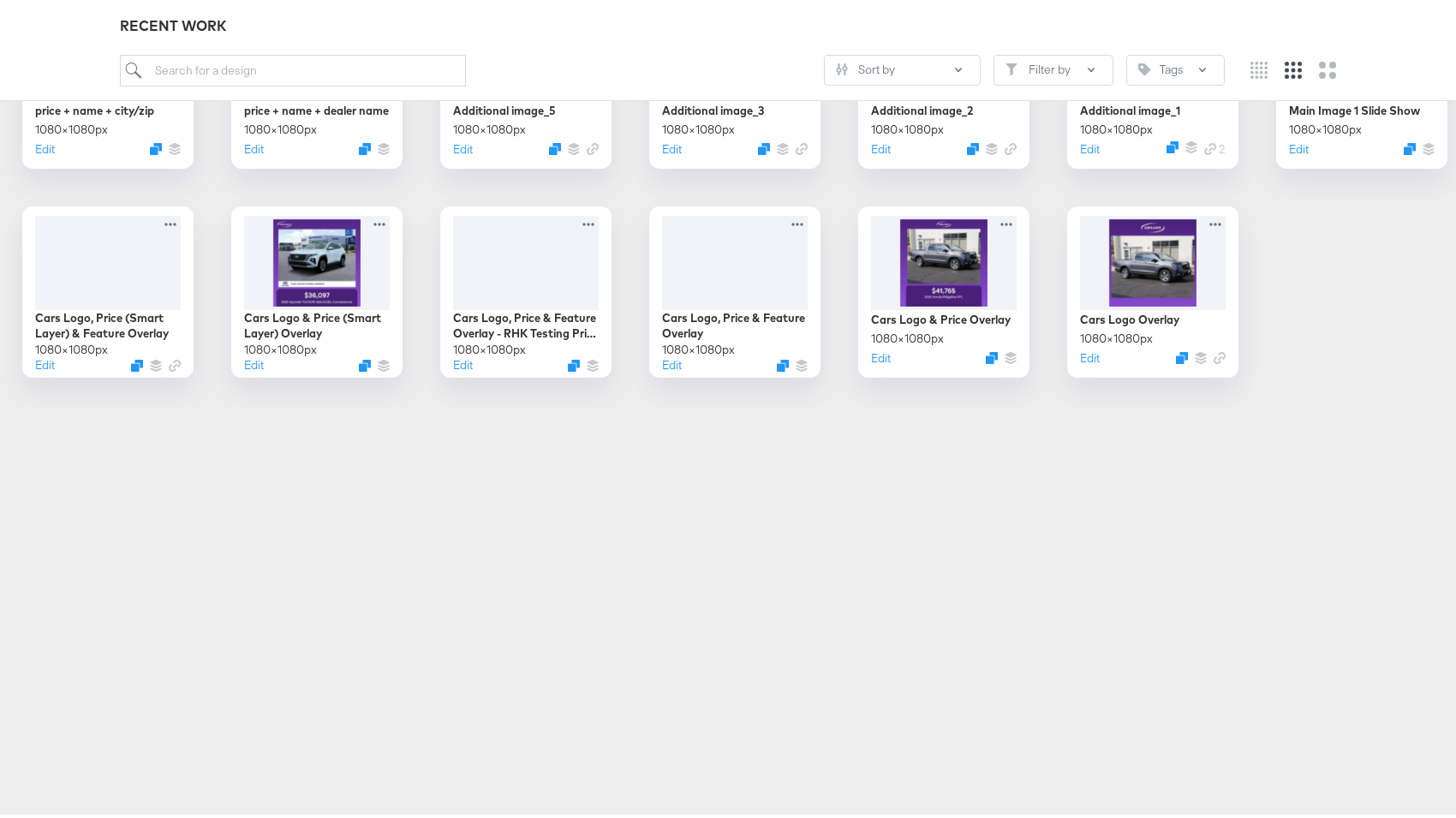
scroll to position [410, 0]
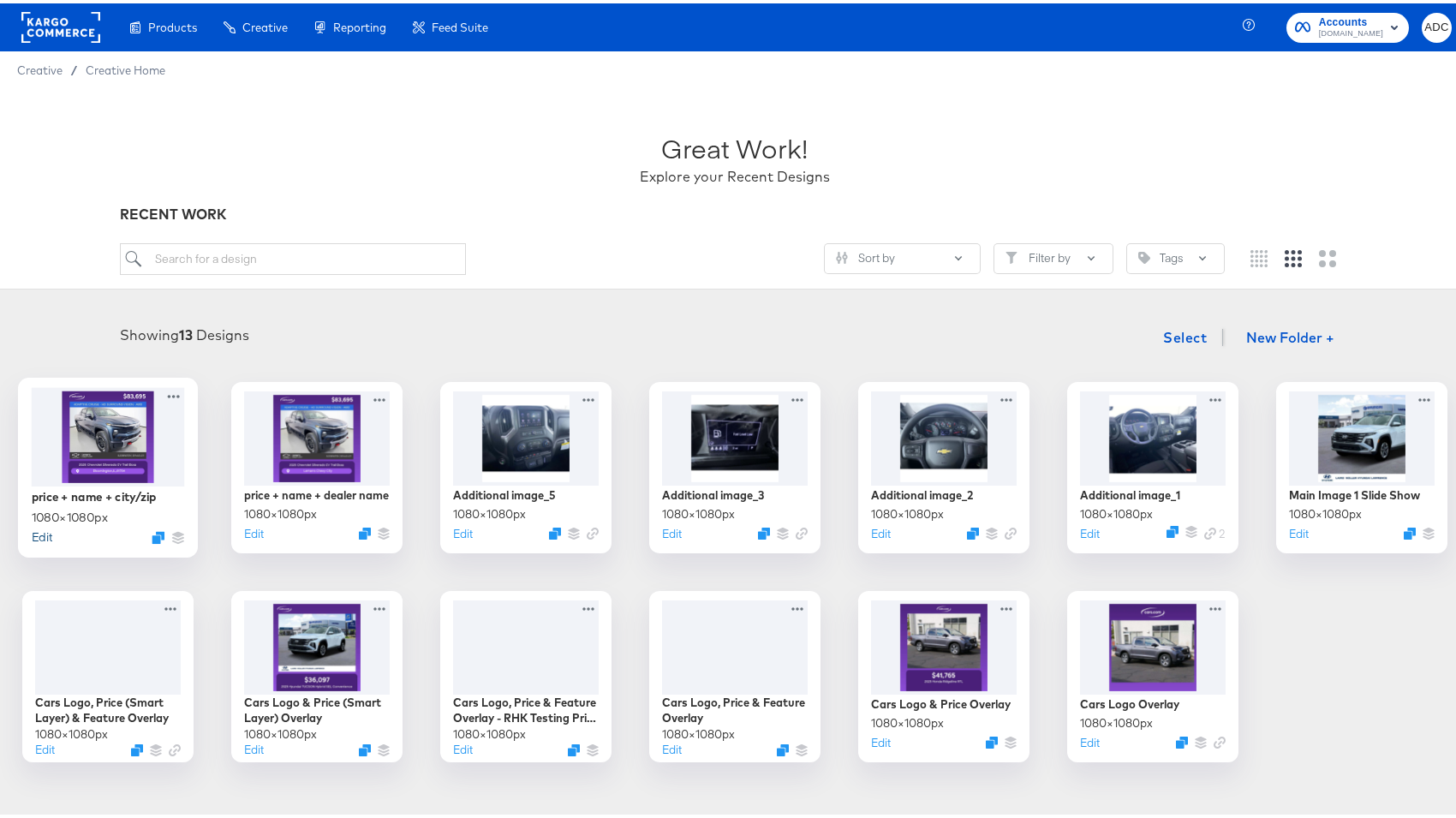
click at [51, 535] on button "Edit" at bounding box center [41, 533] width 20 height 16
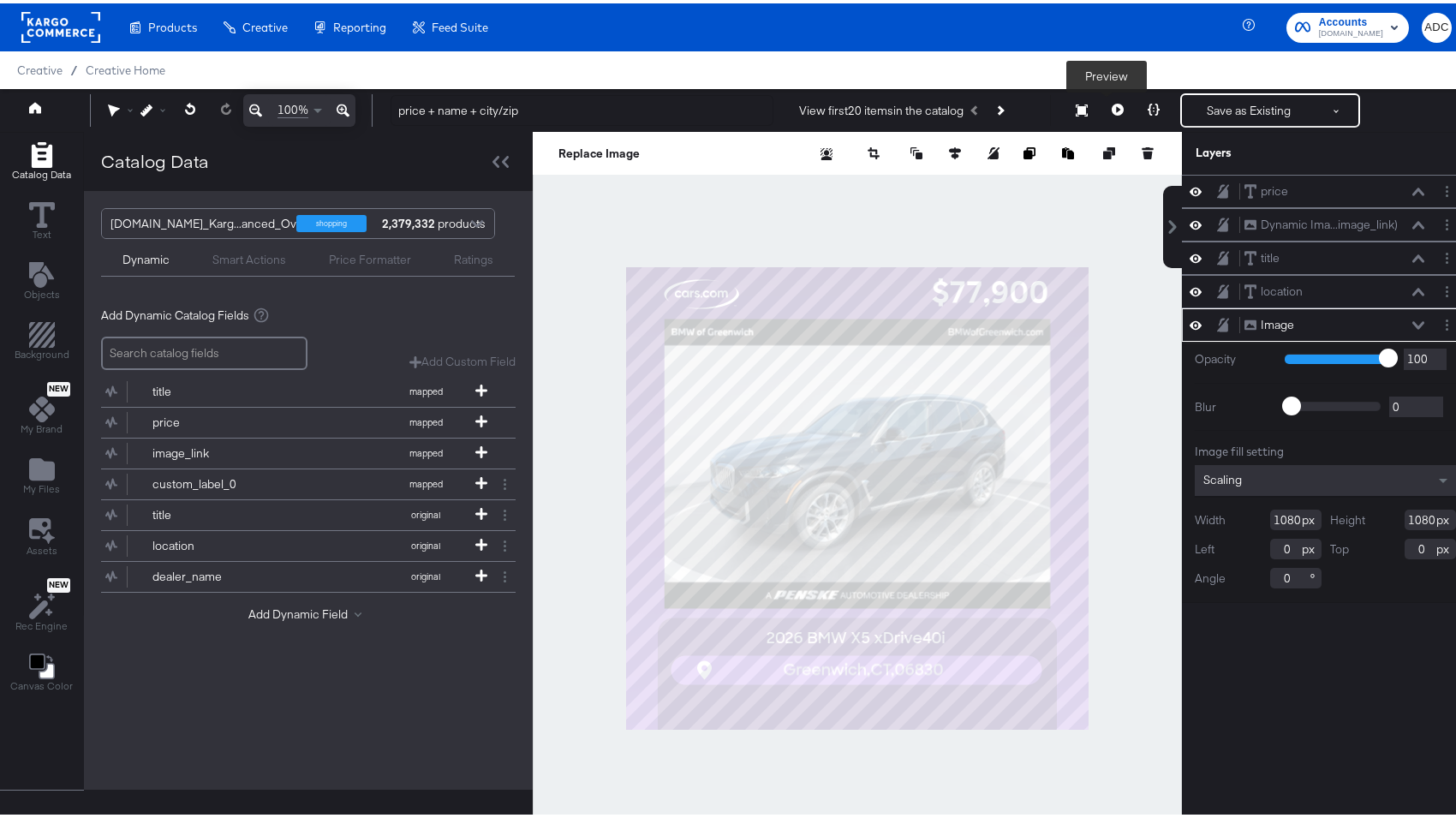
click at [1103, 113] on button at bounding box center [1117, 106] width 36 height 34
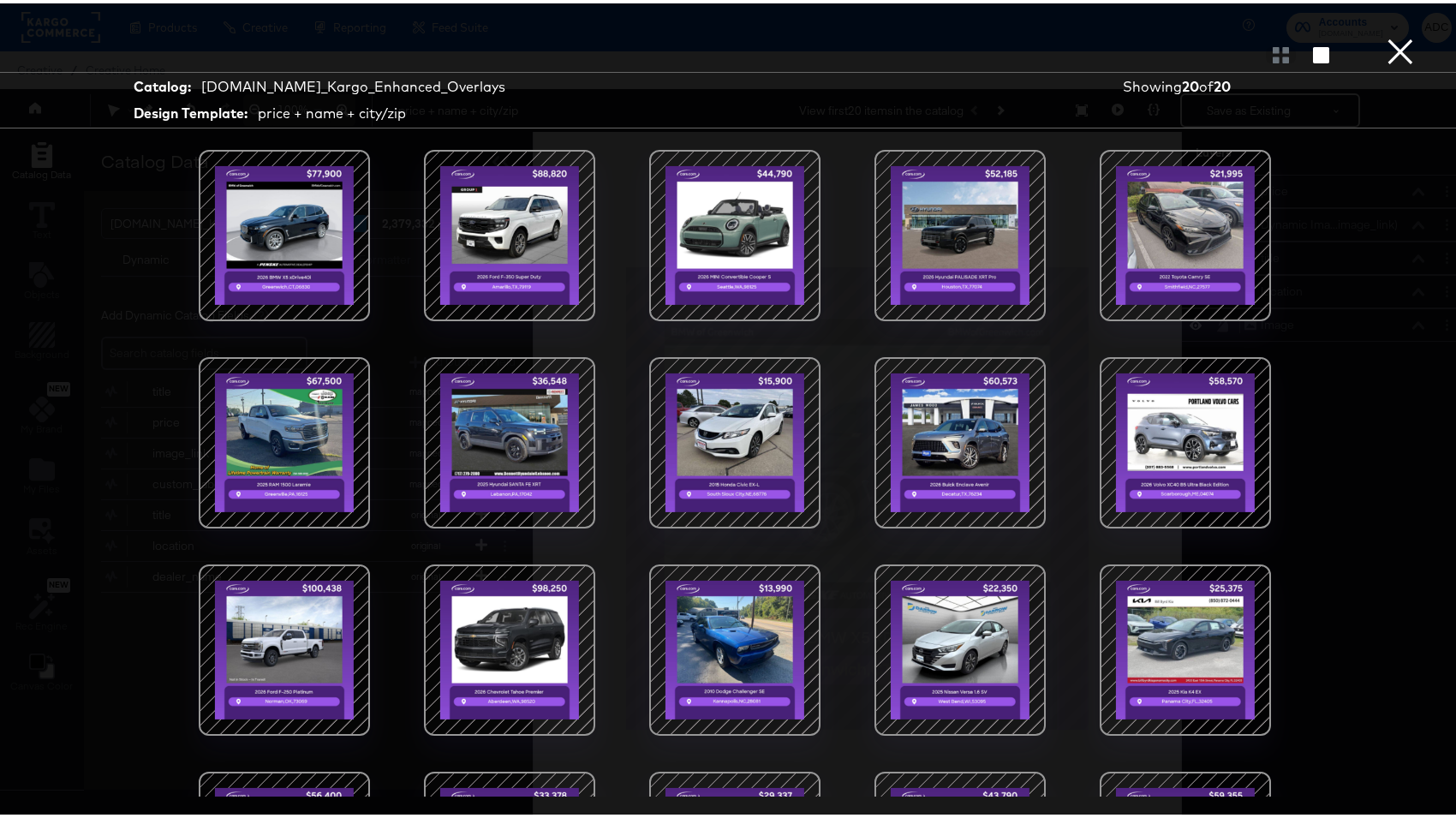
click at [1396, 34] on button "×" at bounding box center [1399, 16] width 34 height 34
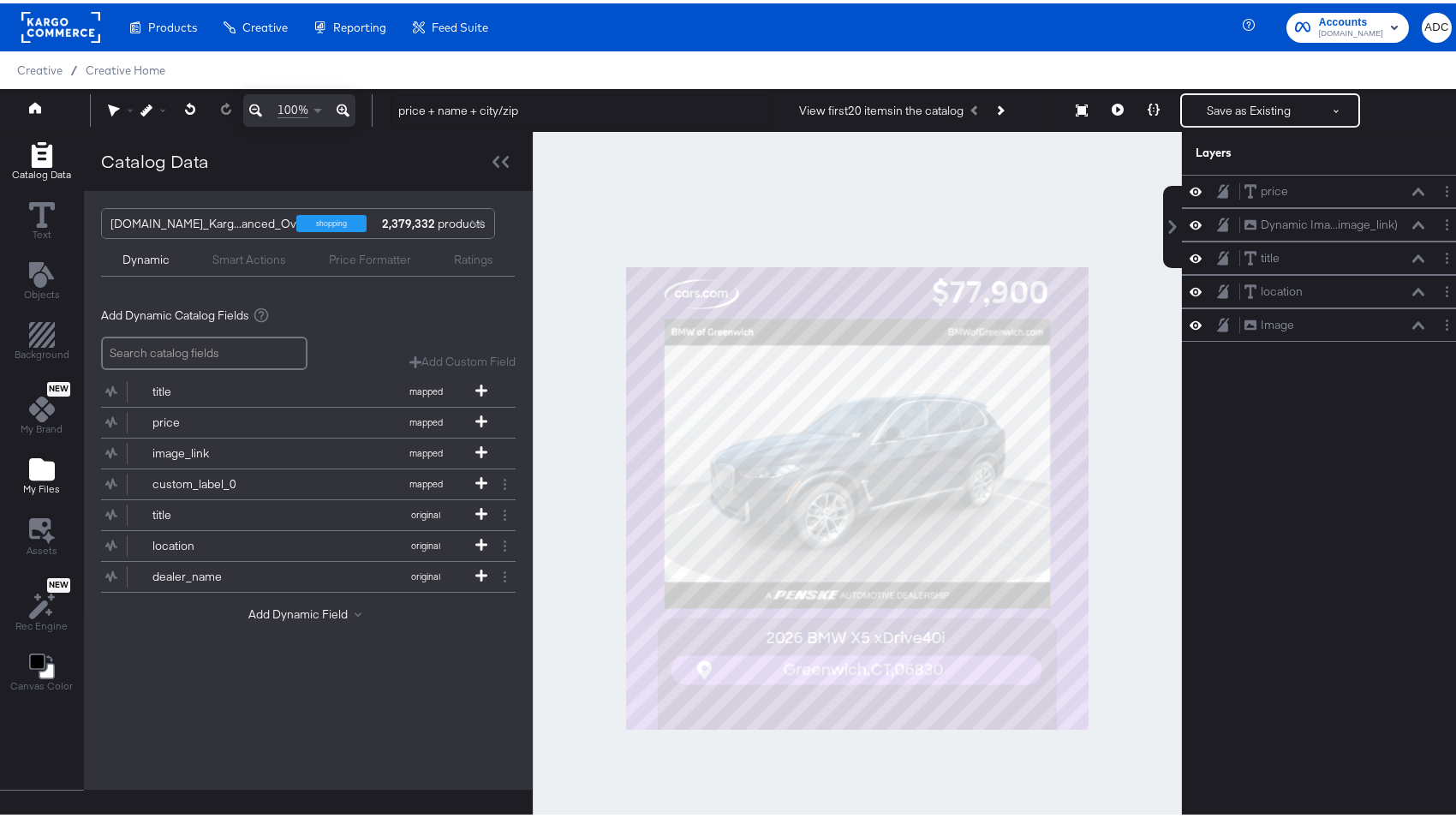
click at [39, 460] on icon "Add Files" at bounding box center [42, 466] width 26 height 22
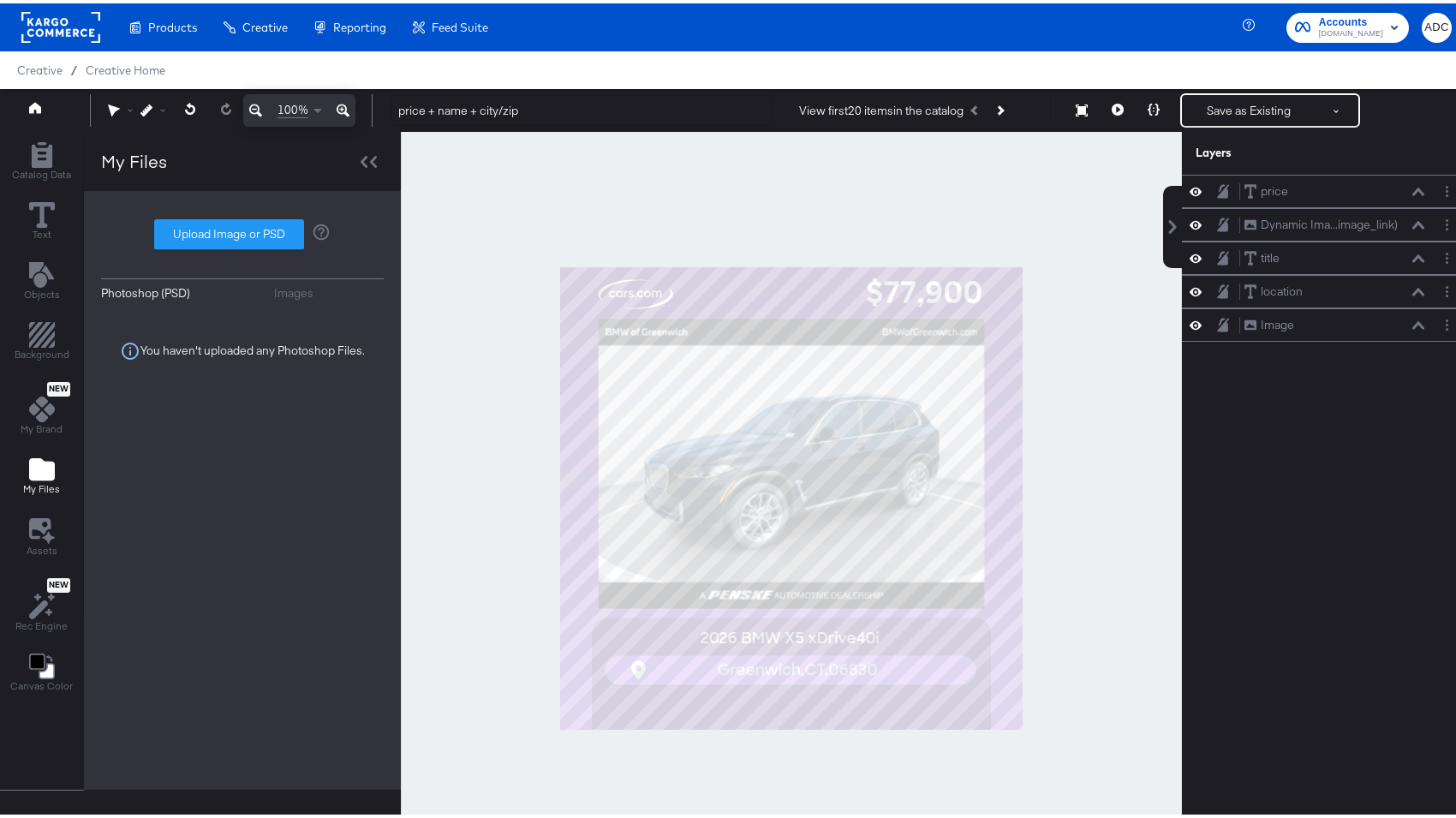
click at [309, 279] on div "Photoshop (PSD) Images Upload Image or PSD You haven't uploaded any Photoshop F…" at bounding box center [242, 487] width 283 height 565
click at [304, 290] on div "Images" at bounding box center [294, 290] width 39 height 16
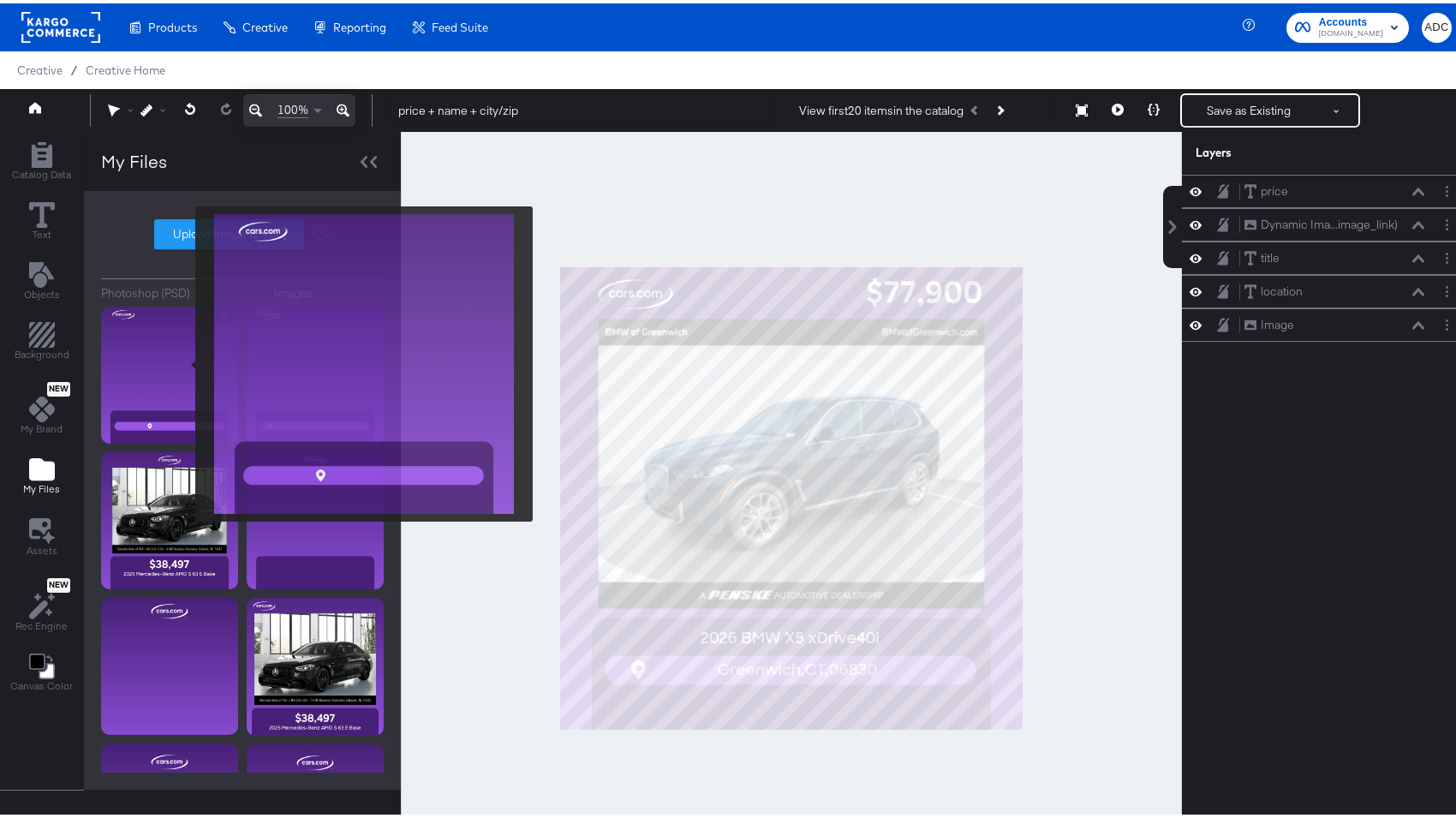
click at [184, 361] on img at bounding box center [170, 372] width 137 height 137
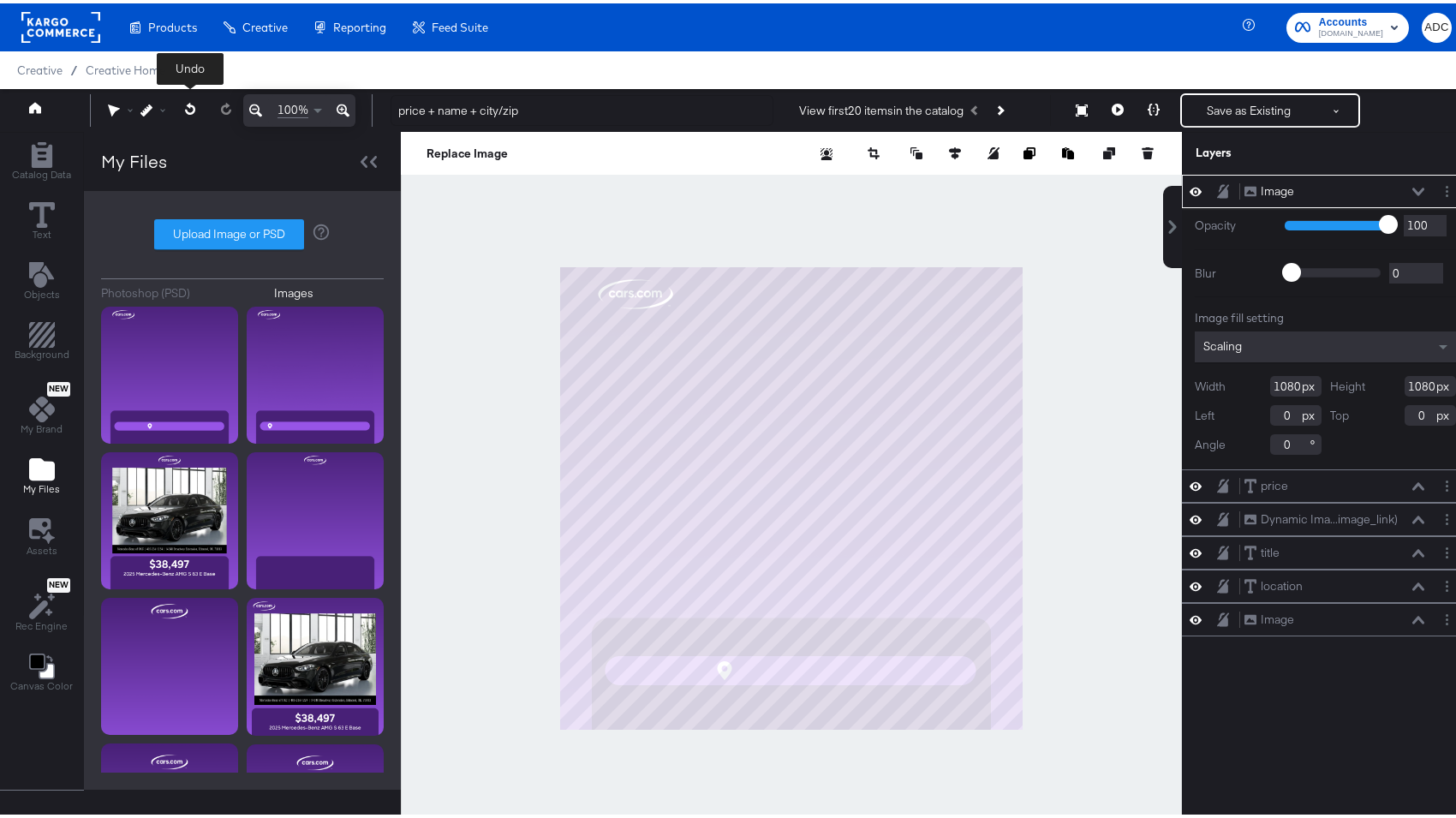
click at [195, 100] on icon at bounding box center [190, 105] width 11 height 12
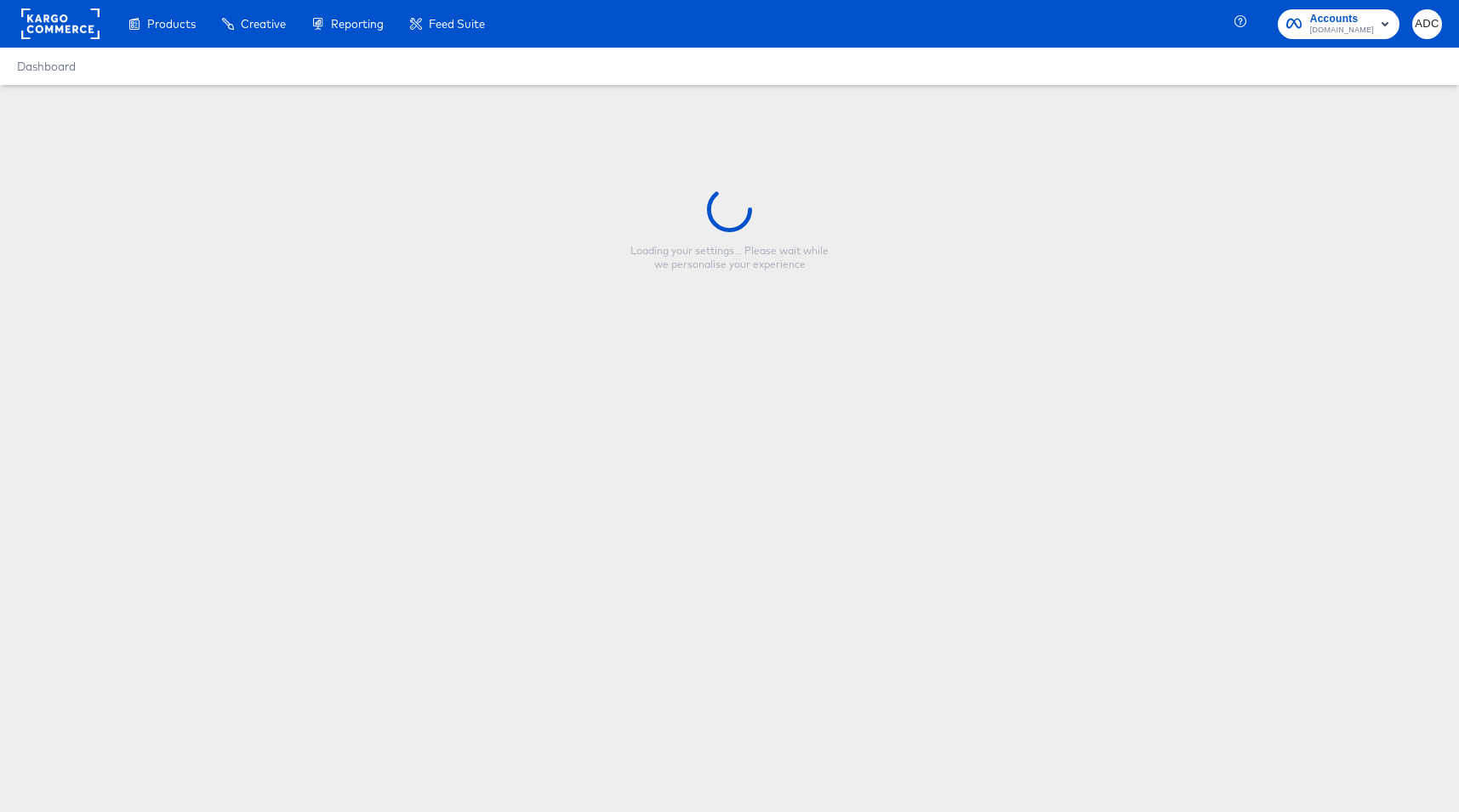
type input "price + name + city/zip"
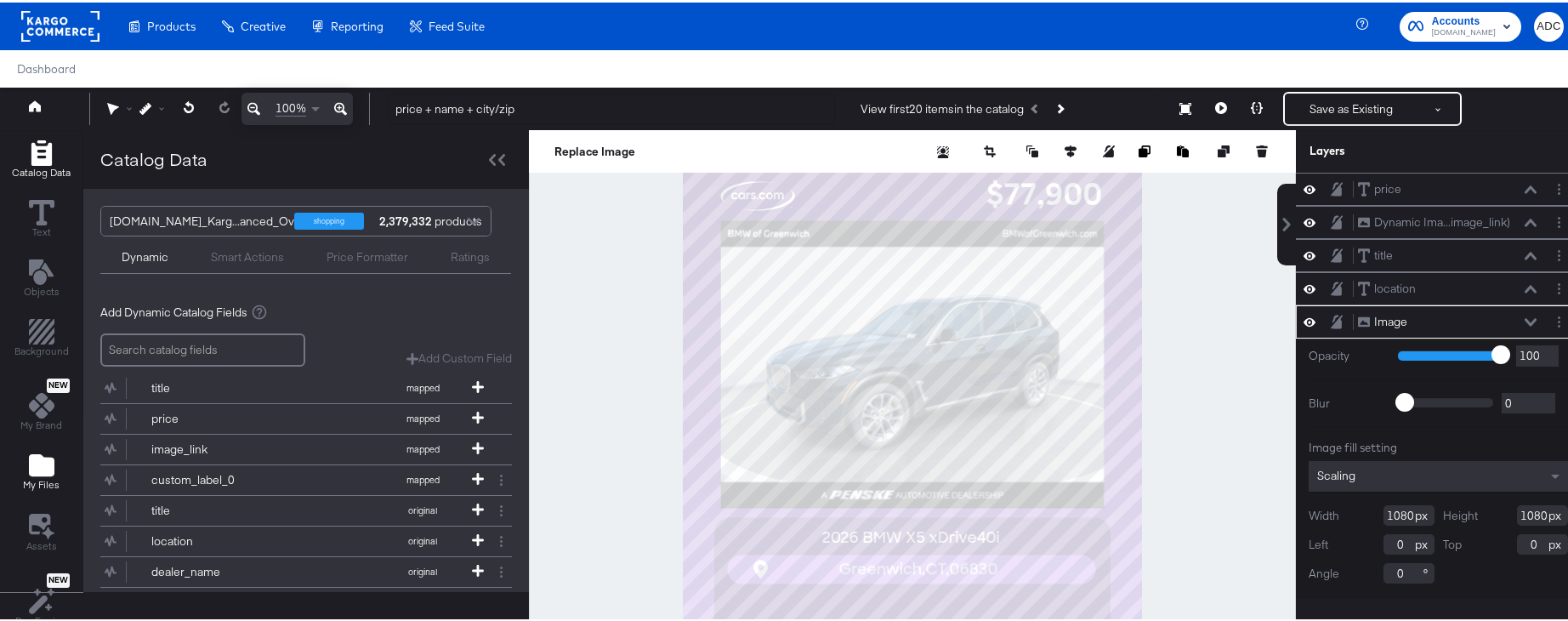
click at [31, 474] on icon "Add Files" at bounding box center [42, 462] width 25 height 22
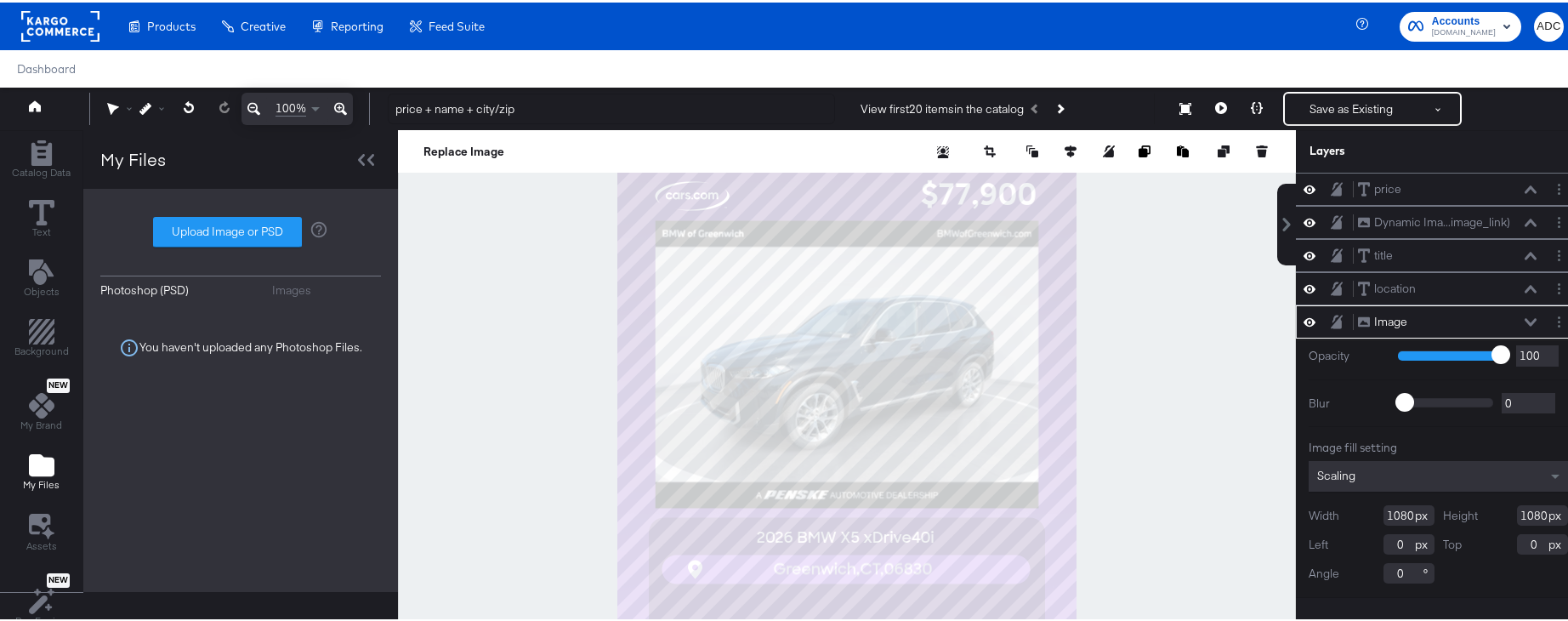
click at [301, 285] on div "Images" at bounding box center [291, 288] width 39 height 16
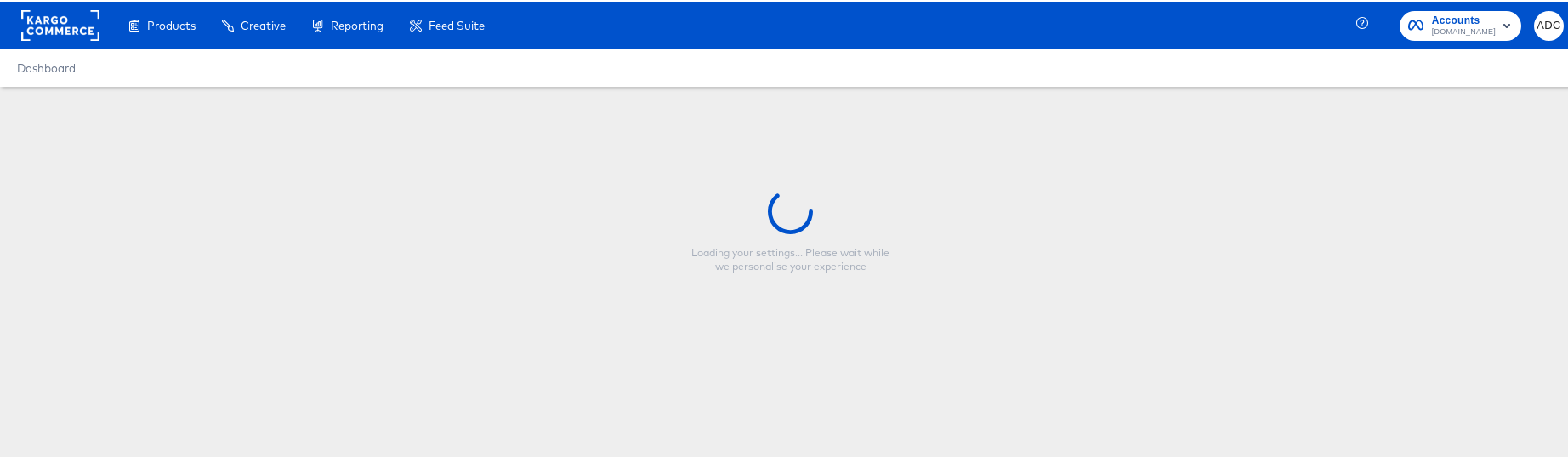
type input "price + name + city/zip"
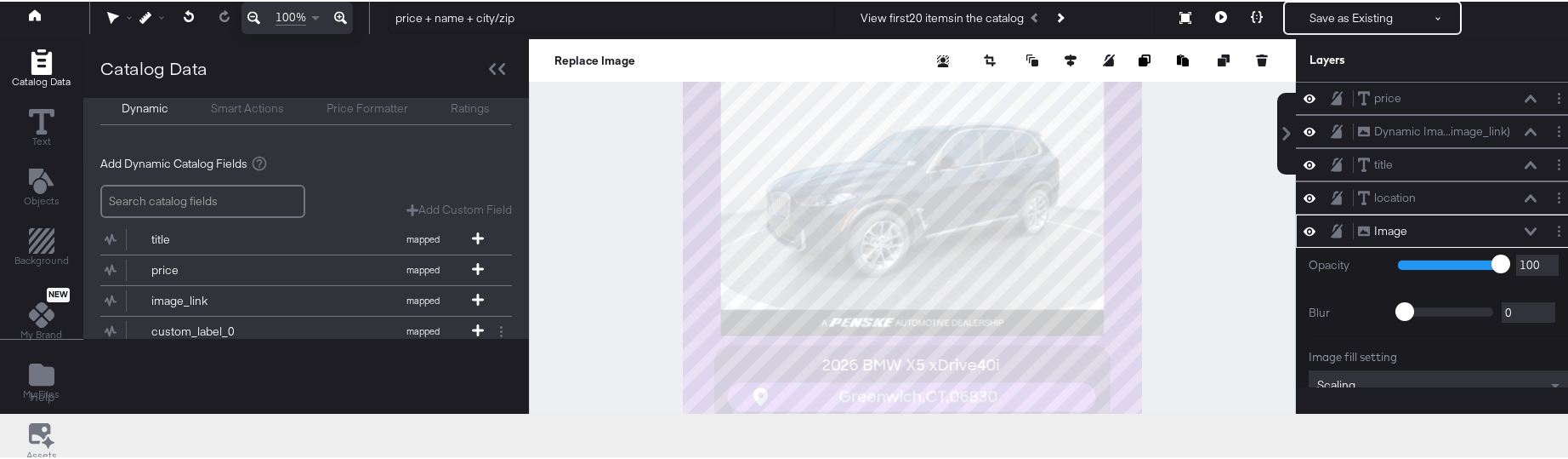
scroll to position [136, 0]
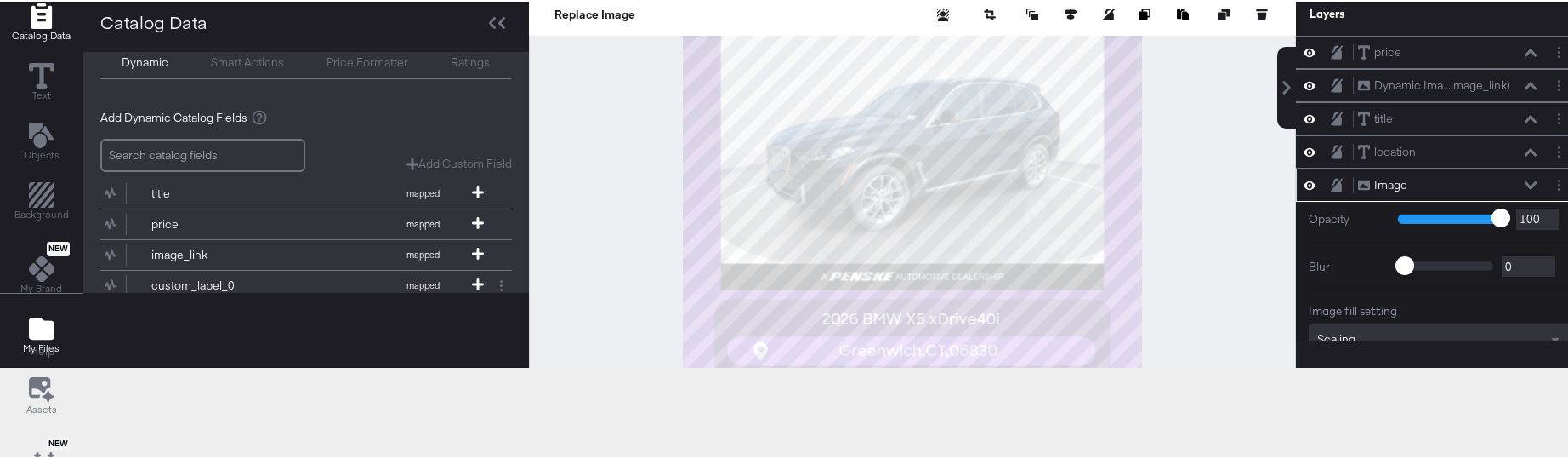
click at [55, 328] on div "My Files" at bounding box center [41, 334] width 36 height 39
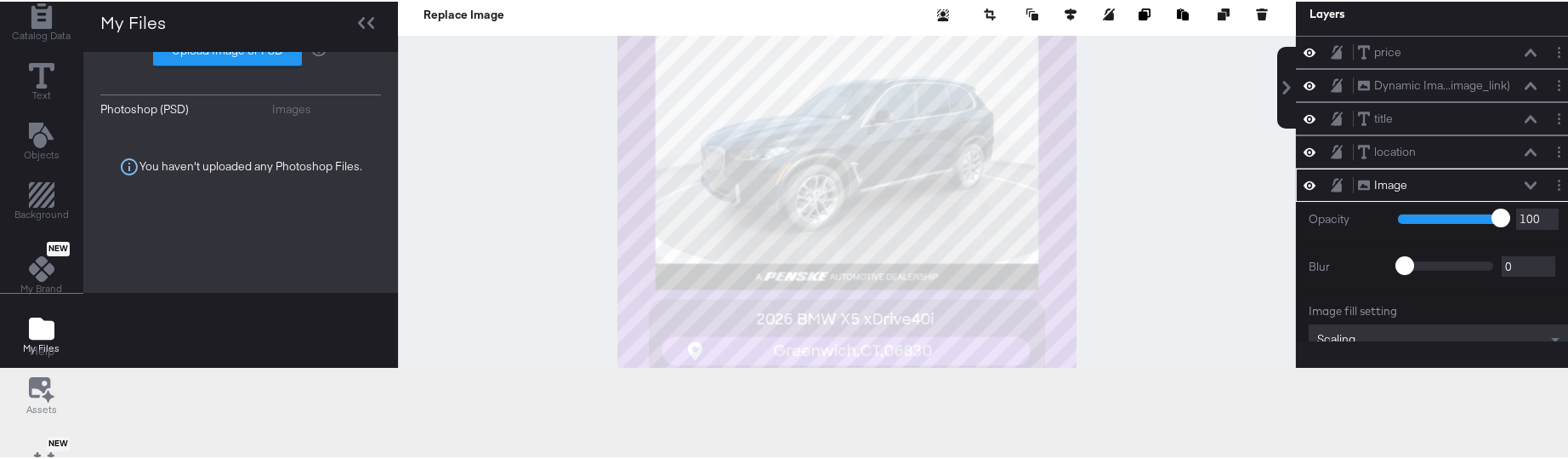
click at [308, 105] on div "Images" at bounding box center [291, 108] width 39 height 16
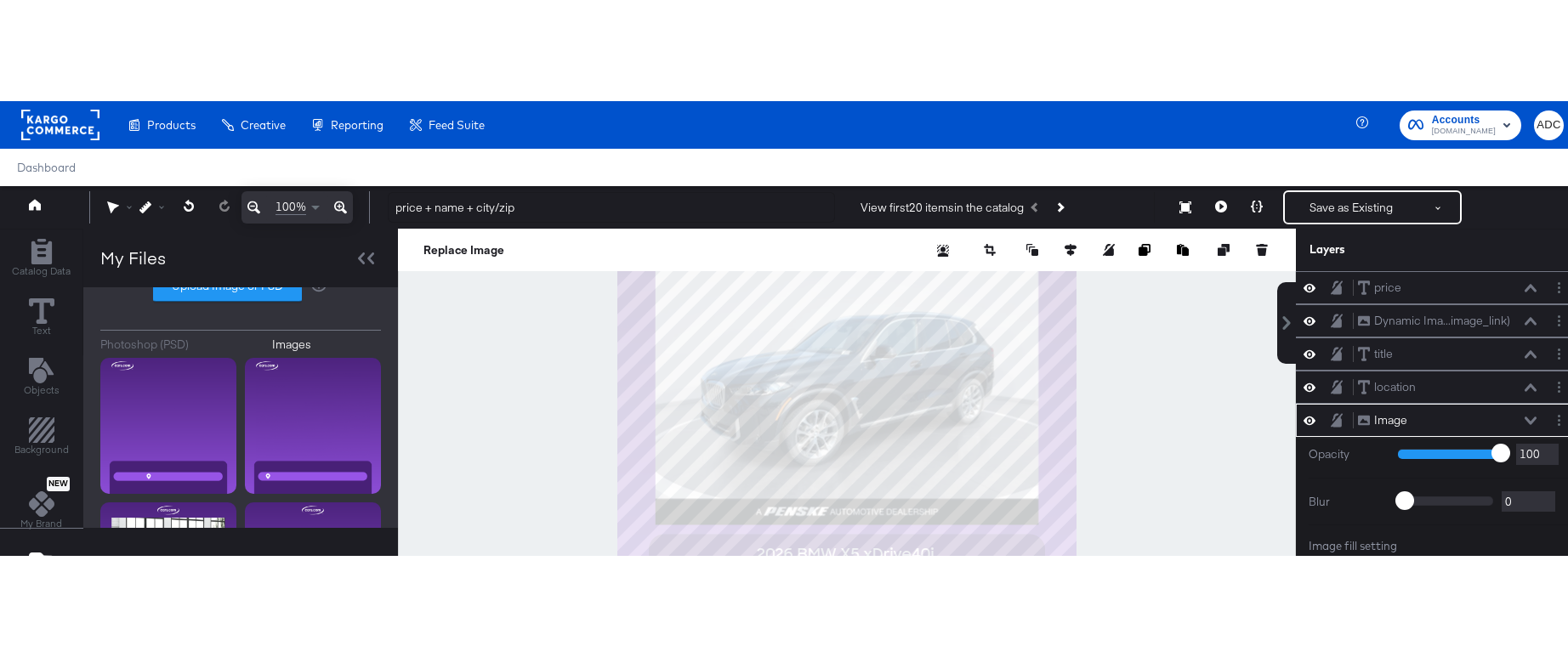
scroll to position [0, 0]
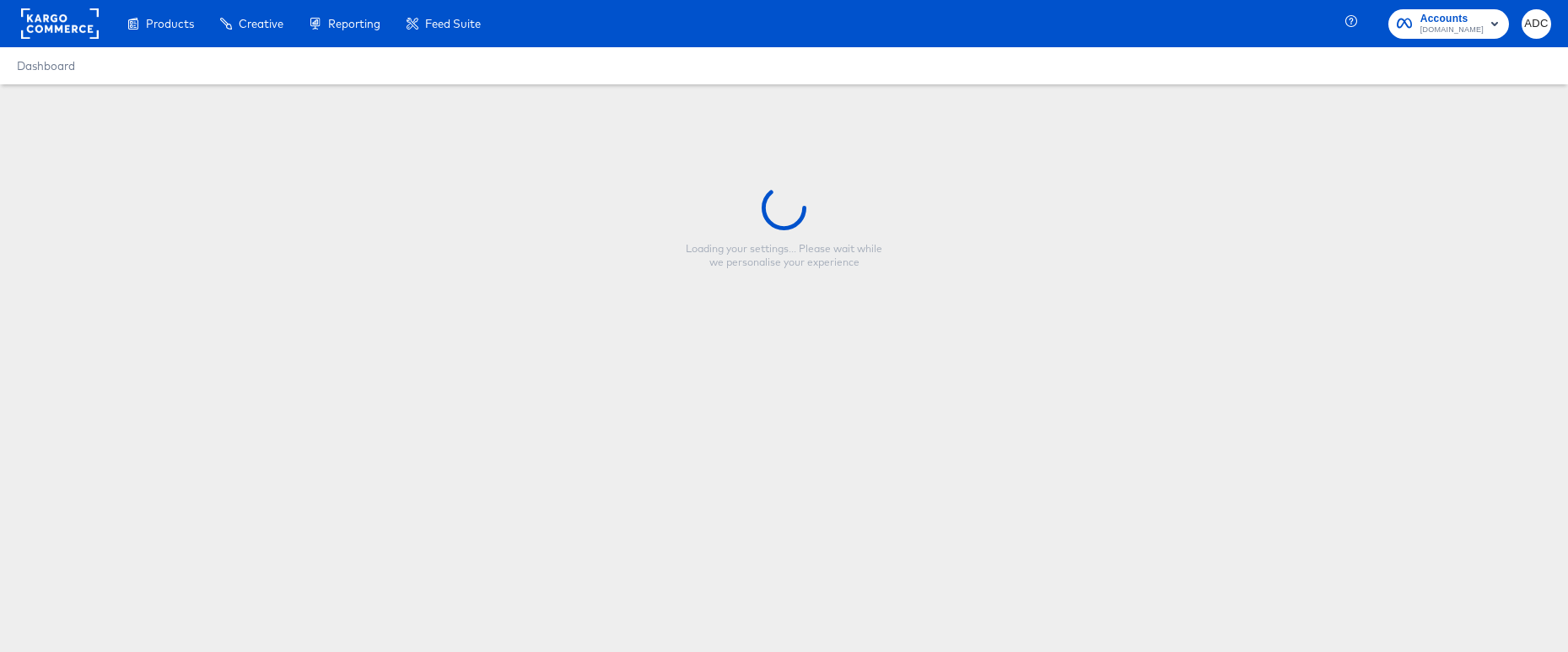
type input "price + name + city/zip"
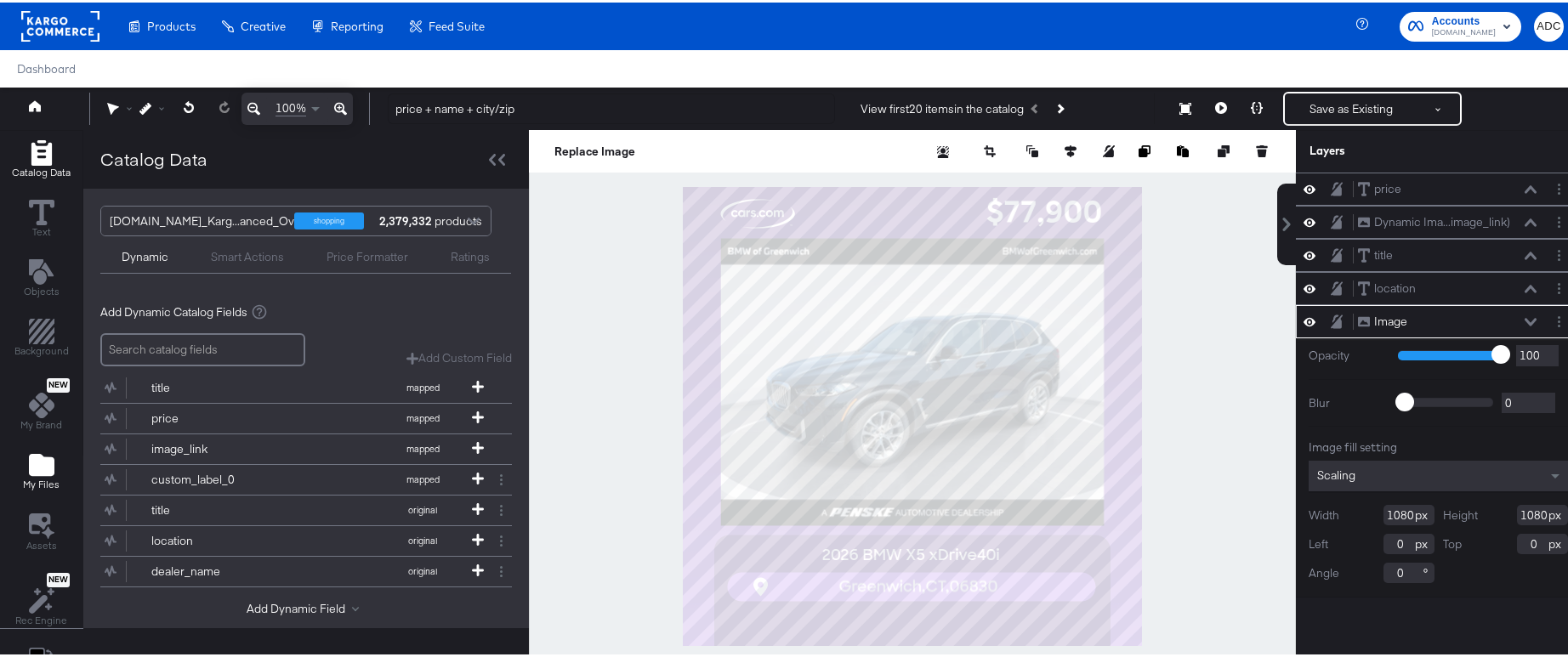
click at [43, 467] on icon "Add Files" at bounding box center [42, 462] width 25 height 22
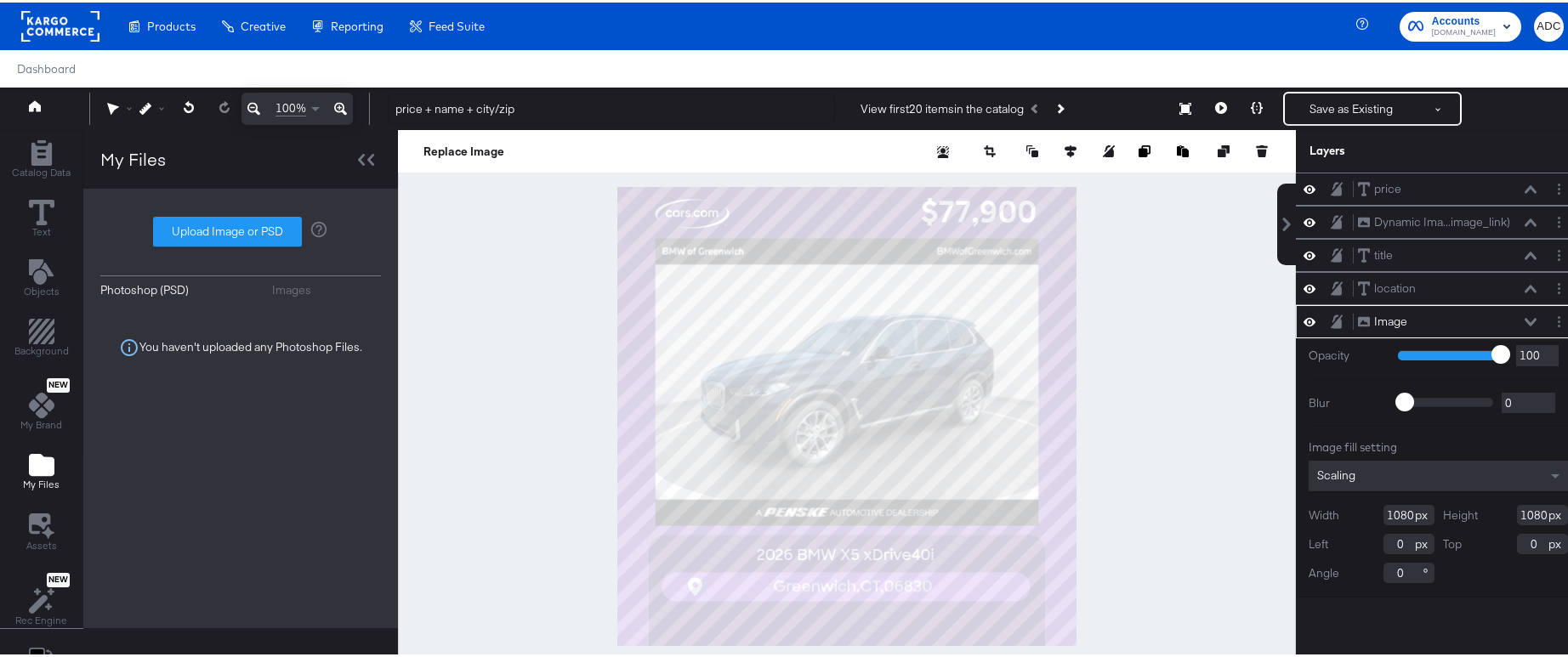
click at [300, 295] on div "Photoshop (PSD) Images Upload Image or PSD You haven't uploaded any Photoshop F…" at bounding box center [241, 406] width 281 height 406
click at [293, 288] on div "Images" at bounding box center [291, 288] width 39 height 16
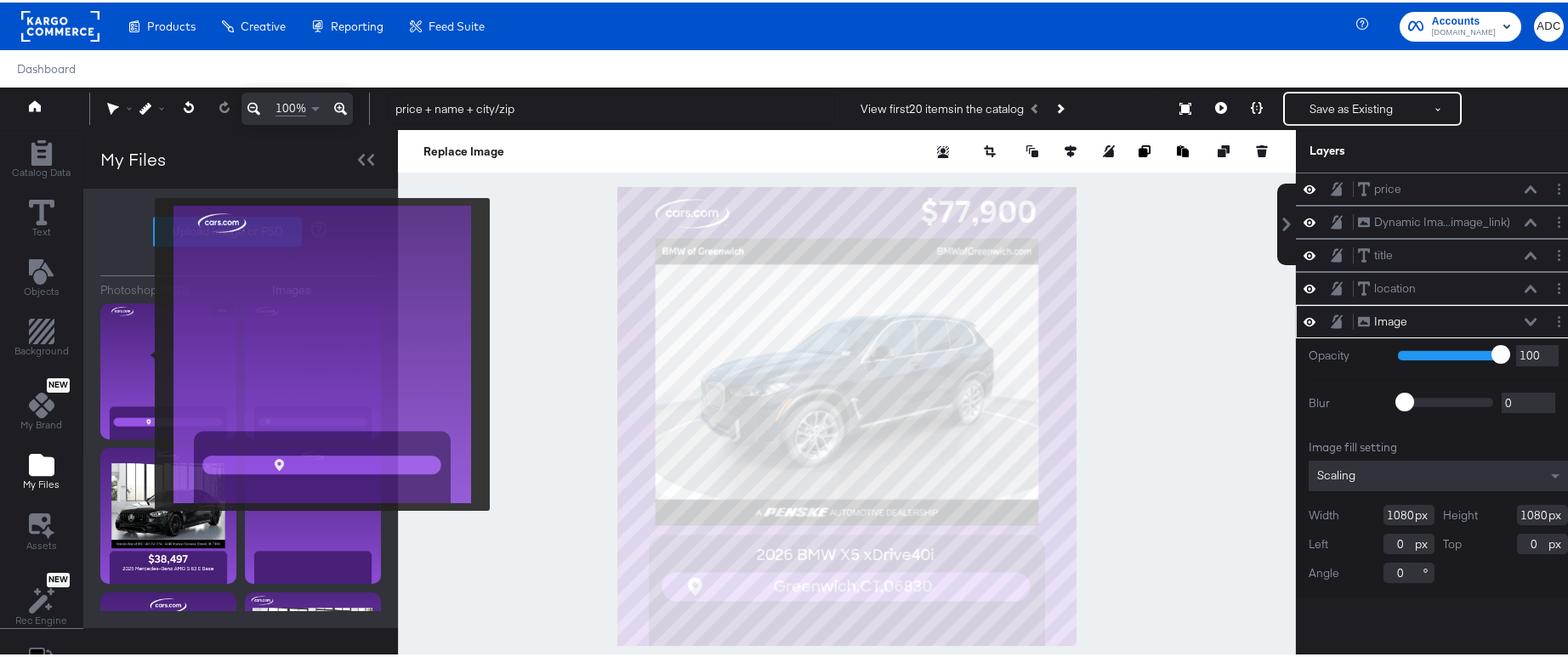
drag, startPoint x: 143, startPoint y: 352, endPoint x: 116, endPoint y: 358, distance: 27.7
click at [131, 353] on img at bounding box center [169, 369] width 136 height 136
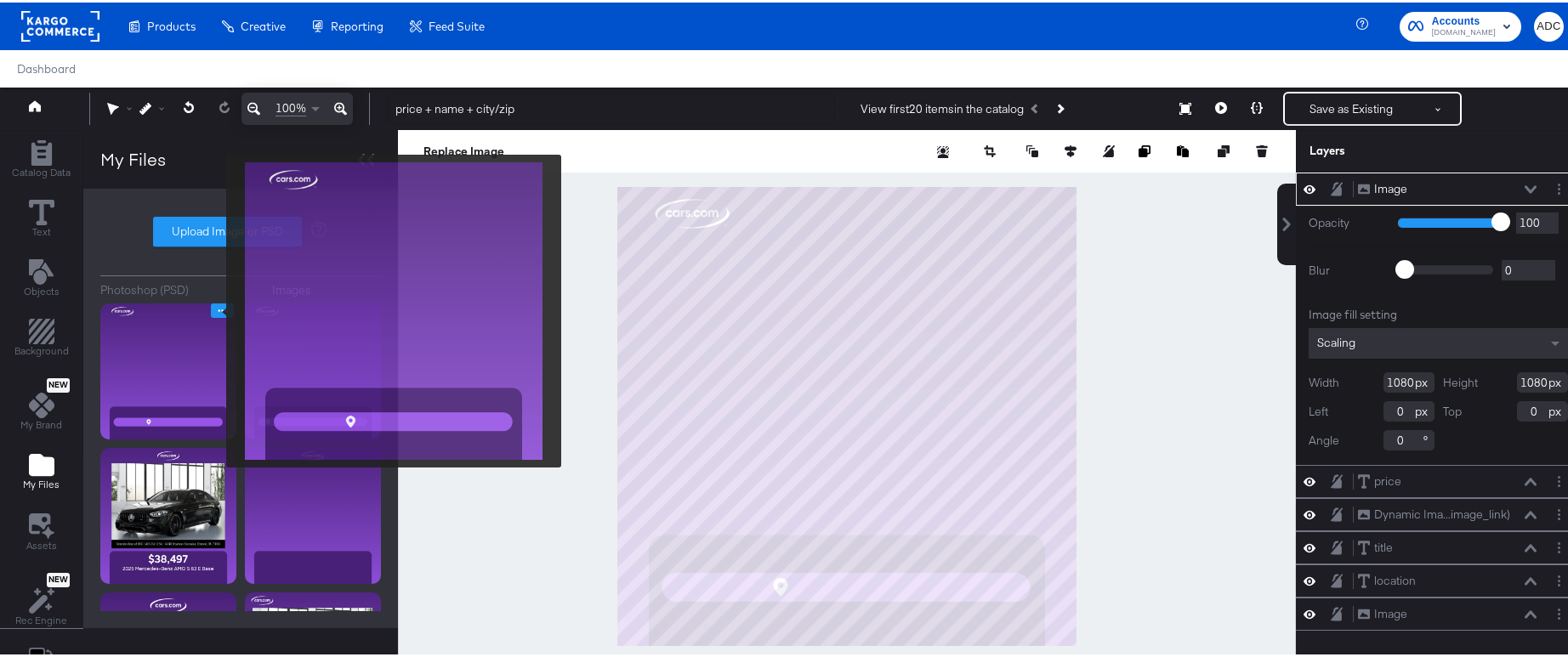
click at [216, 309] on icon "Image Options" at bounding box center [222, 308] width 13 height 13
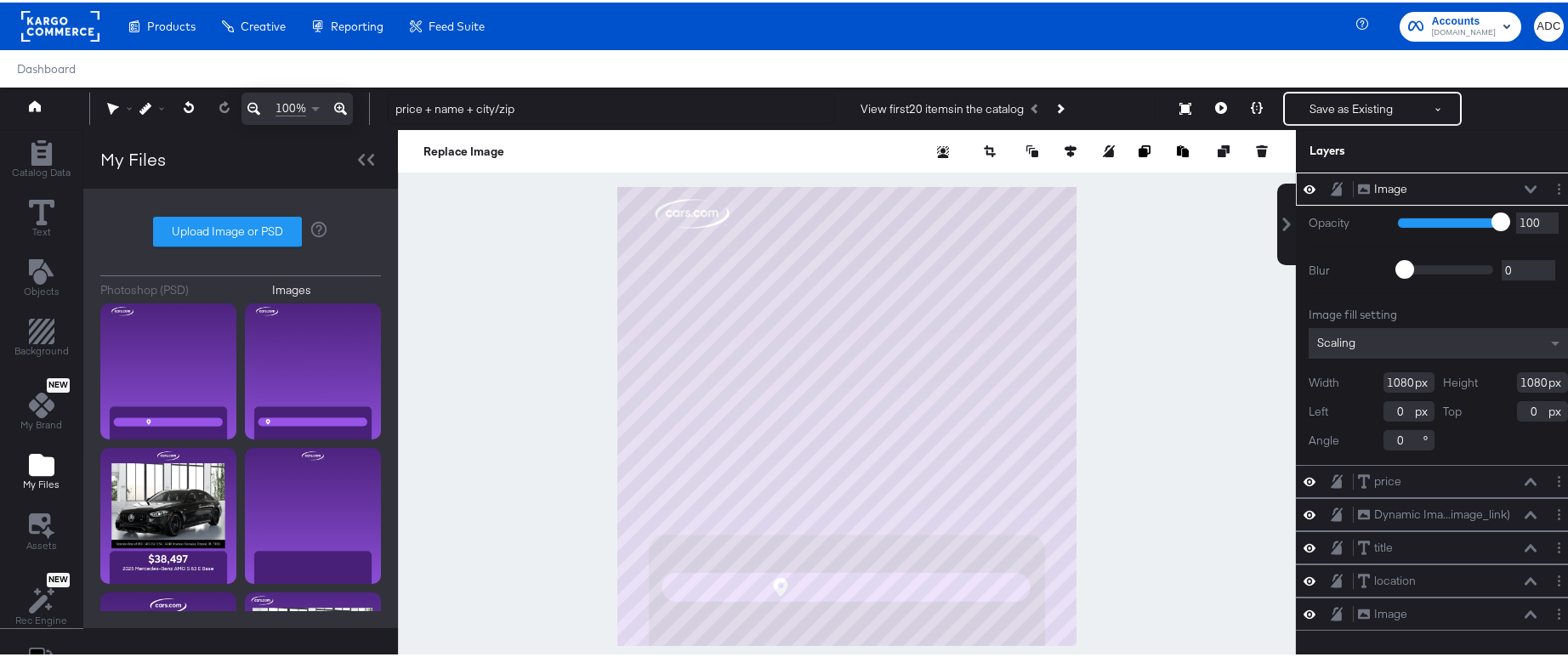
click at [465, 339] on div at bounding box center [846, 413] width 898 height 573
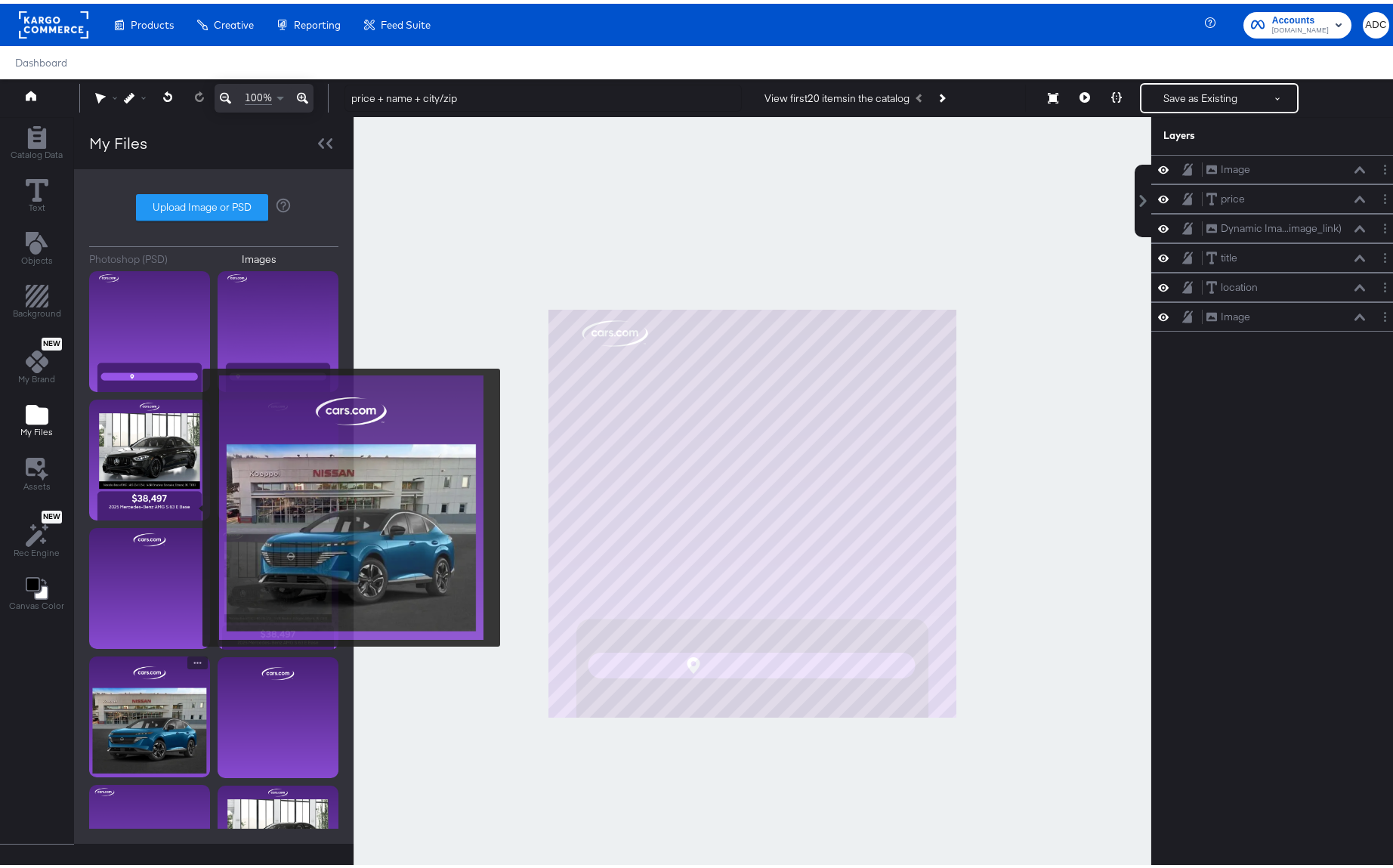
scroll to position [180, 0]
